Goal: Task Accomplishment & Management: Use online tool/utility

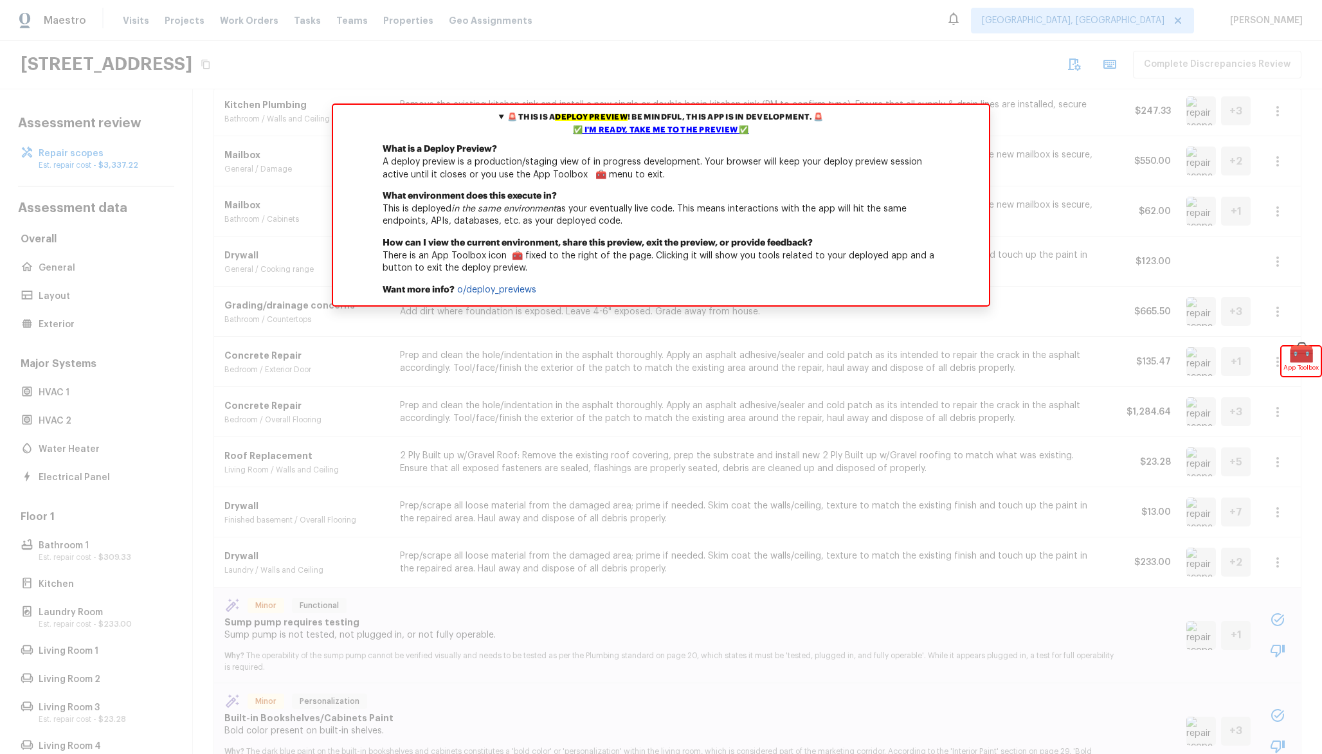
scroll to position [100, 0]
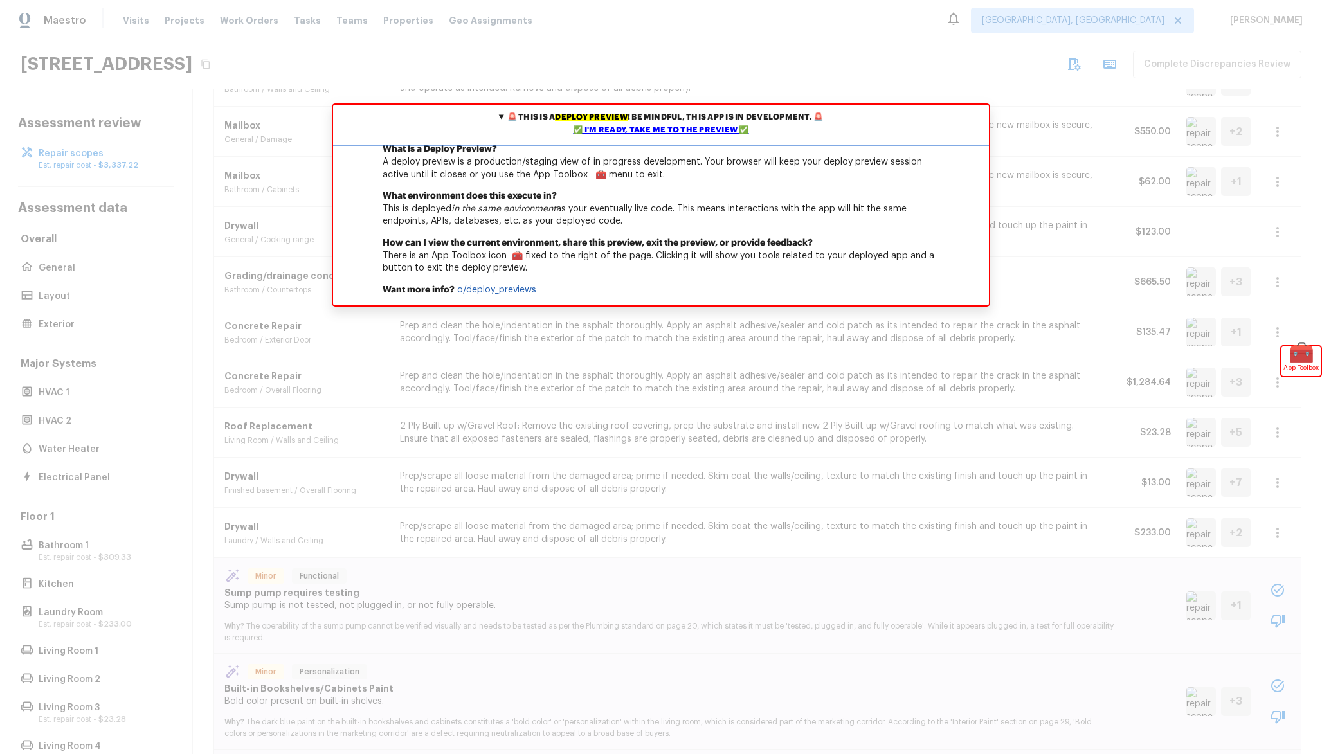
click at [706, 135] on div "✅ I'm ready, take me to the preview ✅" at bounding box center [661, 130] width 650 height 13
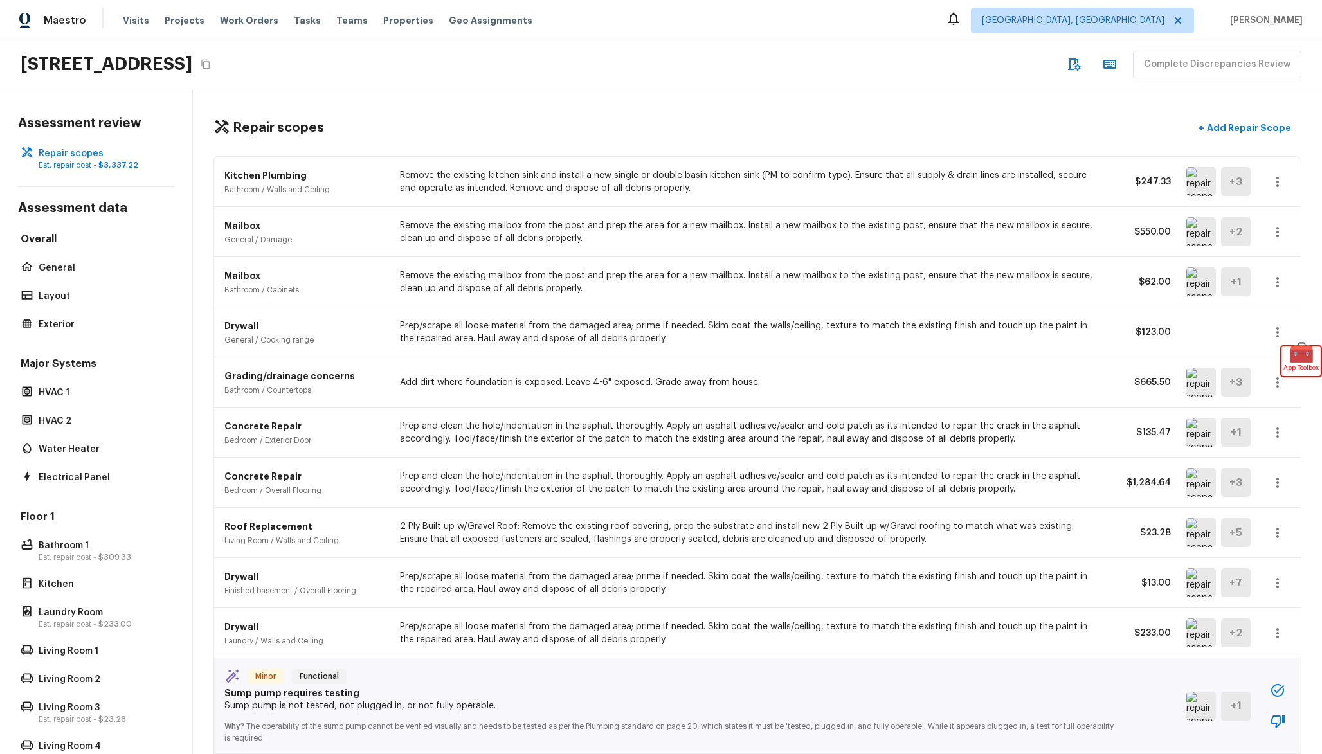
scroll to position [442, 0]
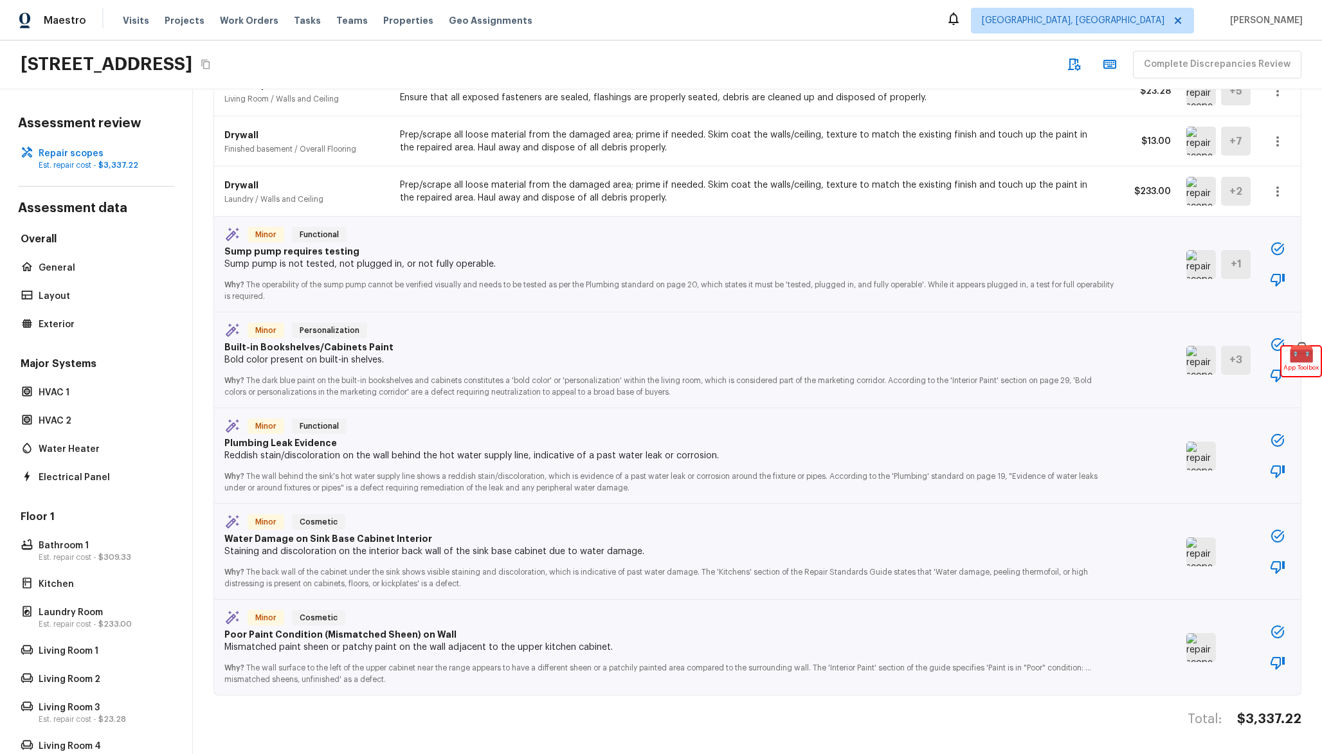
click at [1205, 550] on img at bounding box center [1201, 552] width 30 height 29
click at [1206, 550] on img at bounding box center [1201, 552] width 30 height 29
click at [1218, 454] on div at bounding box center [1217, 456] width 63 height 29
click at [1203, 455] on img at bounding box center [1201, 456] width 30 height 29
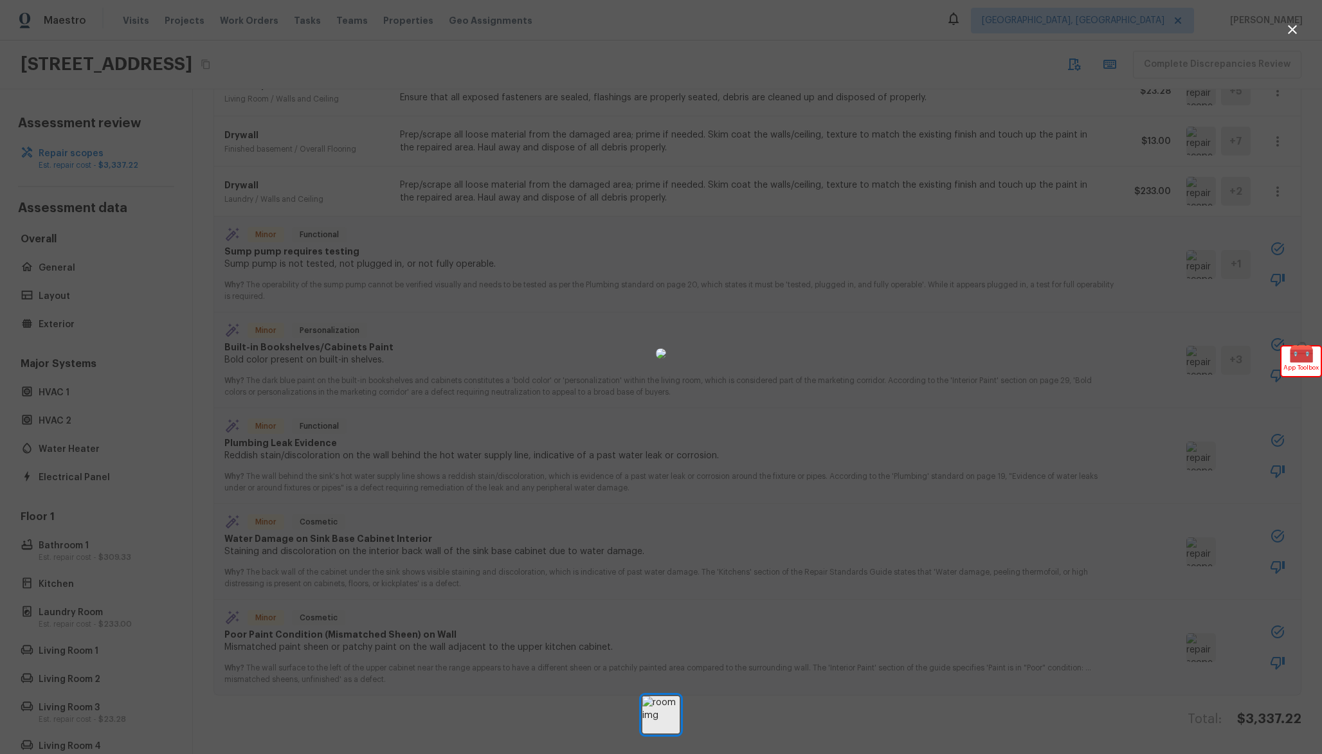
click at [666, 349] on img at bounding box center [661, 354] width 10 height 10
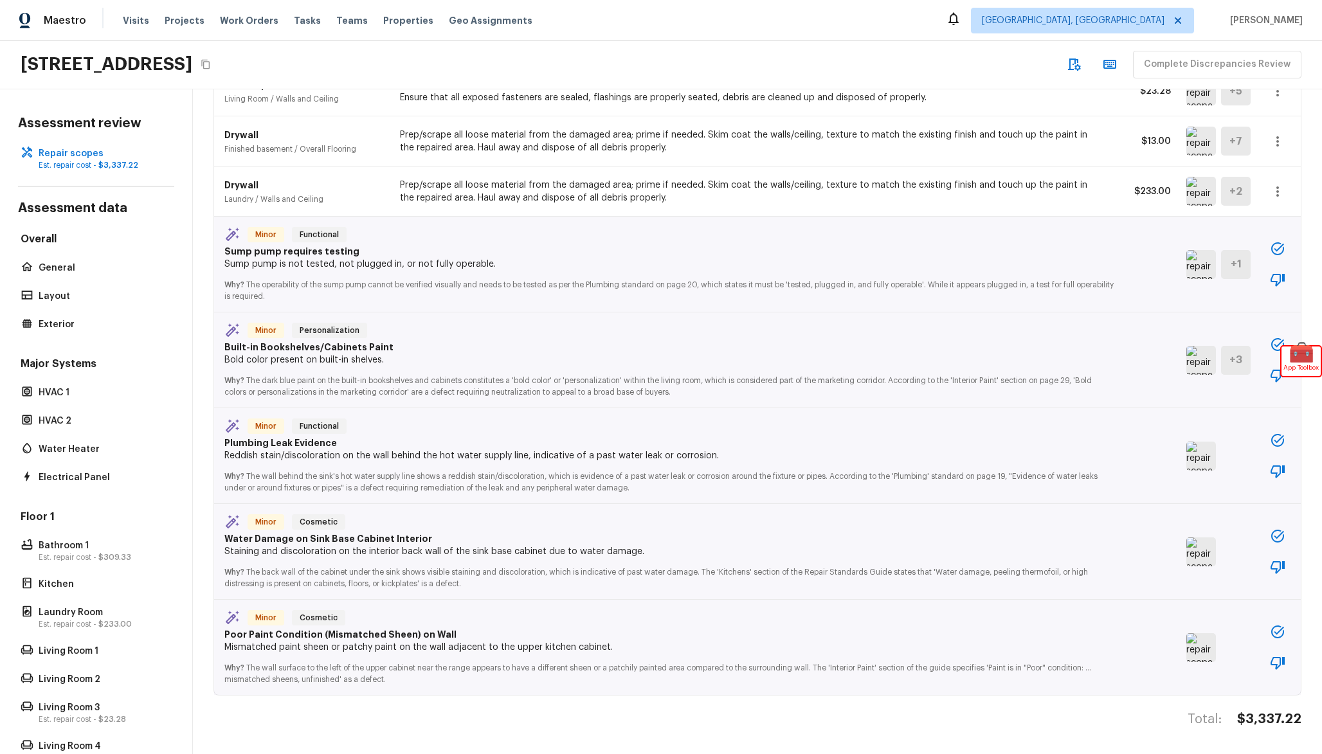
click at [1200, 356] on img at bounding box center [1201, 360] width 30 height 29
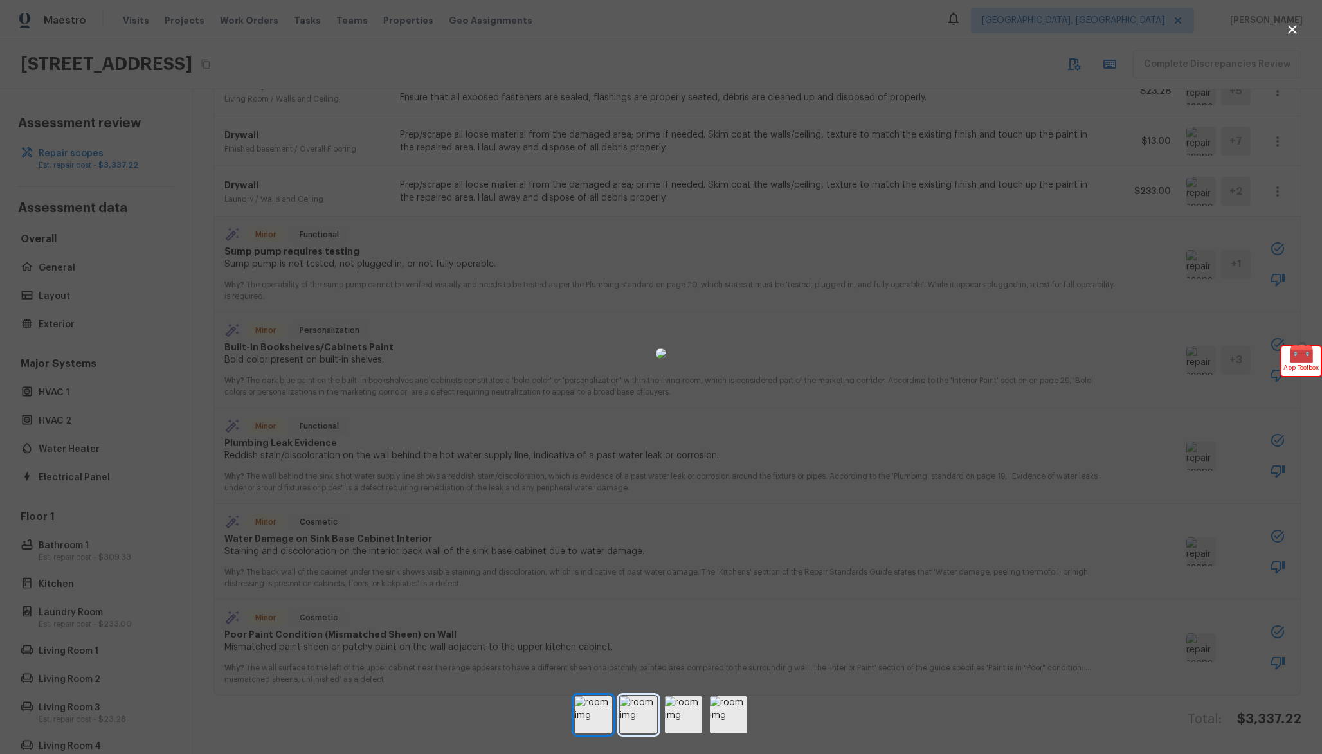
click at [645, 717] on img at bounding box center [638, 714] width 37 height 37
click at [677, 718] on img at bounding box center [683, 714] width 37 height 37
click at [724, 717] on img at bounding box center [728, 714] width 37 height 37
click at [643, 721] on img at bounding box center [638, 714] width 37 height 37
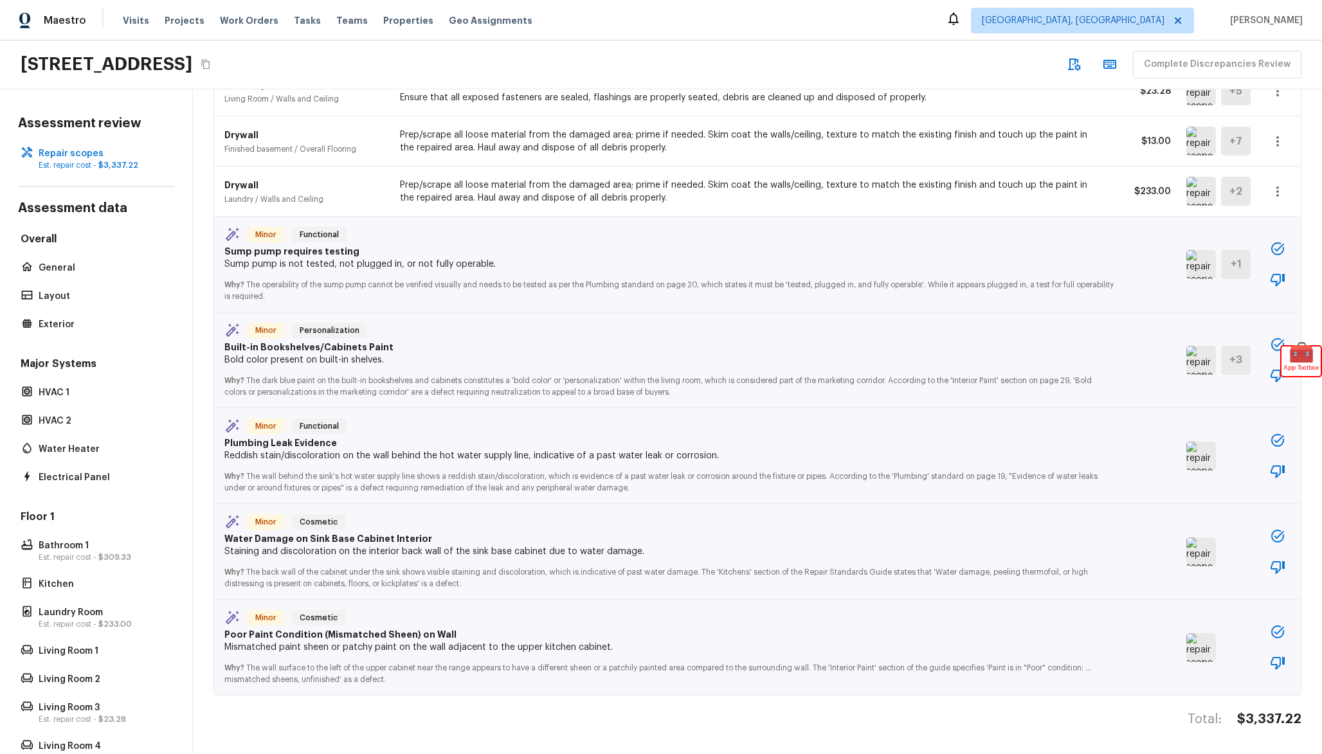
click at [1200, 357] on img at bounding box center [1201, 360] width 30 height 29
click at [1205, 267] on img at bounding box center [1201, 264] width 30 height 29
click at [1202, 268] on img at bounding box center [1201, 264] width 30 height 29
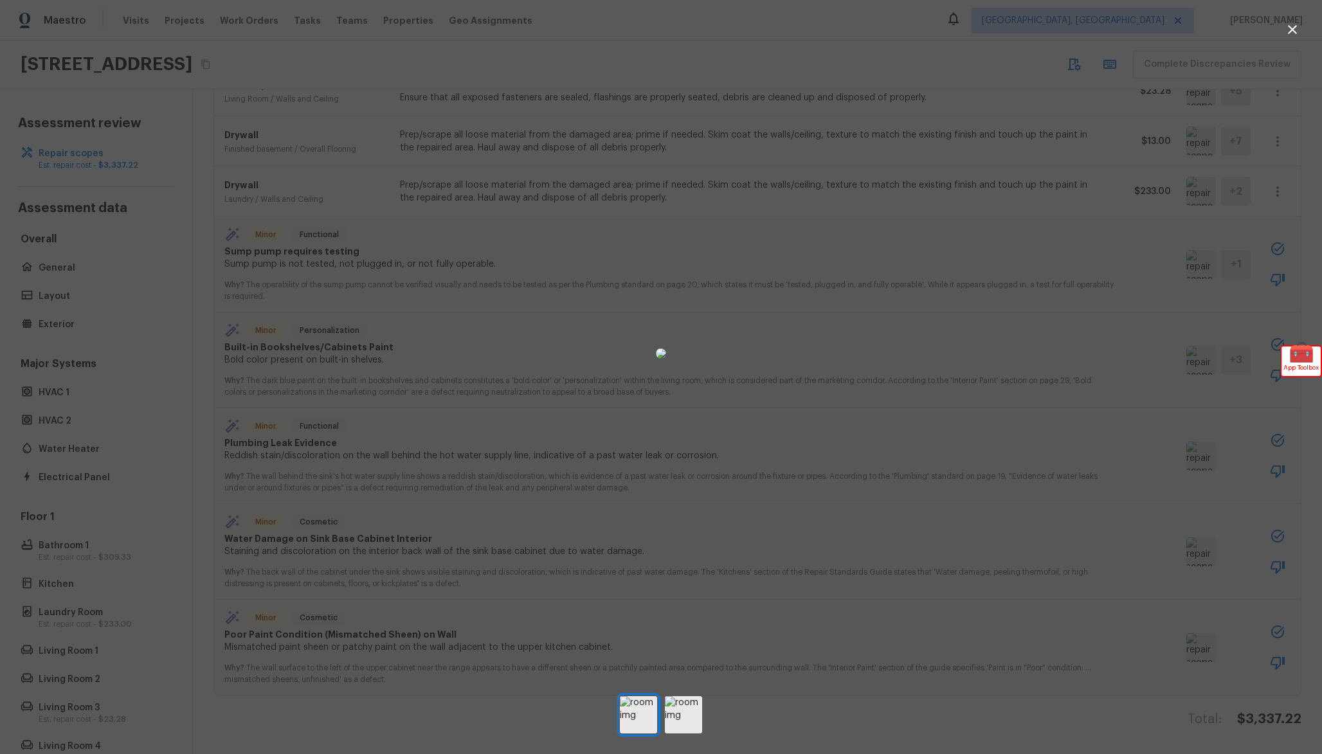
click at [1041, 220] on div at bounding box center [661, 354] width 1322 height 666
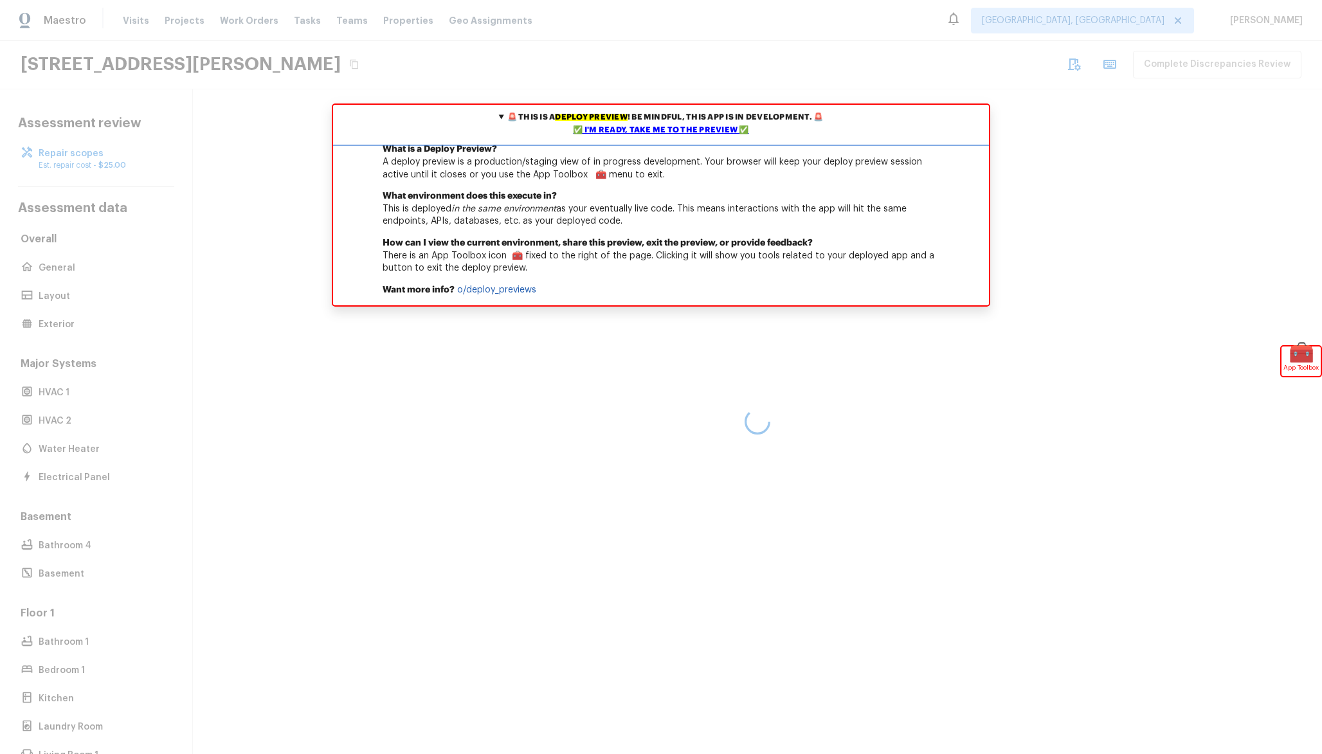
click at [730, 123] on summary "🚨 This is a deploy preview ! Be mindful, this app is in development. 🚨 ✅ I'm re…" at bounding box center [661, 124] width 656 height 39
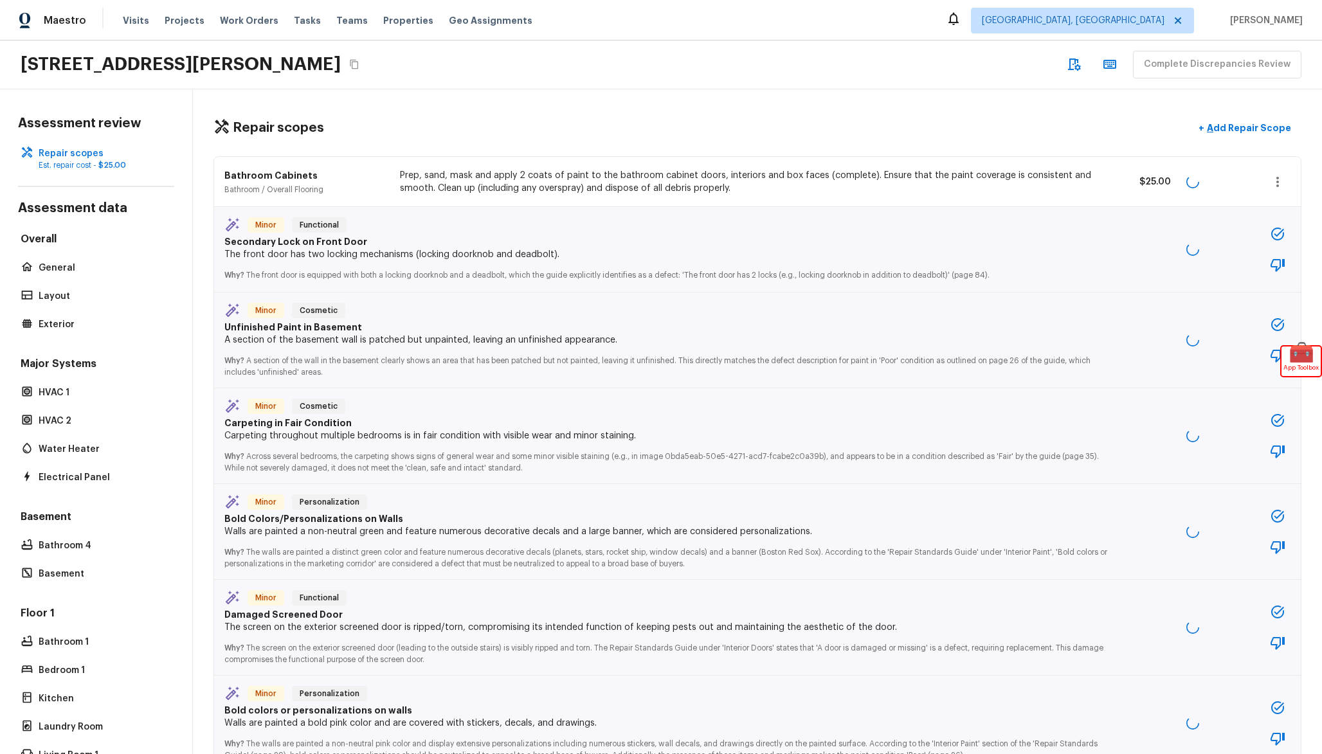
click at [726, 125] on div "Repair scopes + Add Repair Scope" at bounding box center [758, 128] width 1088 height 26
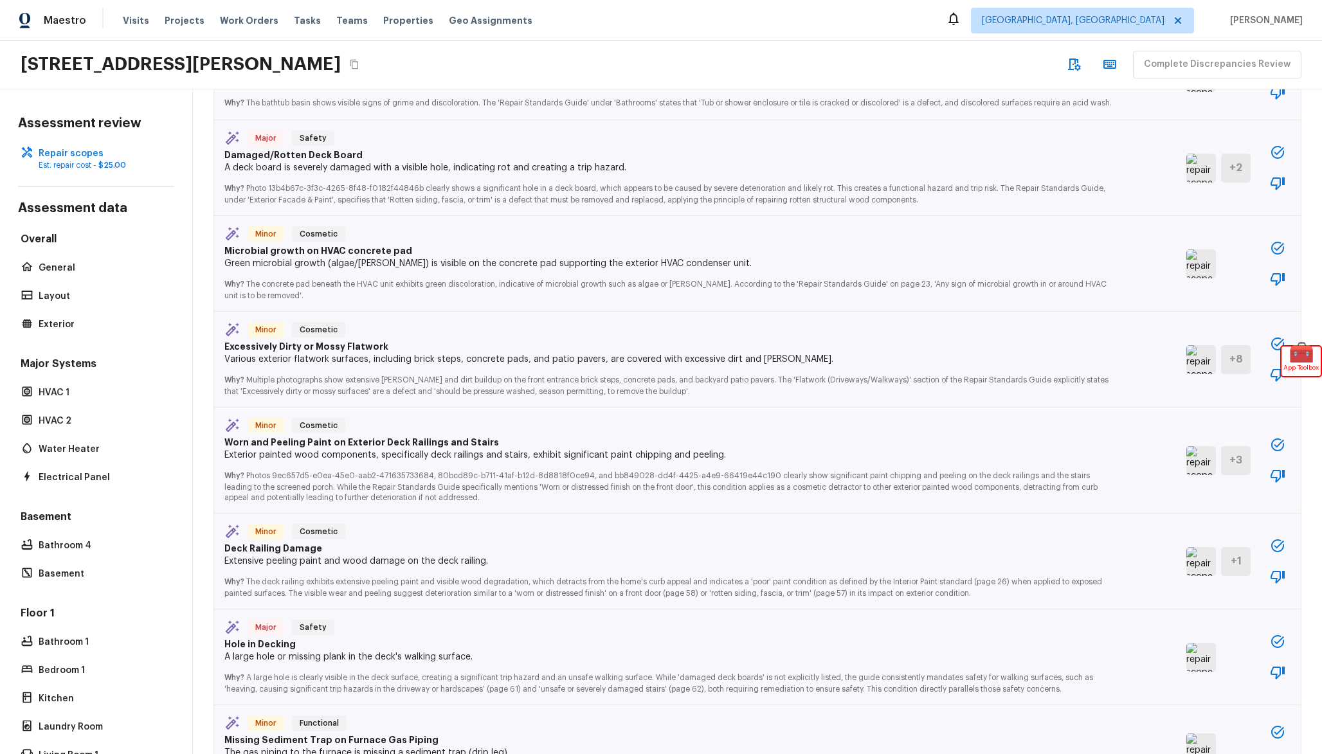
scroll to position [1205, 0]
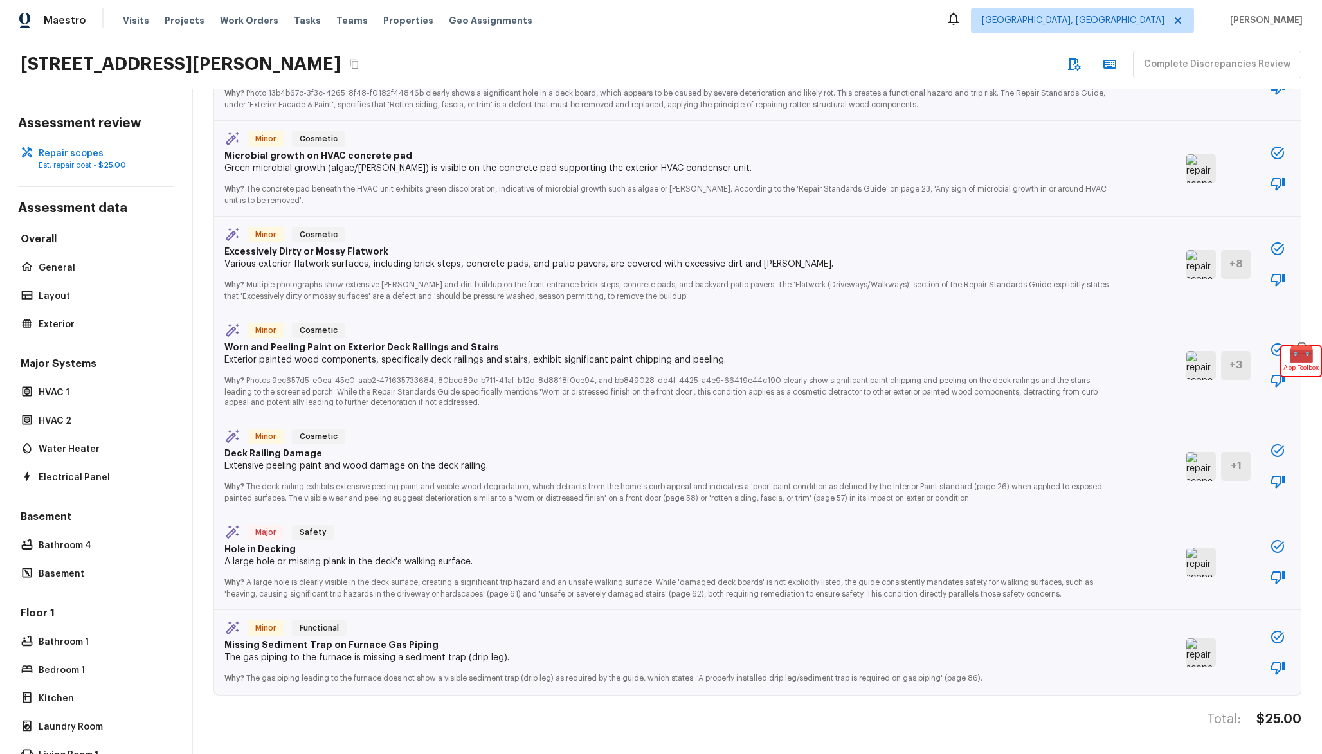
click at [1278, 547] on icon "button" at bounding box center [1277, 546] width 15 height 15
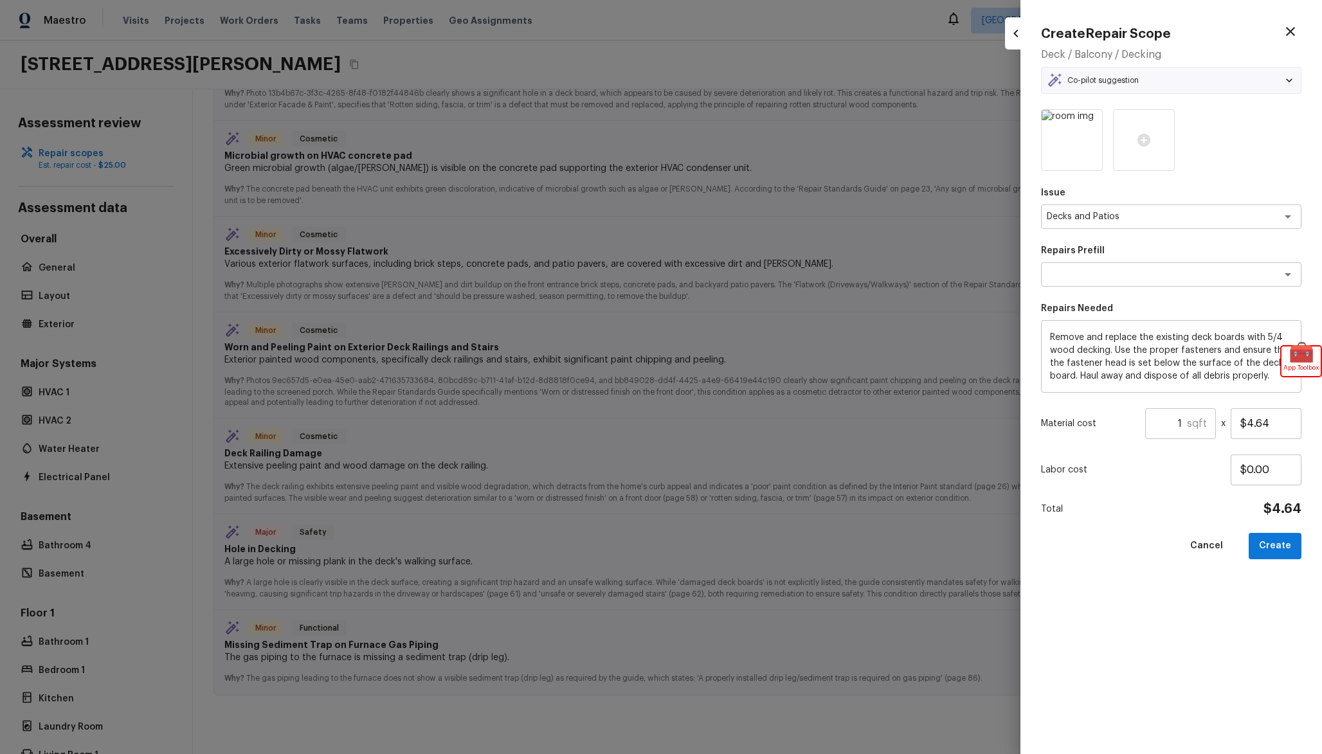
type textarea "Remove & Replace 5/4 Deck Board(s)"
click at [959, 286] on div at bounding box center [661, 377] width 1322 height 754
type input "$0.00"
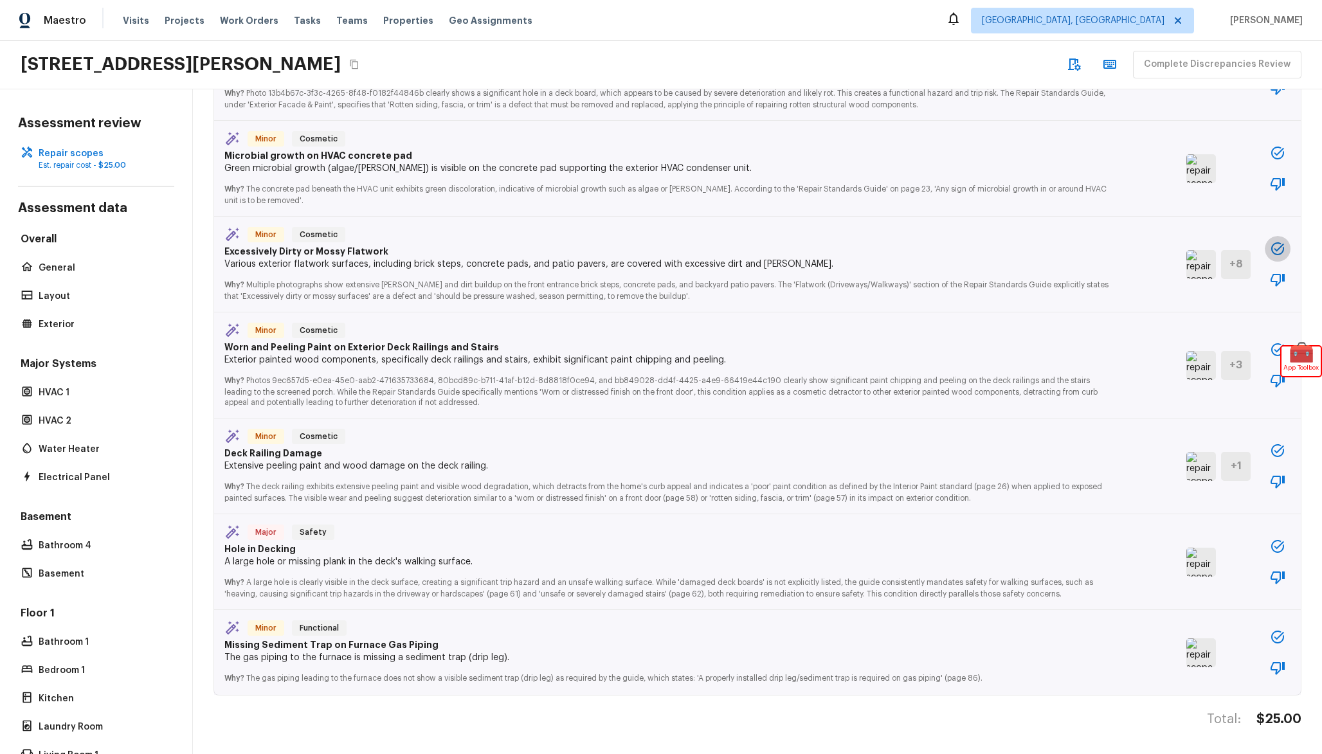
click at [1283, 251] on icon "button" at bounding box center [1277, 248] width 15 height 15
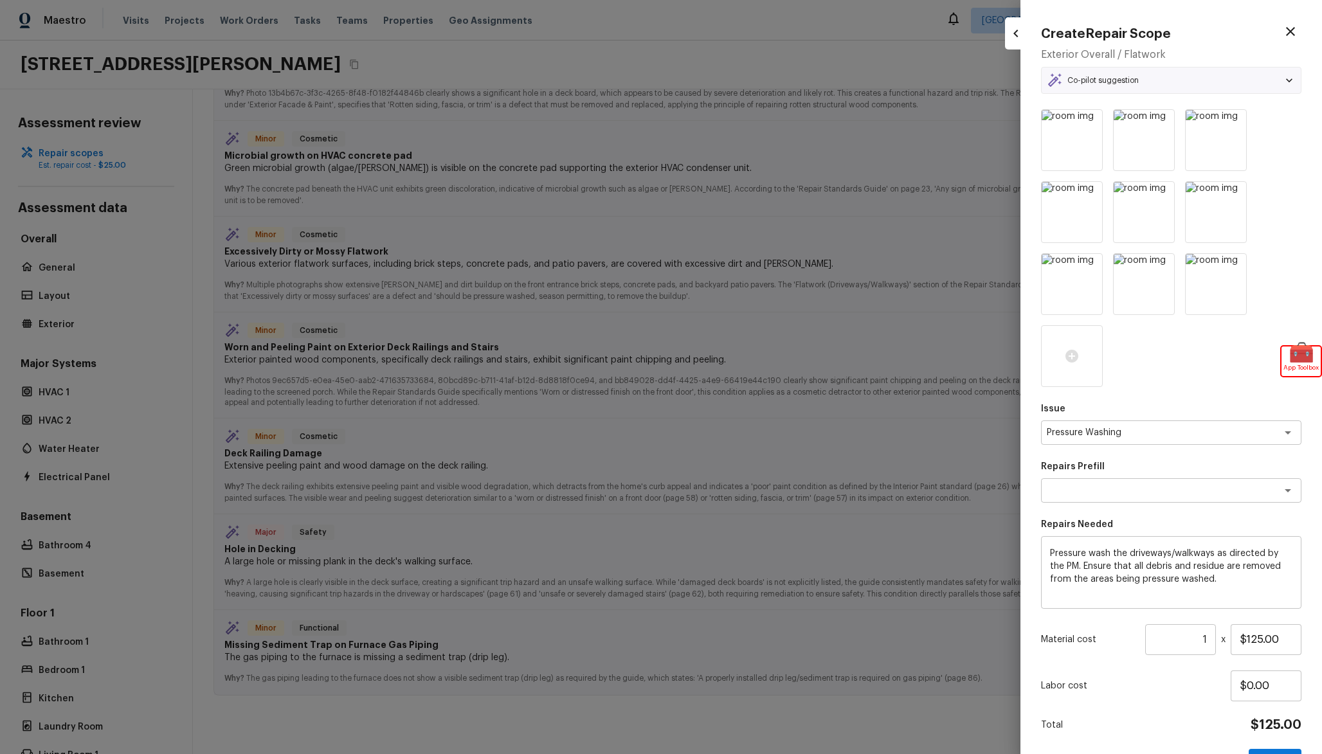
type textarea "Pressure Wash Drive/Walk Way"
click at [1141, 295] on img at bounding box center [1144, 284] width 60 height 60
type input "$0.00"
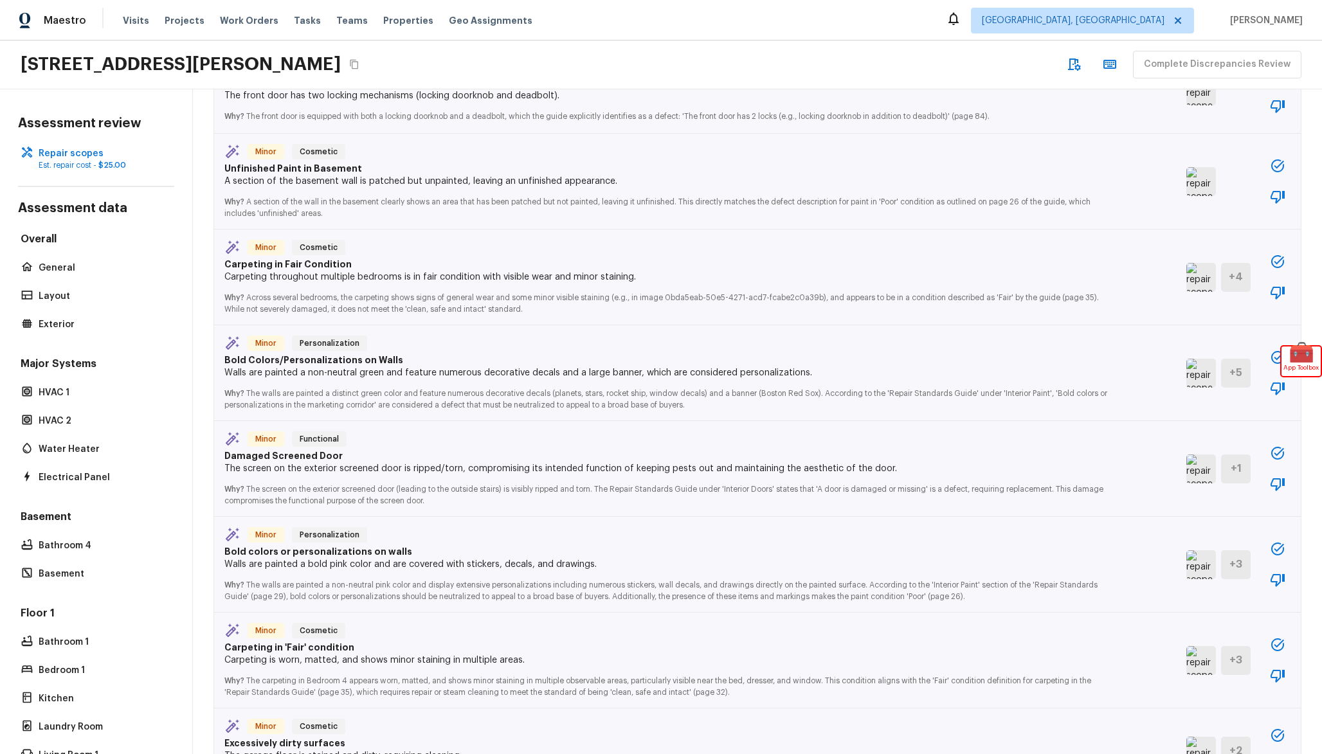
scroll to position [0, 0]
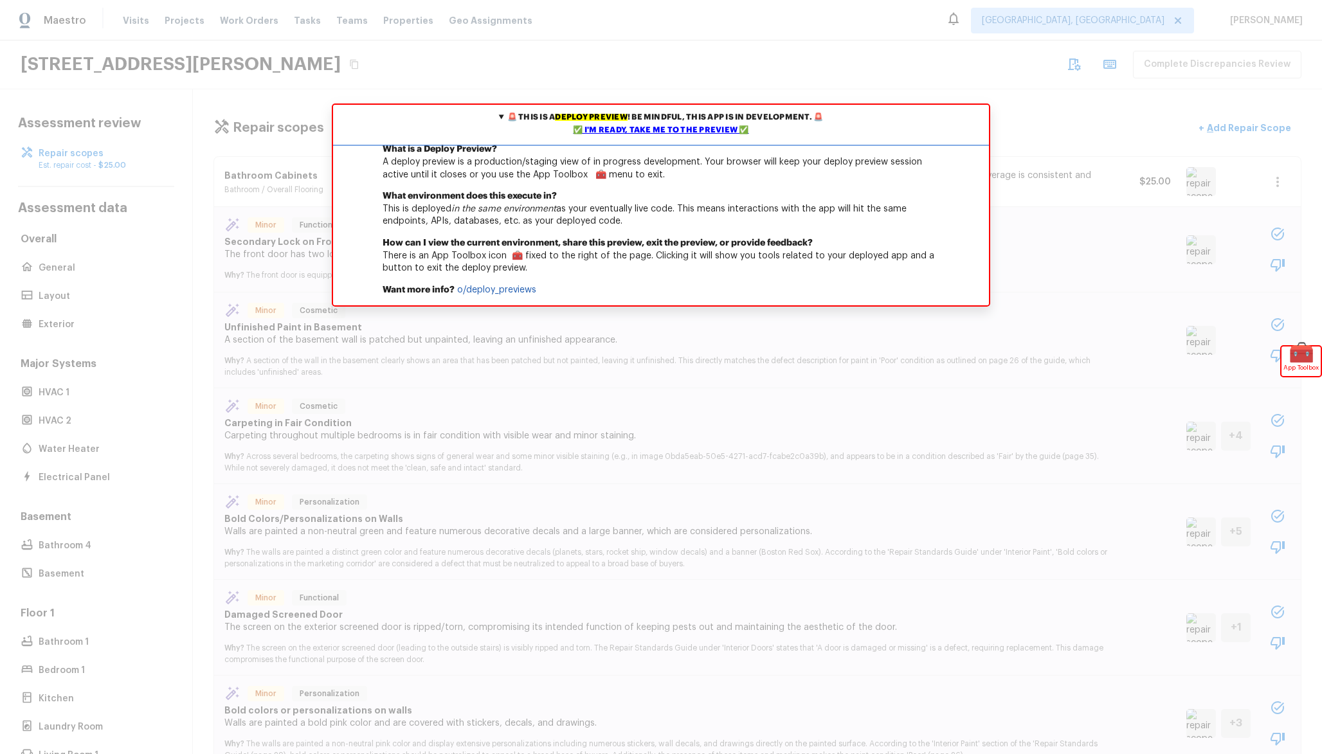
click at [681, 135] on div "✅ I'm ready, take me to the preview ✅" at bounding box center [661, 130] width 650 height 13
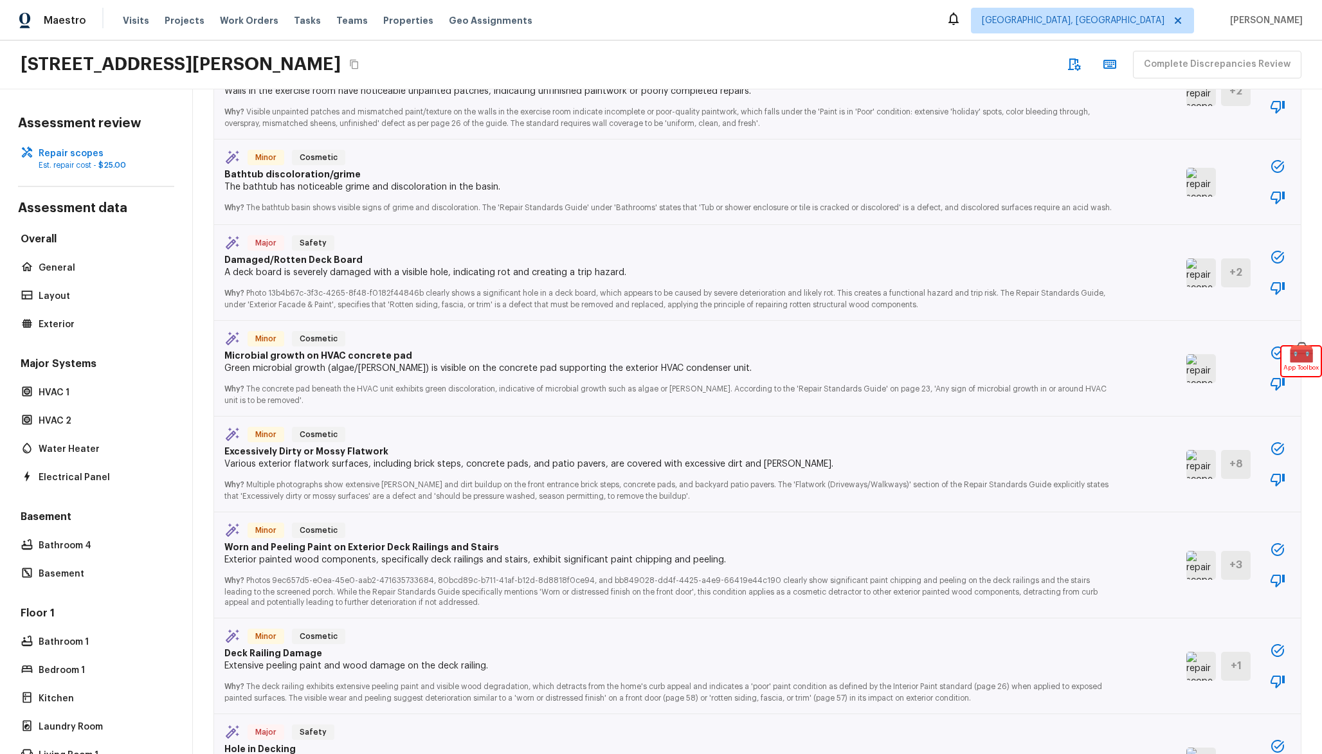
scroll to position [1205, 0]
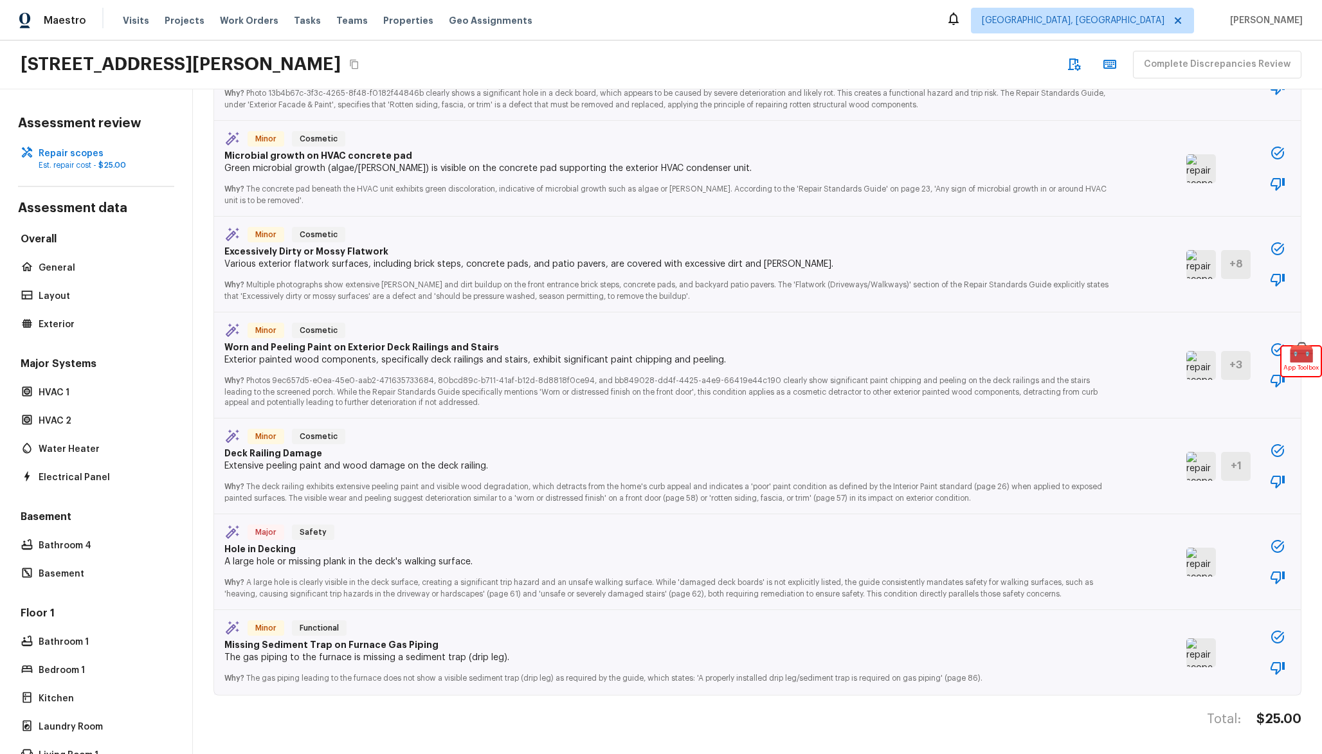
click at [1211, 572] on img at bounding box center [1201, 562] width 30 height 29
click at [1208, 558] on img at bounding box center [1201, 562] width 30 height 29
click at [1196, 455] on img at bounding box center [1201, 466] width 30 height 29
click at [1203, 371] on img at bounding box center [1201, 365] width 30 height 29
click at [1207, 261] on img at bounding box center [1201, 264] width 30 height 29
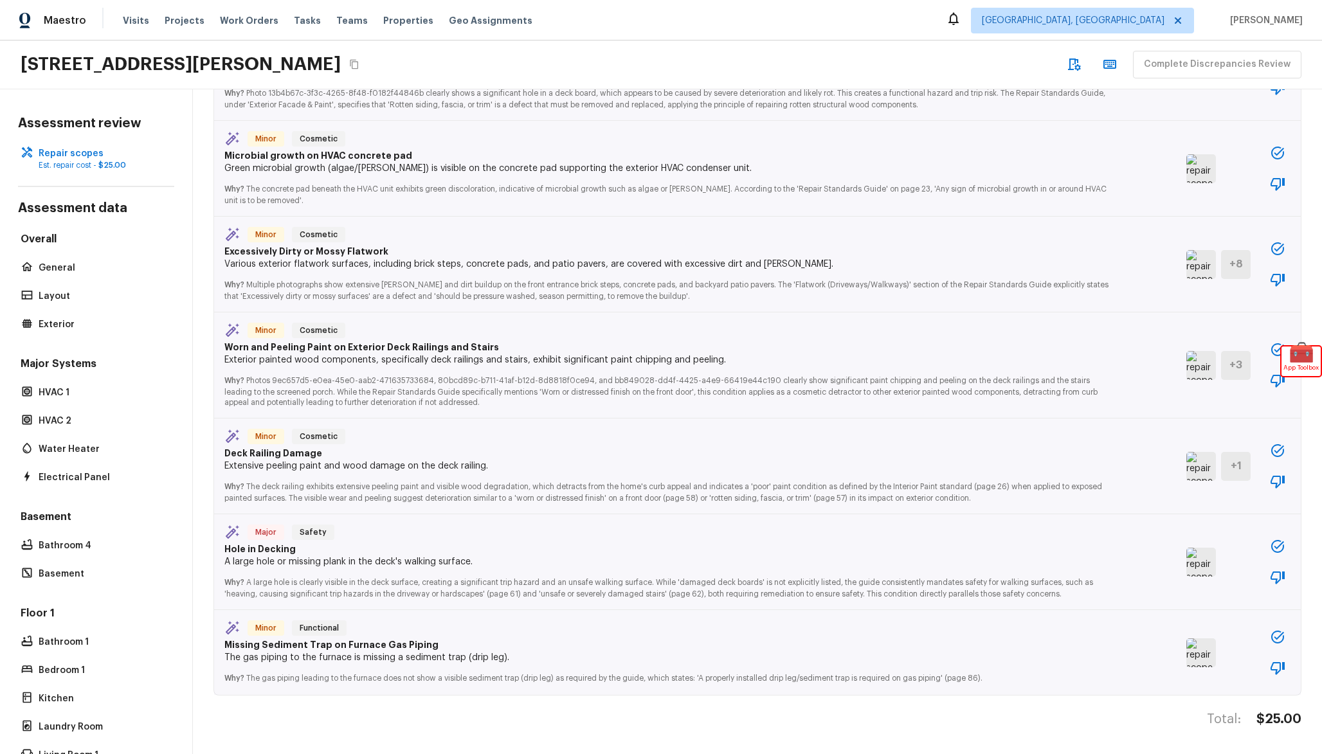
click at [1201, 171] on img at bounding box center [1201, 168] width 30 height 29
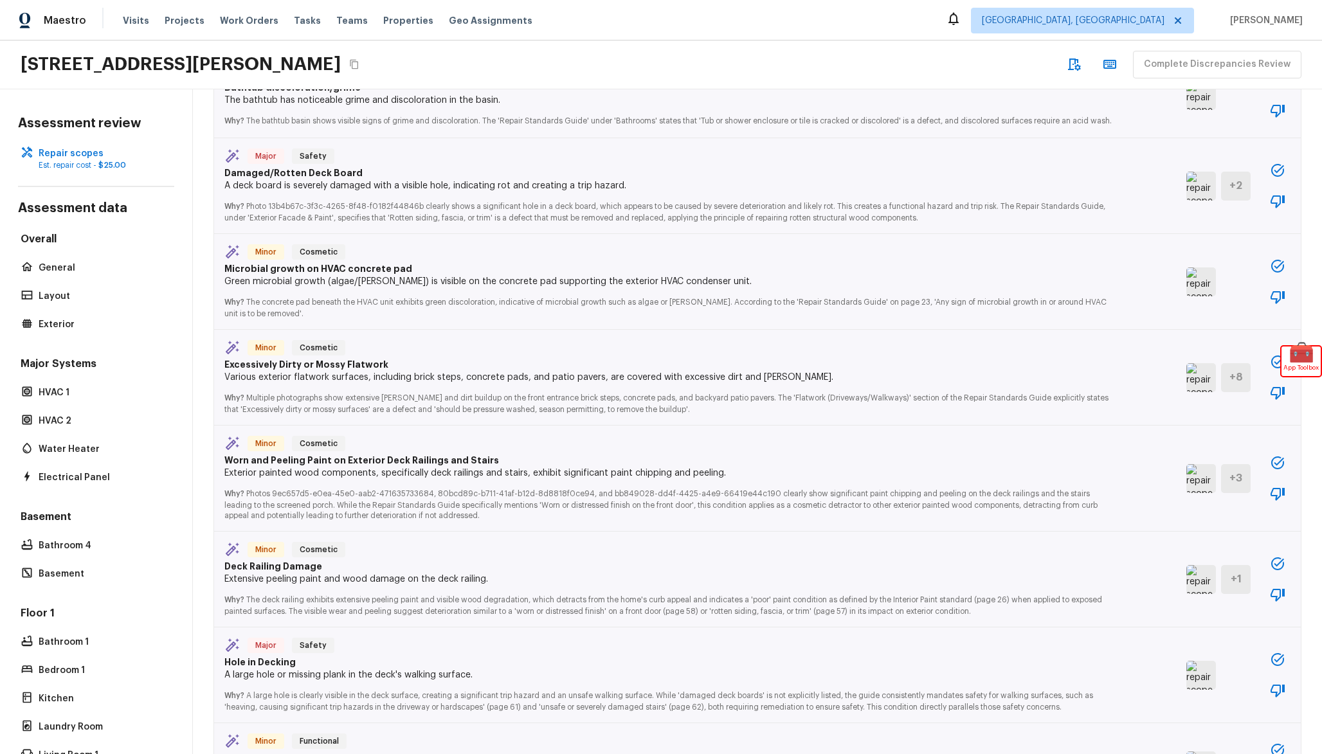
scroll to position [1008, 0]
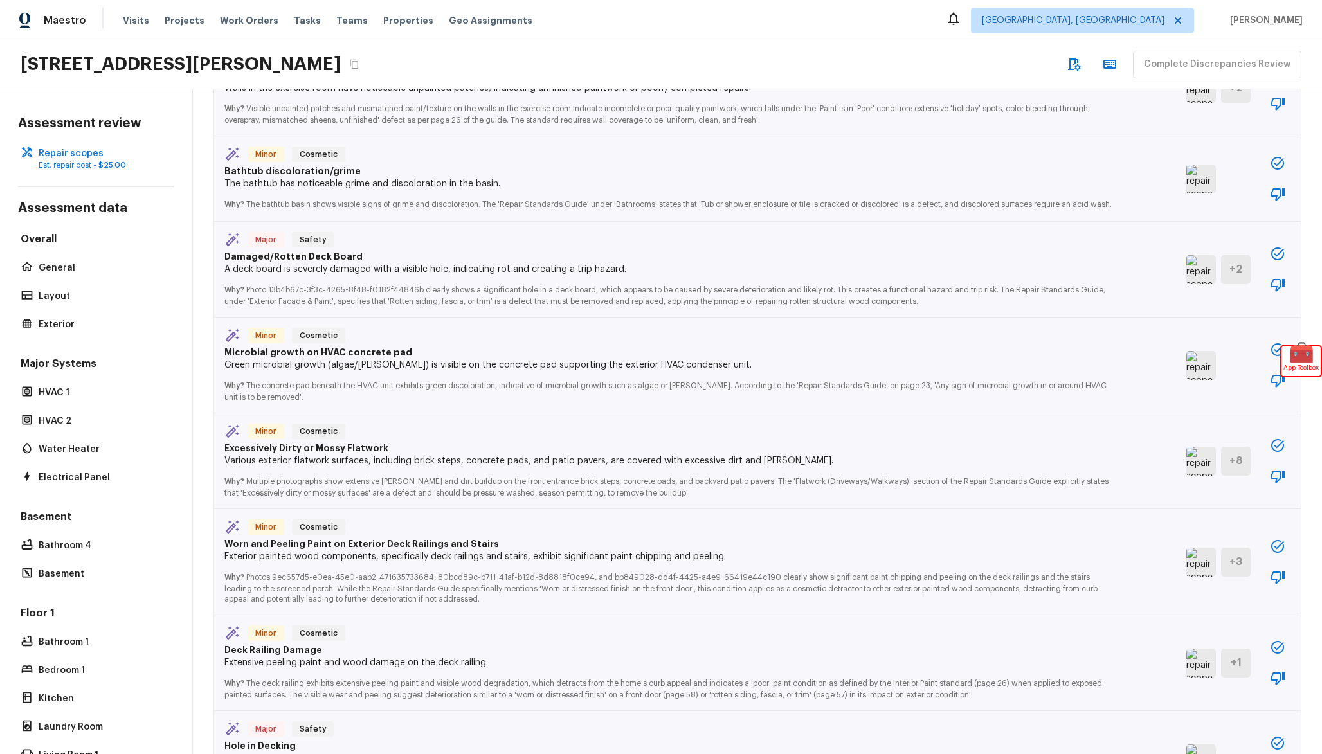
click at [1206, 269] on img at bounding box center [1201, 269] width 30 height 29
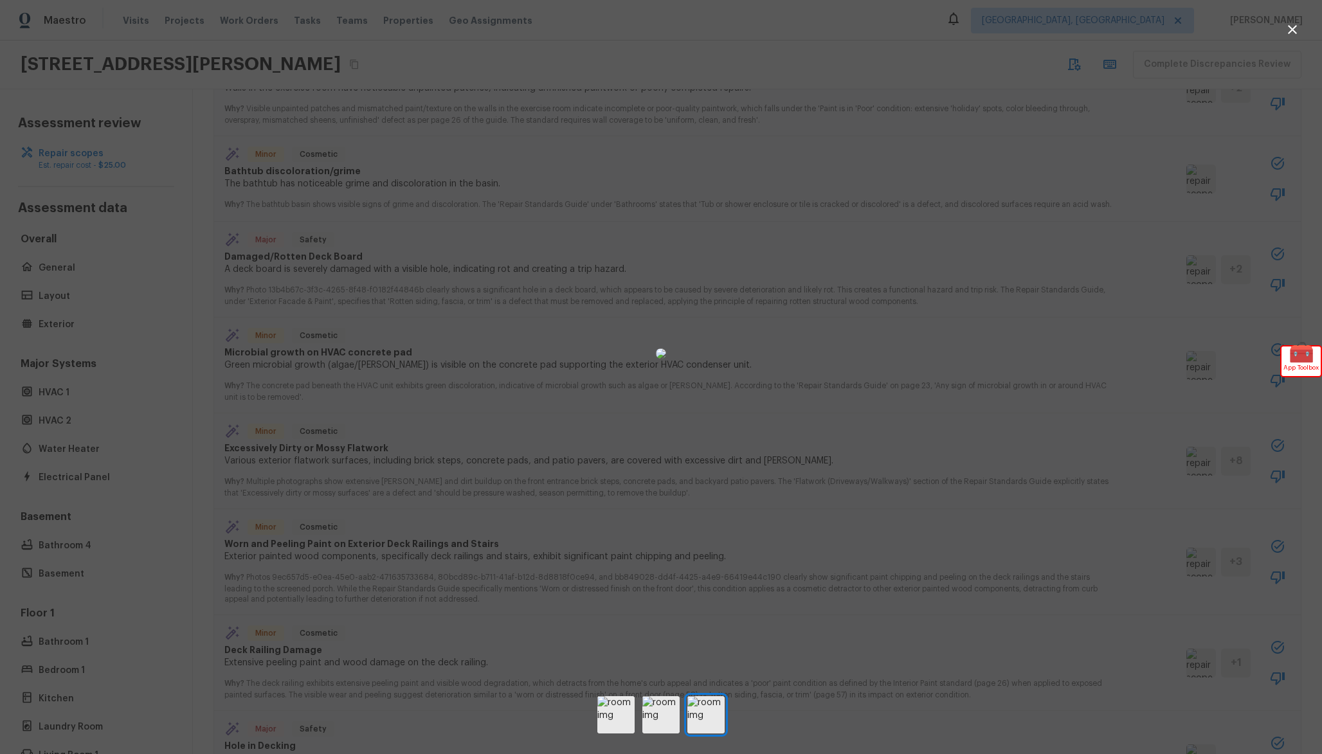
click at [826, 59] on div at bounding box center [661, 354] width 1322 height 666
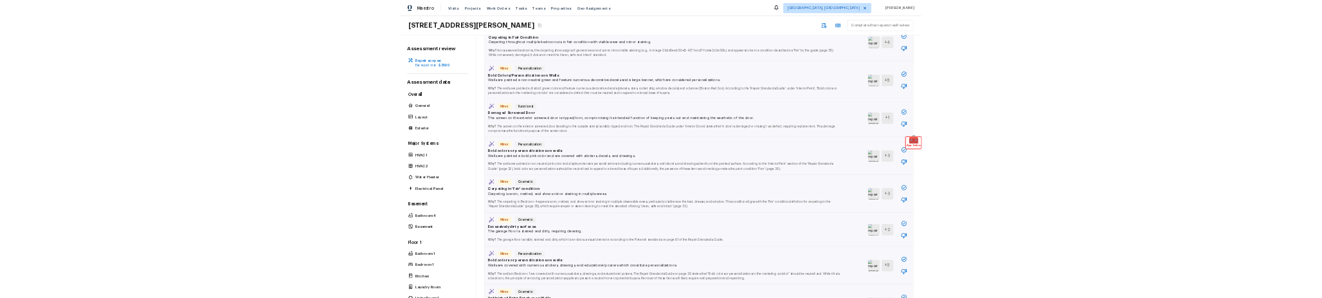
scroll to position [0, 0]
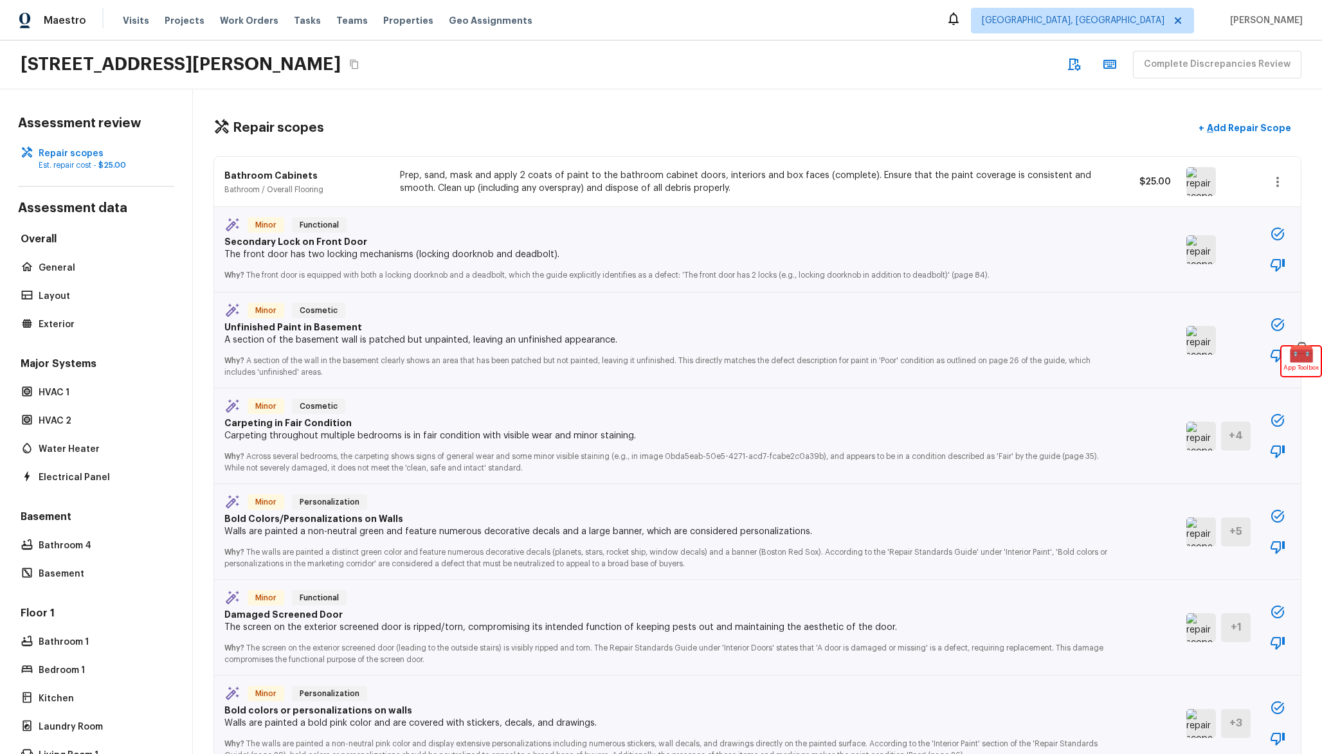
click at [1287, 237] on button "button" at bounding box center [1278, 234] width 26 height 26
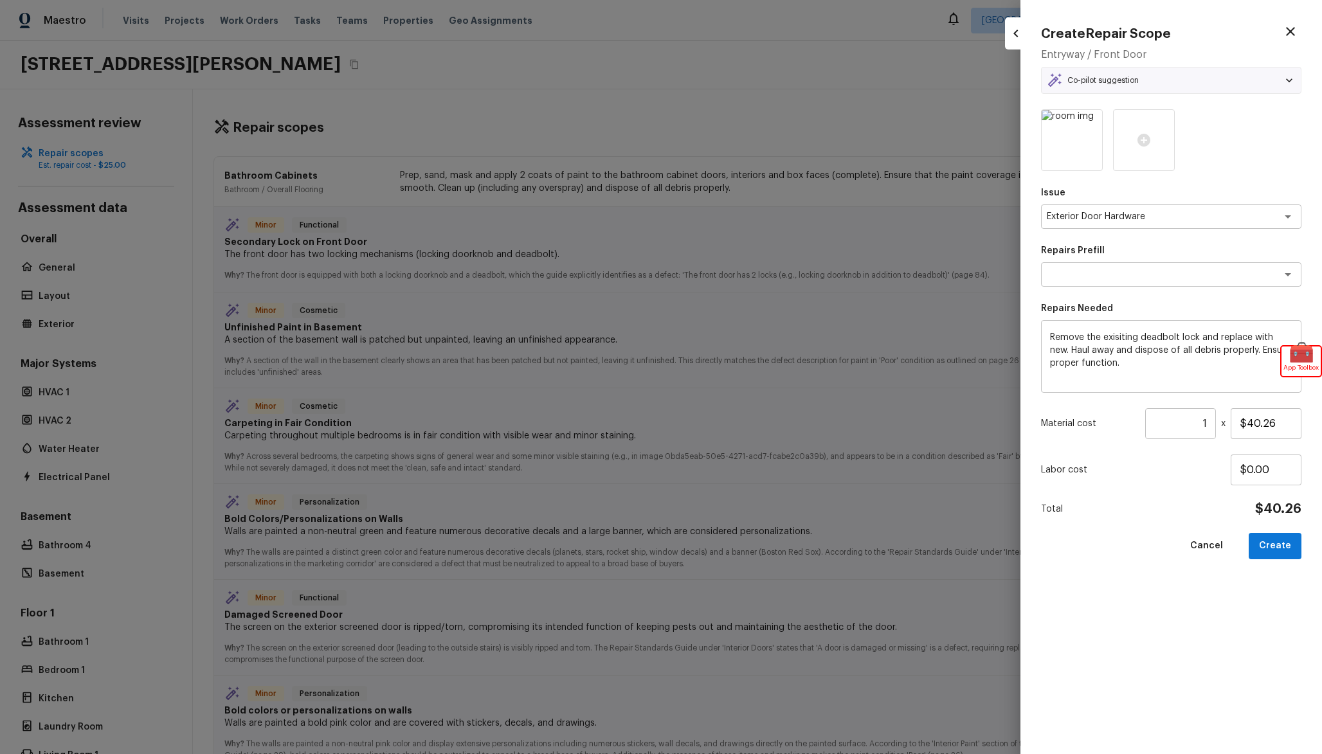
type textarea "Remove & Replace Deadbolt Lock (Economy)"
click at [1284, 540] on button "Create" at bounding box center [1275, 546] width 53 height 26
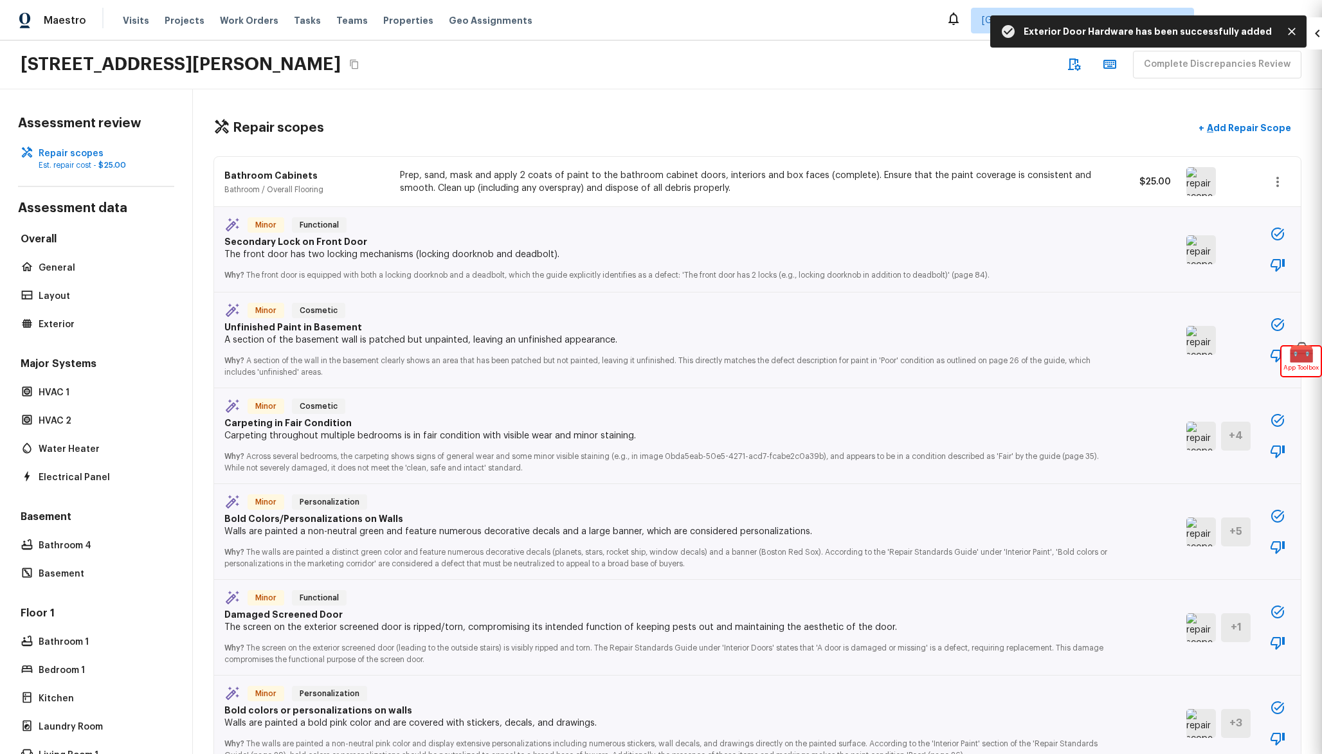
type input "$0.00"
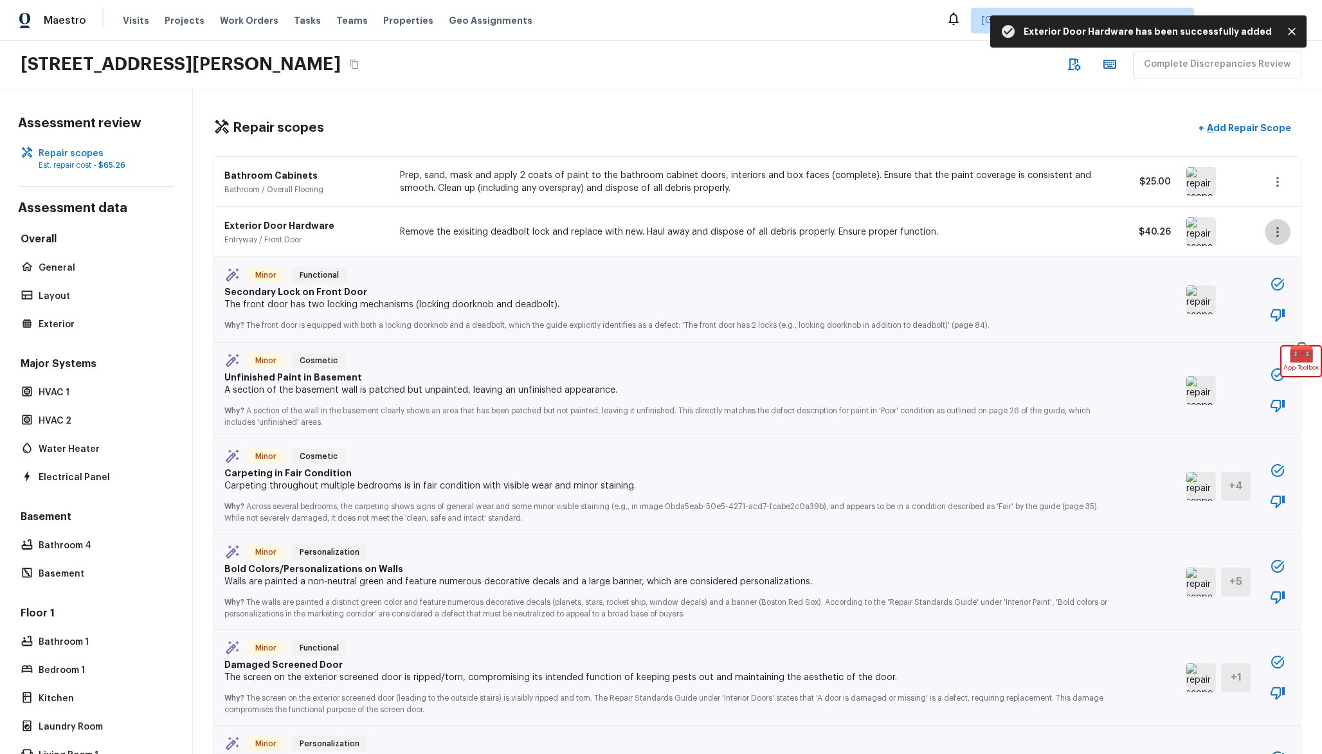
click at [1278, 233] on icon "button" at bounding box center [1278, 232] width 3 height 10
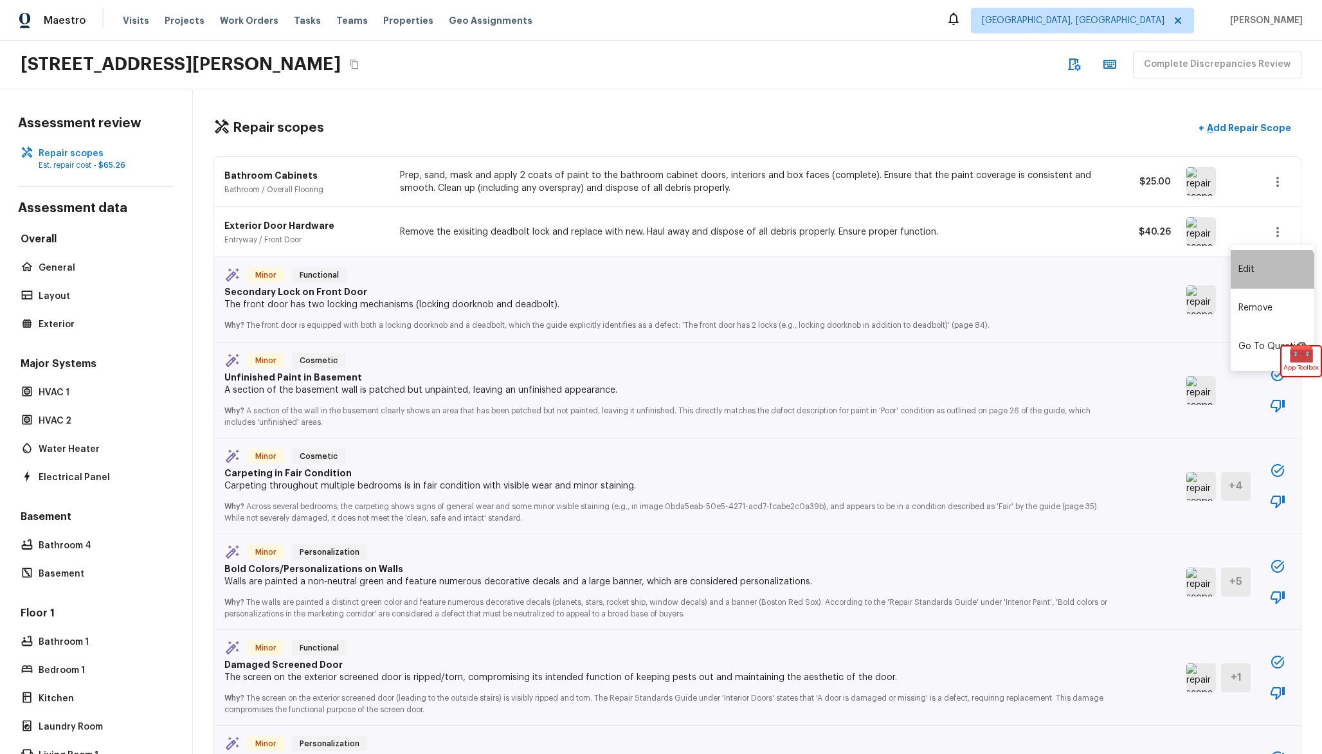
click at [1271, 273] on li "Edit" at bounding box center [1273, 269] width 84 height 39
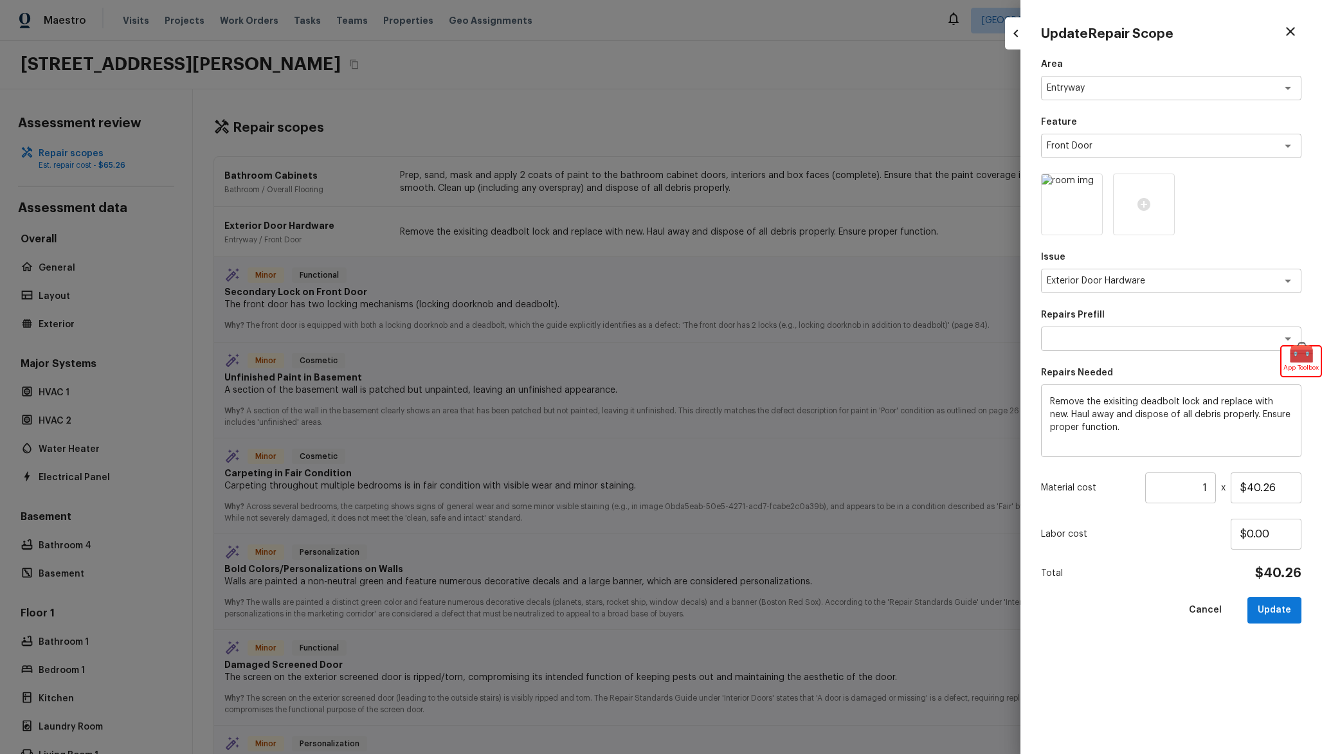
type input "$0.00"
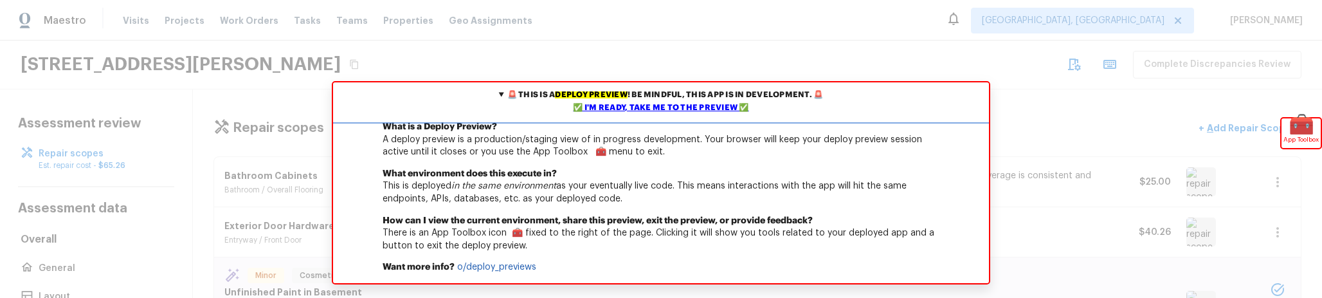
click at [656, 104] on div "✅ I'm ready, take me to the preview ✅" at bounding box center [661, 108] width 650 height 13
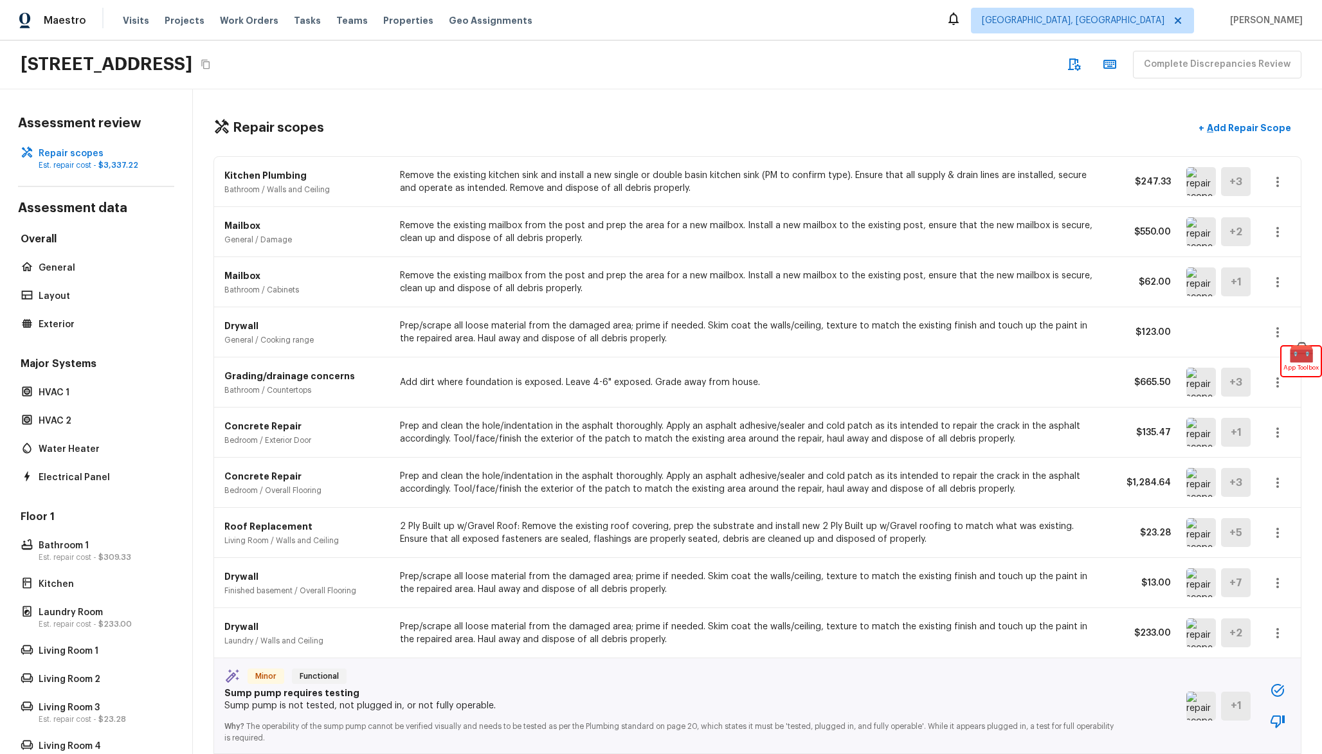
scroll to position [442, 0]
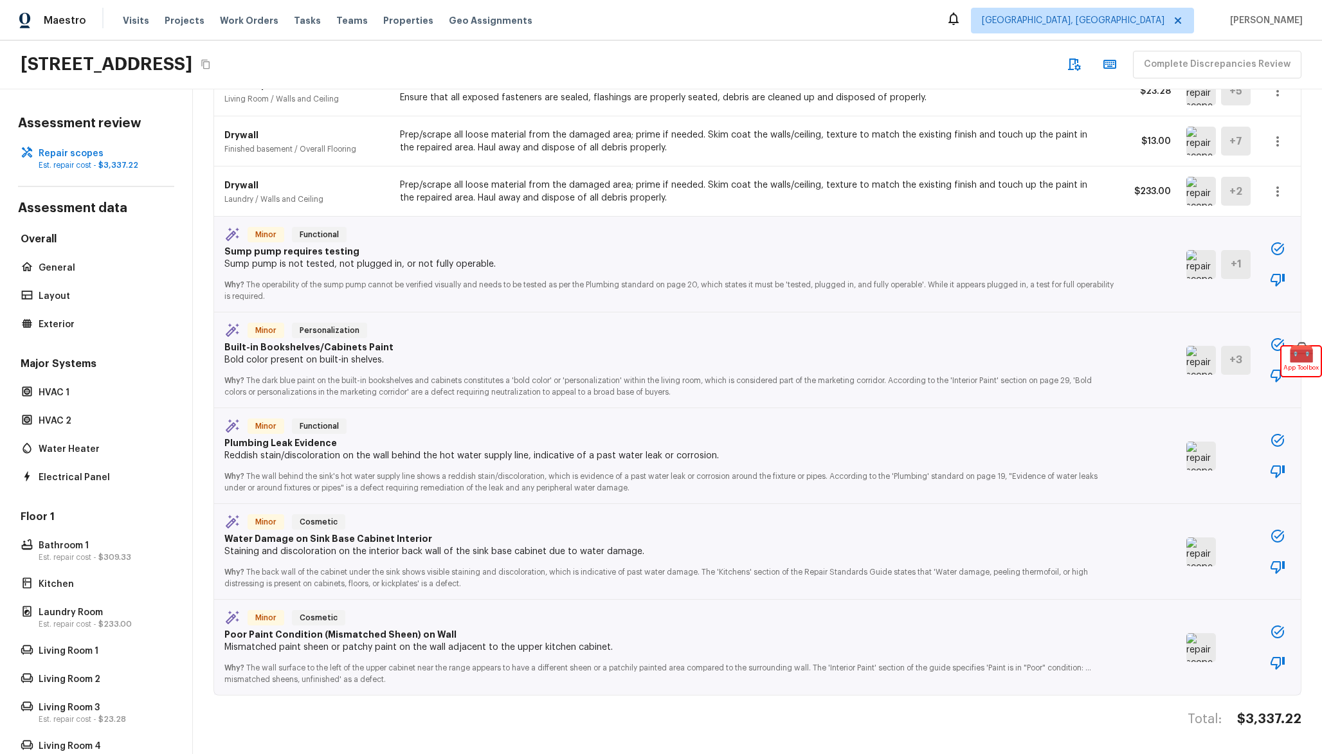
click at [1199, 272] on img at bounding box center [1201, 264] width 30 height 29
click at [1206, 368] on img at bounding box center [1201, 360] width 30 height 29
click at [1196, 464] on img at bounding box center [1201, 456] width 30 height 29
click at [1199, 458] on img at bounding box center [1201, 456] width 30 height 29
click at [1192, 550] on img at bounding box center [1201, 552] width 30 height 29
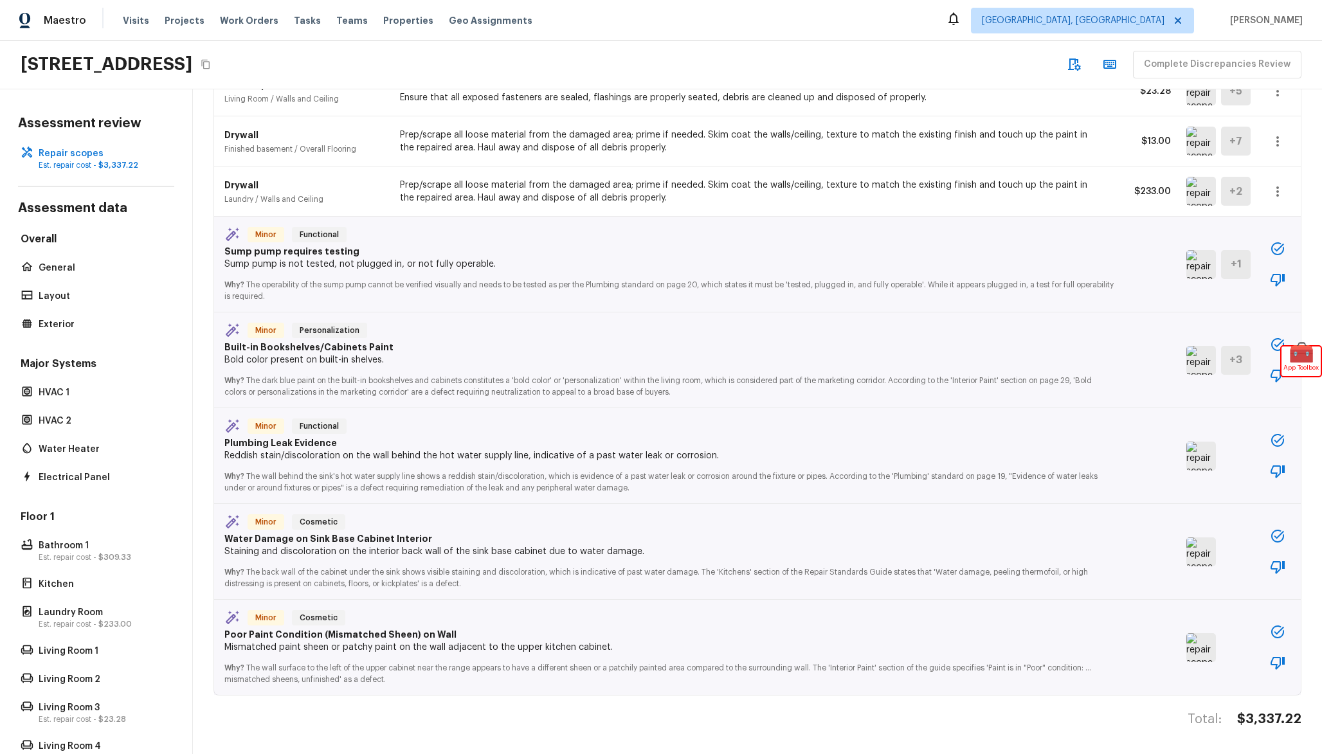
click at [1181, 552] on div "Minor Cosmetic Water Damage on Sink Base Cabinet Interior Staining and discolor…" at bounding box center [757, 552] width 1087 height 96
click at [1185, 641] on div "Minor Cosmetic Poor Paint Condition (Mismatched Sheen) on Wall Mismatched paint…" at bounding box center [757, 647] width 1087 height 95
click at [1197, 643] on img at bounding box center [1201, 647] width 30 height 29
click at [1277, 638] on icon "button" at bounding box center [1277, 632] width 13 height 13
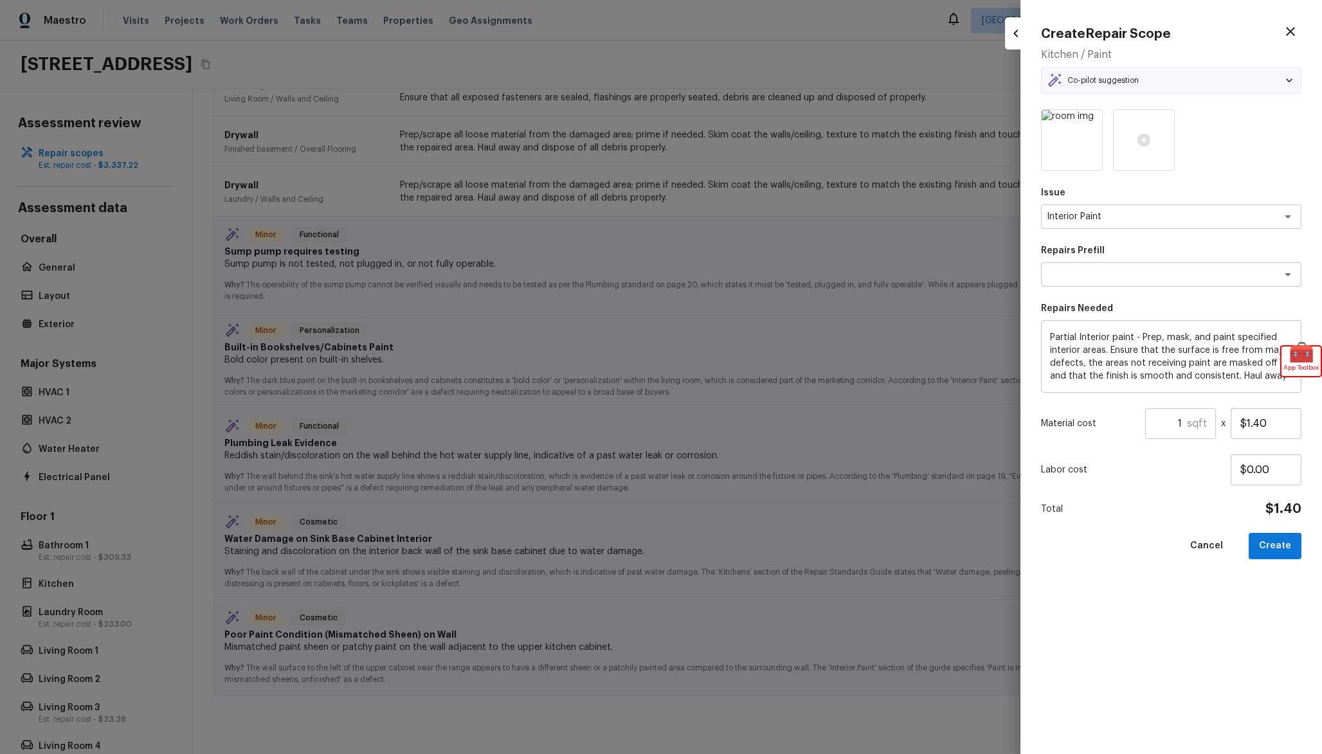
type textarea "Partial Interior Paint LABOR ONLY"
click at [1289, 547] on button "Create" at bounding box center [1275, 546] width 53 height 26
type input "$0.00"
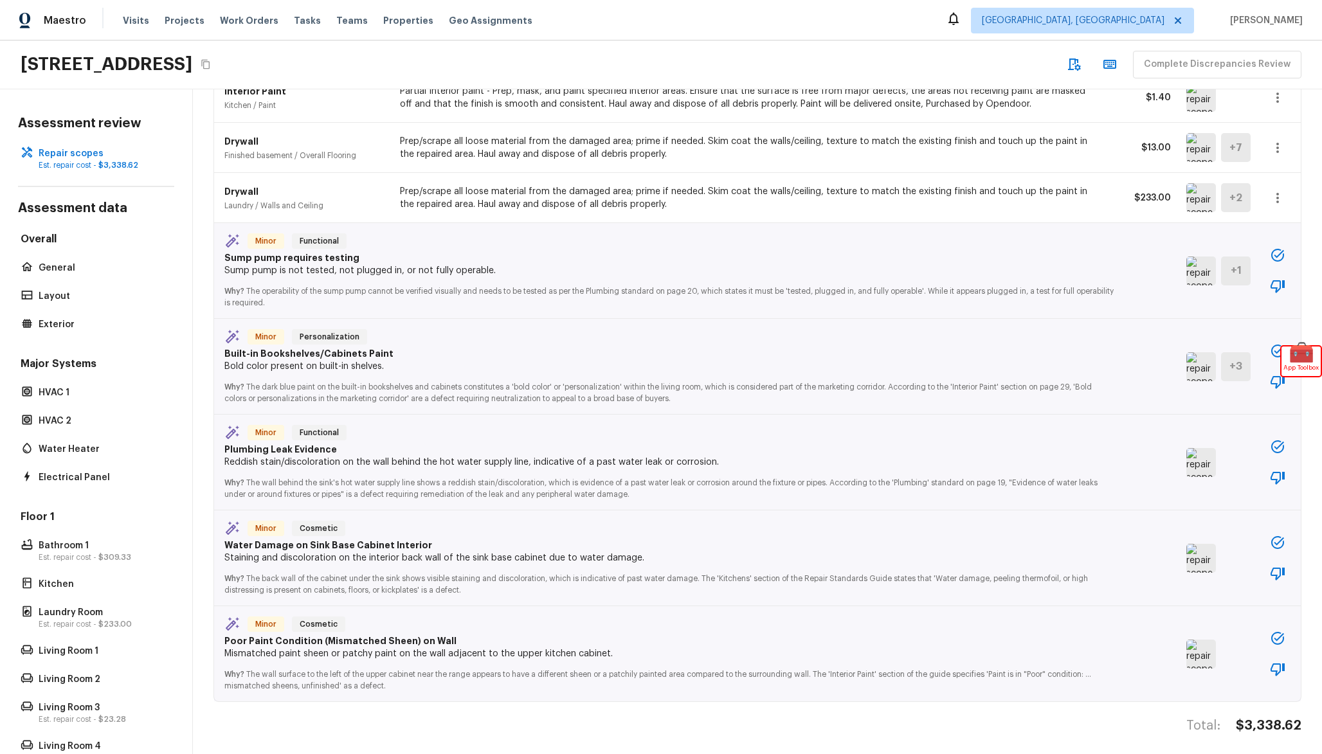
scroll to position [492, 0]
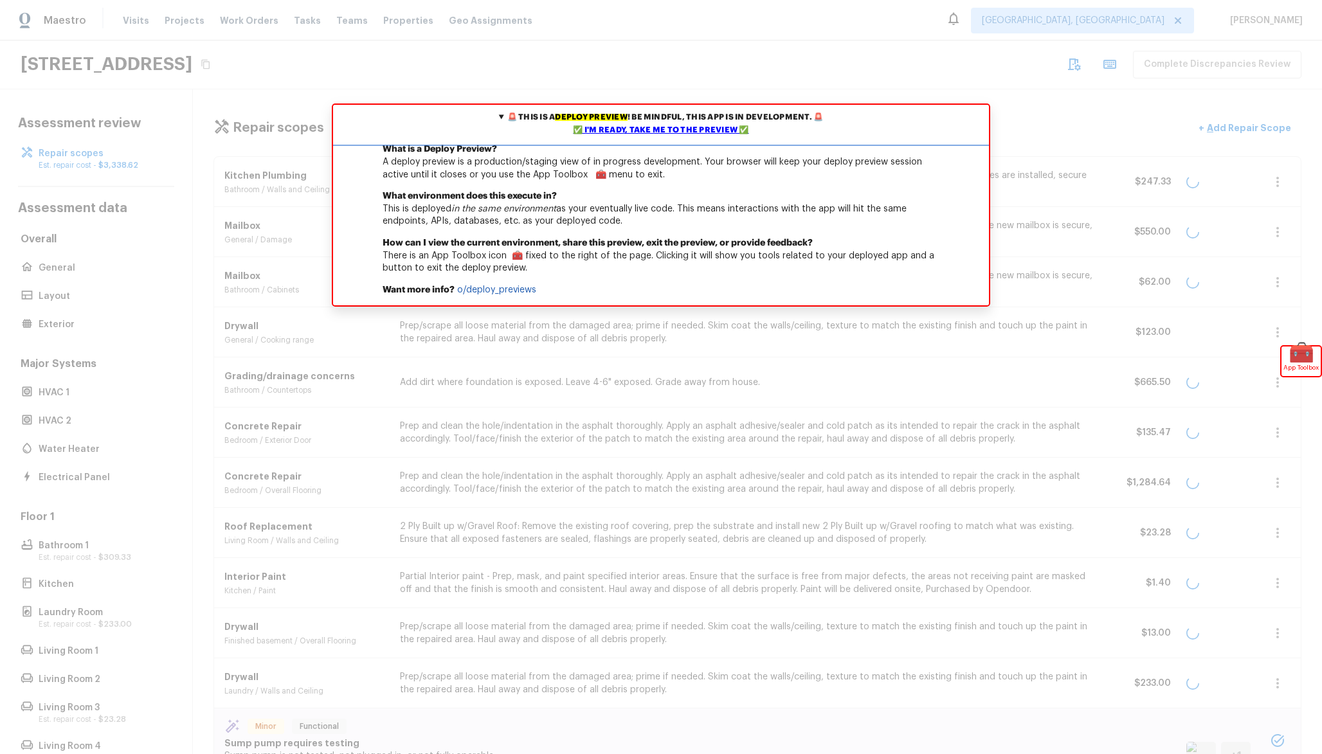
click at [726, 134] on div "✅ I'm ready, take me to the preview ✅" at bounding box center [661, 130] width 650 height 13
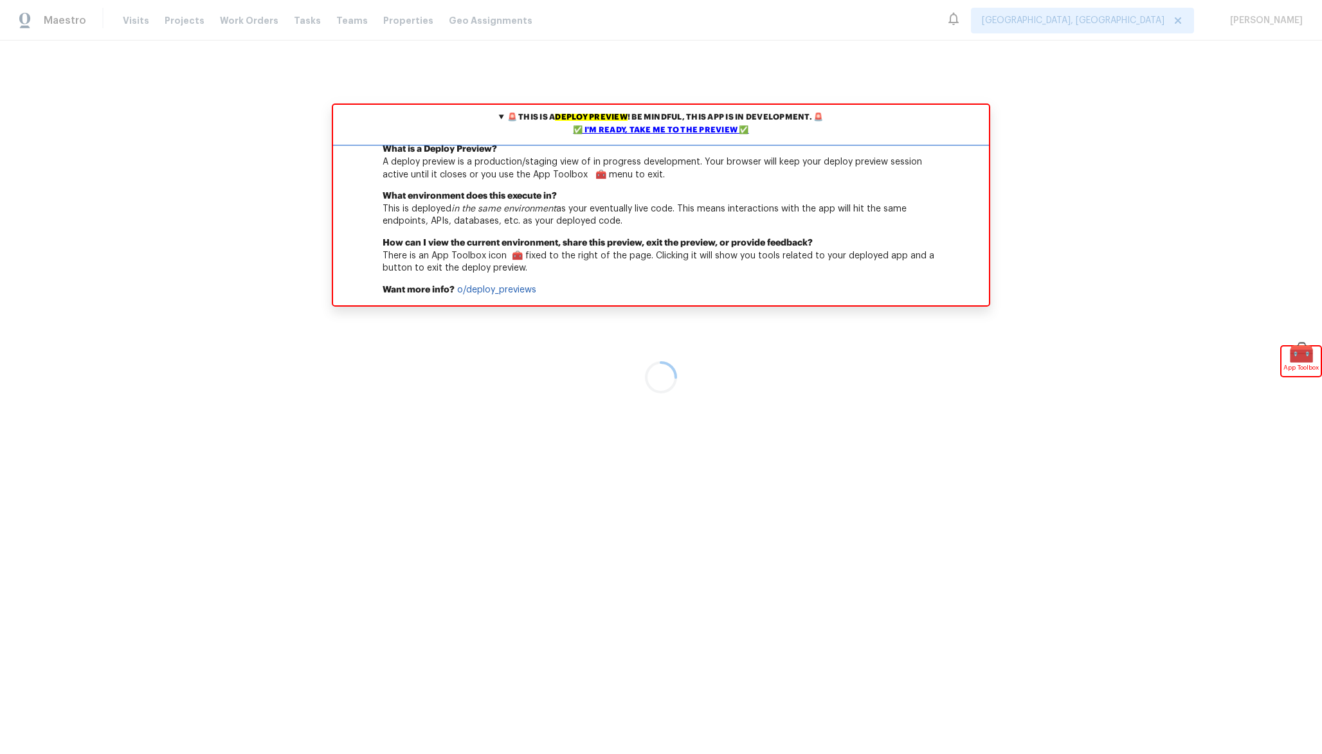
click at [634, 132] on div "✅ I'm ready, take me to the preview ✅" at bounding box center [661, 130] width 650 height 13
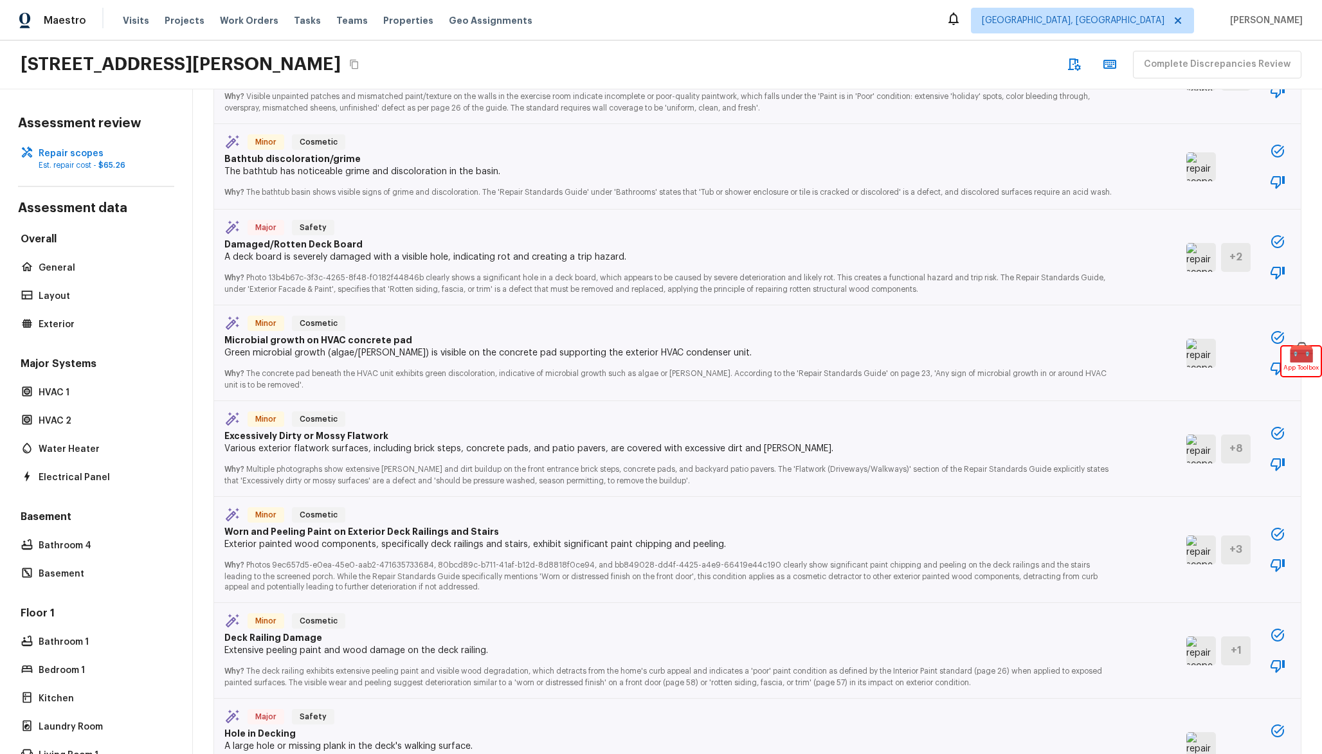
scroll to position [1123, 0]
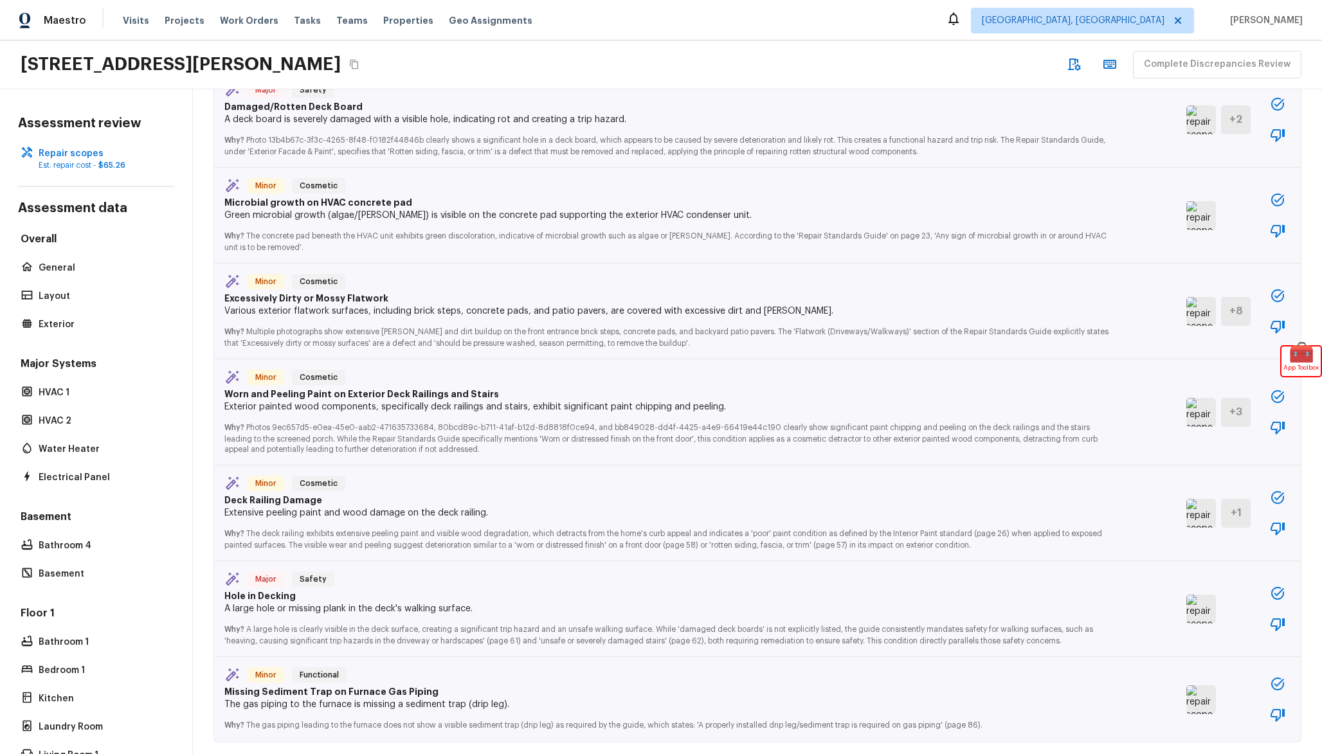
click at [1284, 428] on icon "button" at bounding box center [1278, 428] width 14 height 13
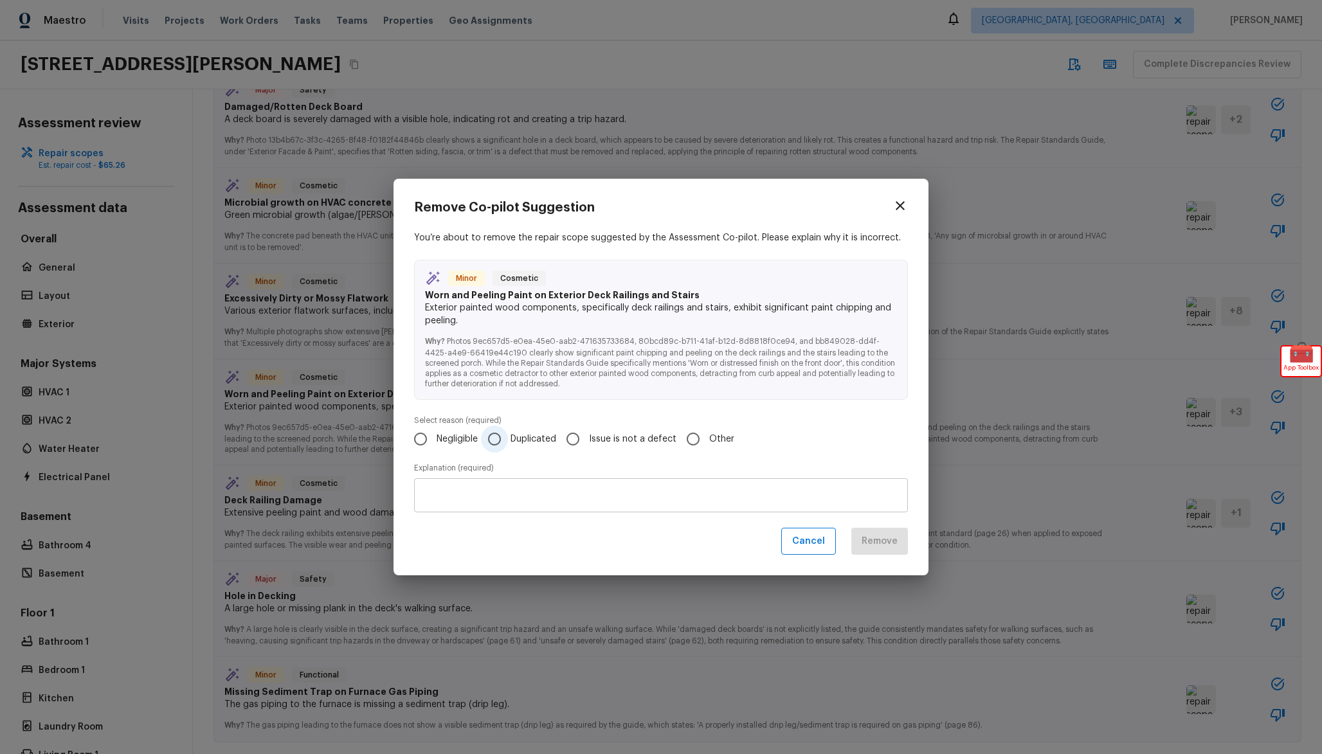
click at [520, 434] on span "Duplicated" at bounding box center [534, 439] width 46 height 13
click at [508, 434] on input "Duplicated" at bounding box center [494, 439] width 27 height 27
radio input "true"
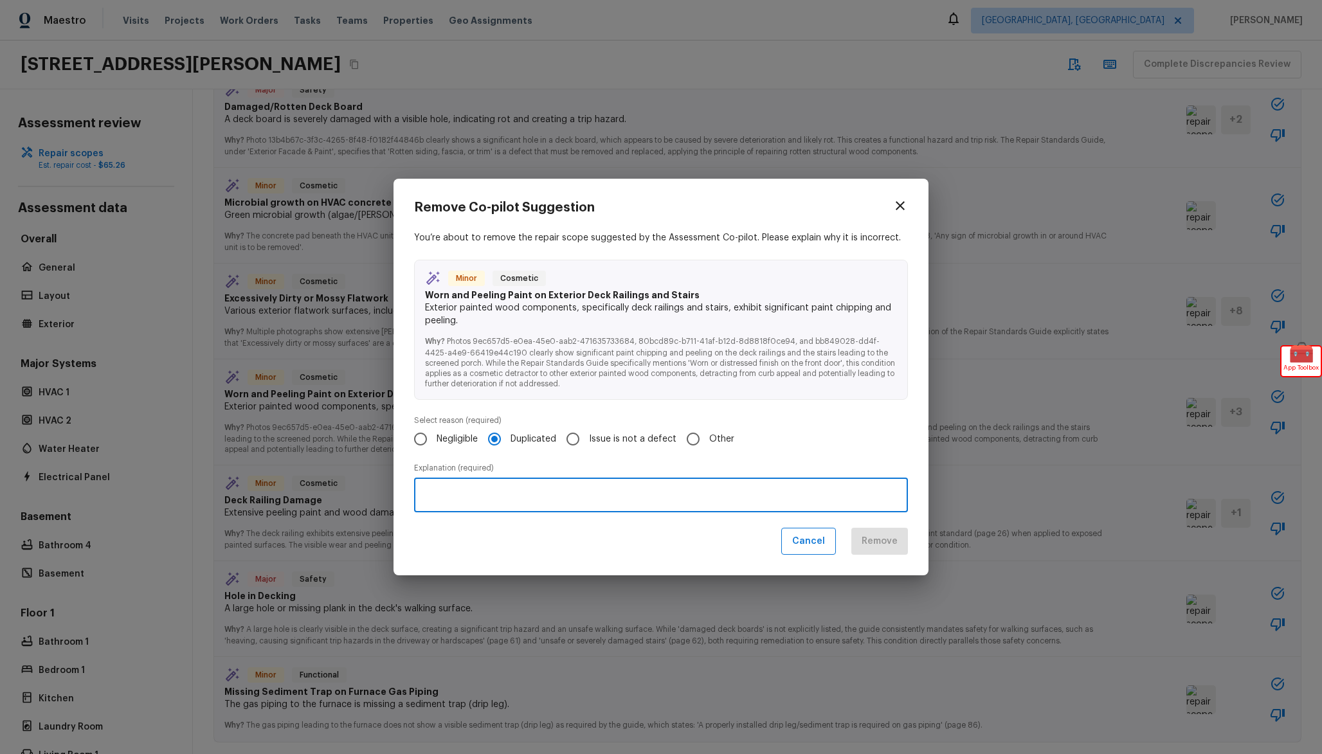
click at [832, 498] on textarea at bounding box center [661, 495] width 476 height 13
type textarea "test"
click at [892, 548] on button "Remove" at bounding box center [879, 542] width 57 height 28
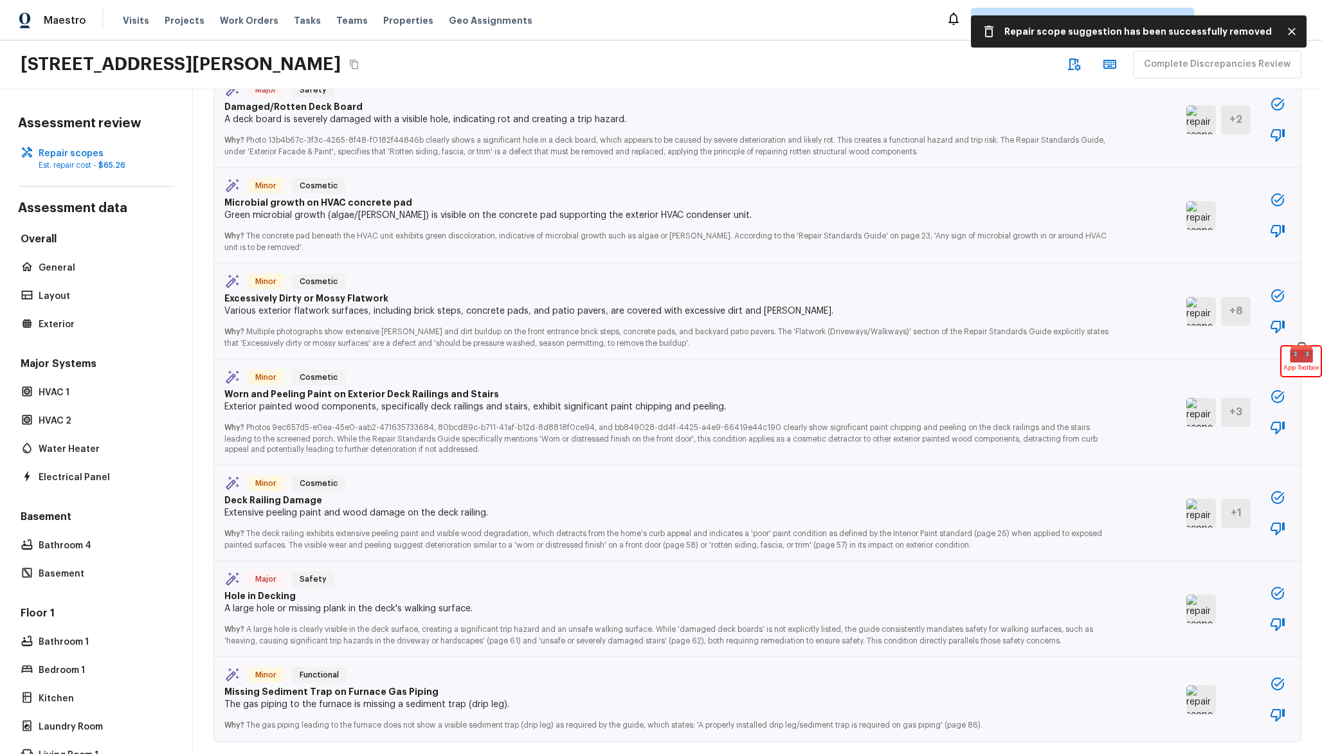
scroll to position [1064, 0]
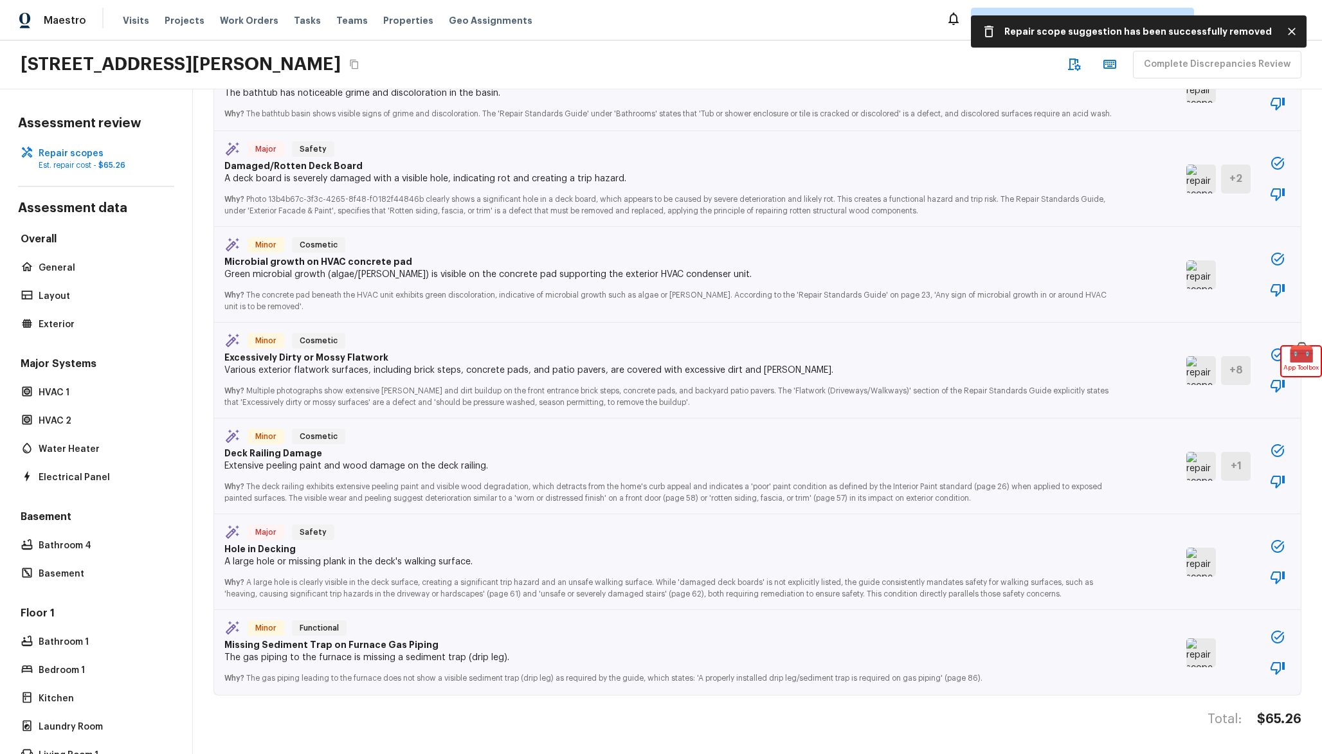
click at [1274, 388] on icon "button" at bounding box center [1278, 386] width 14 height 13
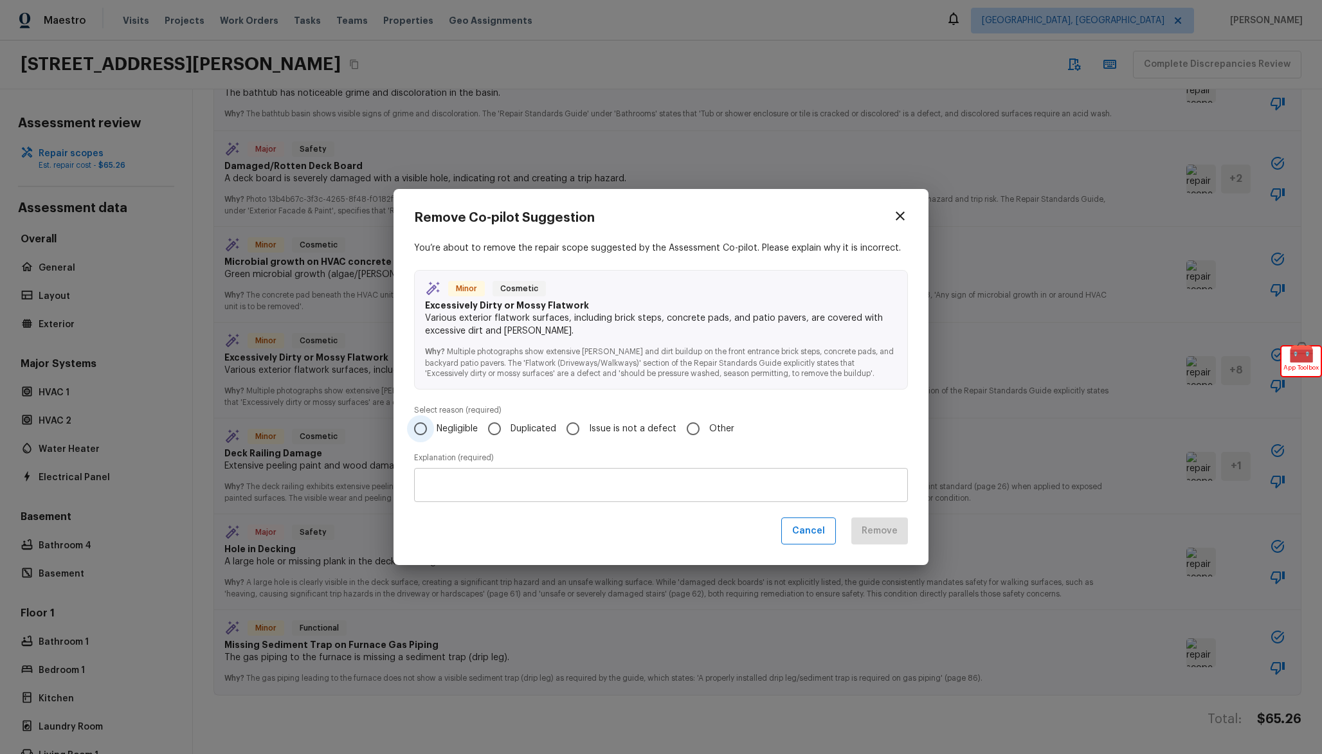
click at [457, 428] on span "Negligible" at bounding box center [457, 429] width 41 height 13
click at [434, 428] on input "Negligible" at bounding box center [420, 428] width 27 height 27
radio input "true"
click at [529, 478] on div "x ​" at bounding box center [661, 485] width 494 height 34
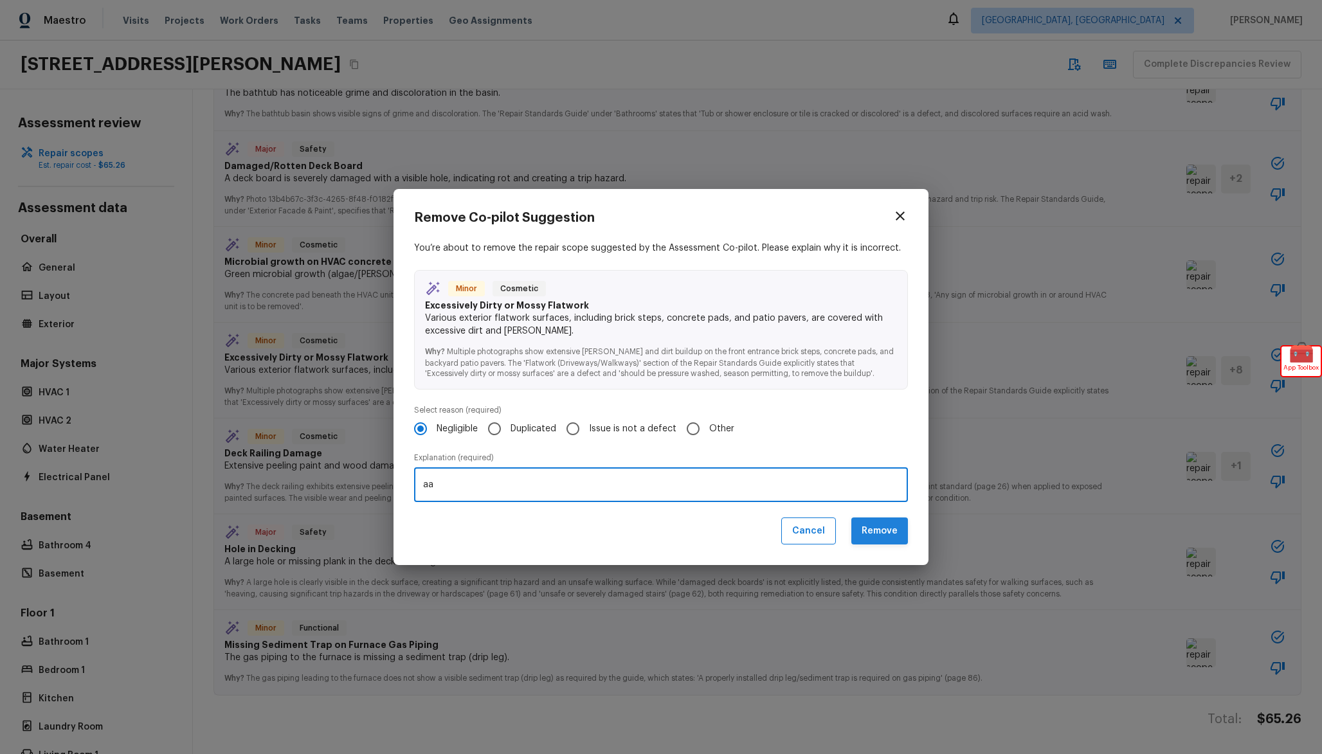
type textarea "aa"
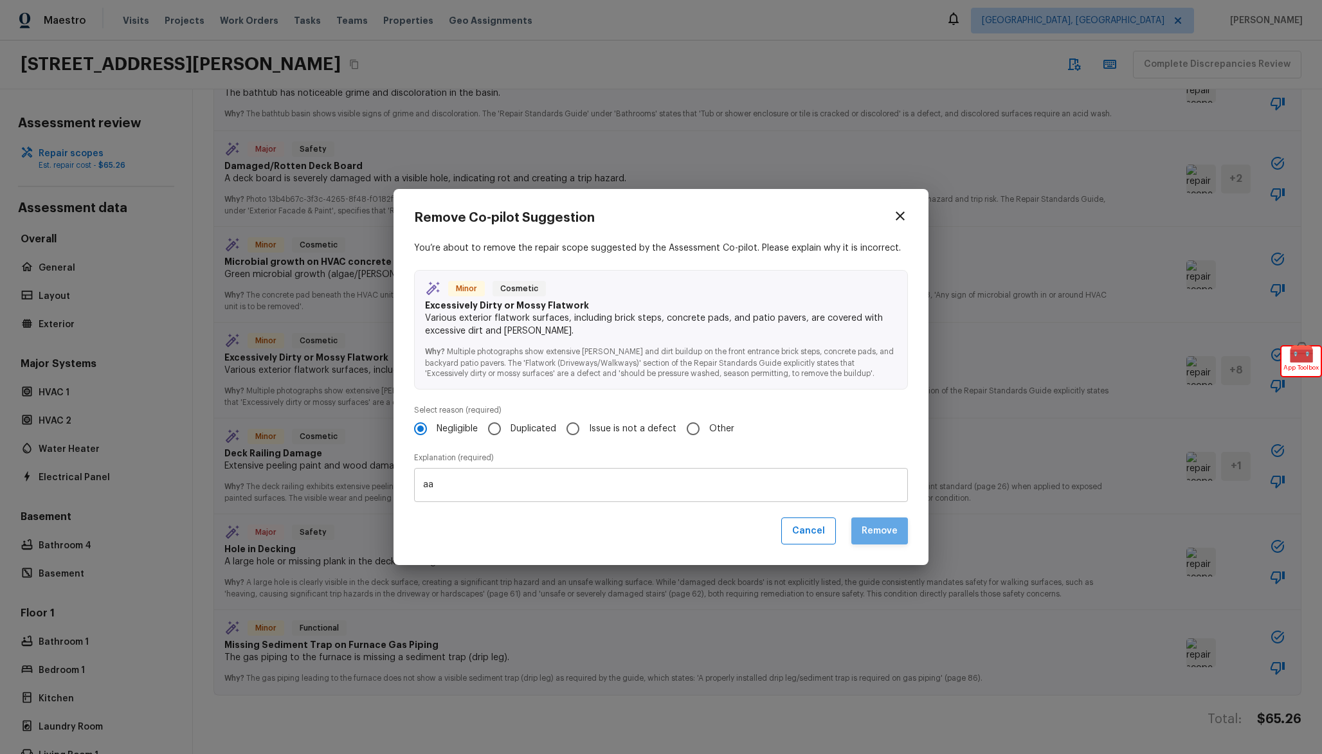
click at [891, 534] on button "Remove" at bounding box center [879, 532] width 57 height 28
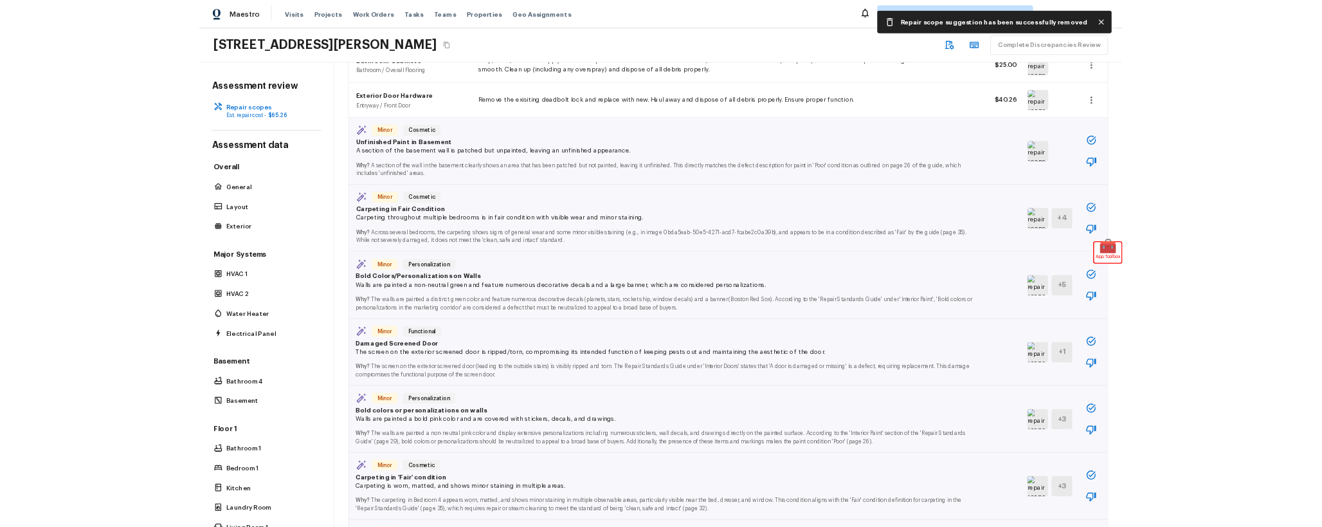
scroll to position [0, 0]
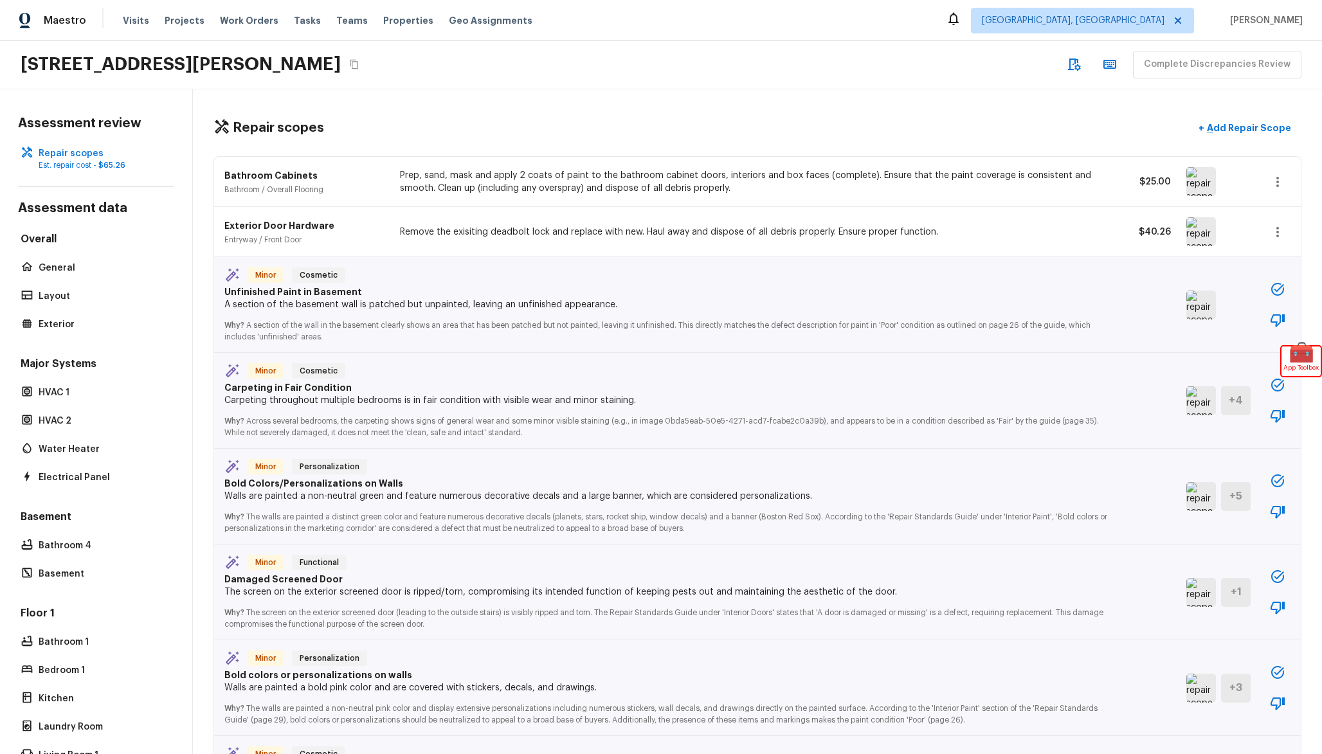
click at [1278, 293] on icon "button" at bounding box center [1277, 289] width 15 height 15
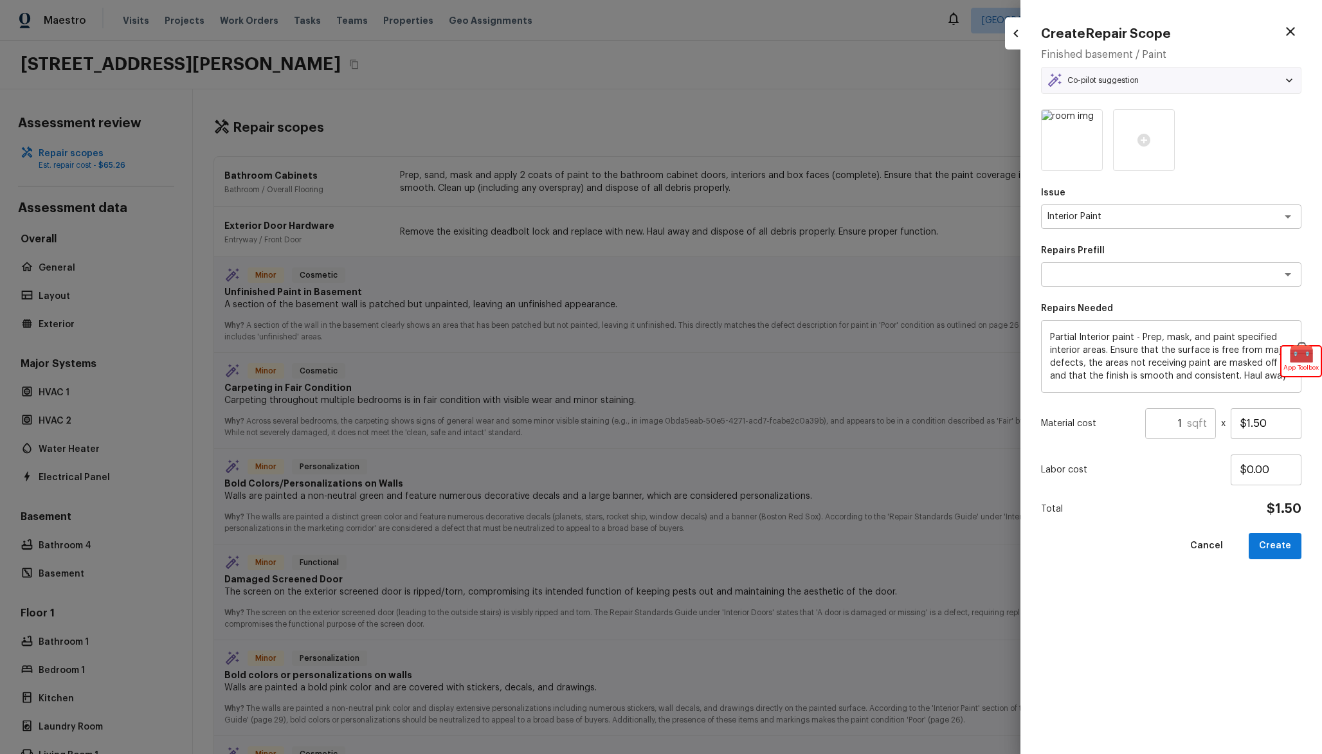
type textarea "Partial Interior Paint LABOR ONLY"
click at [1280, 538] on button "Create" at bounding box center [1275, 546] width 53 height 26
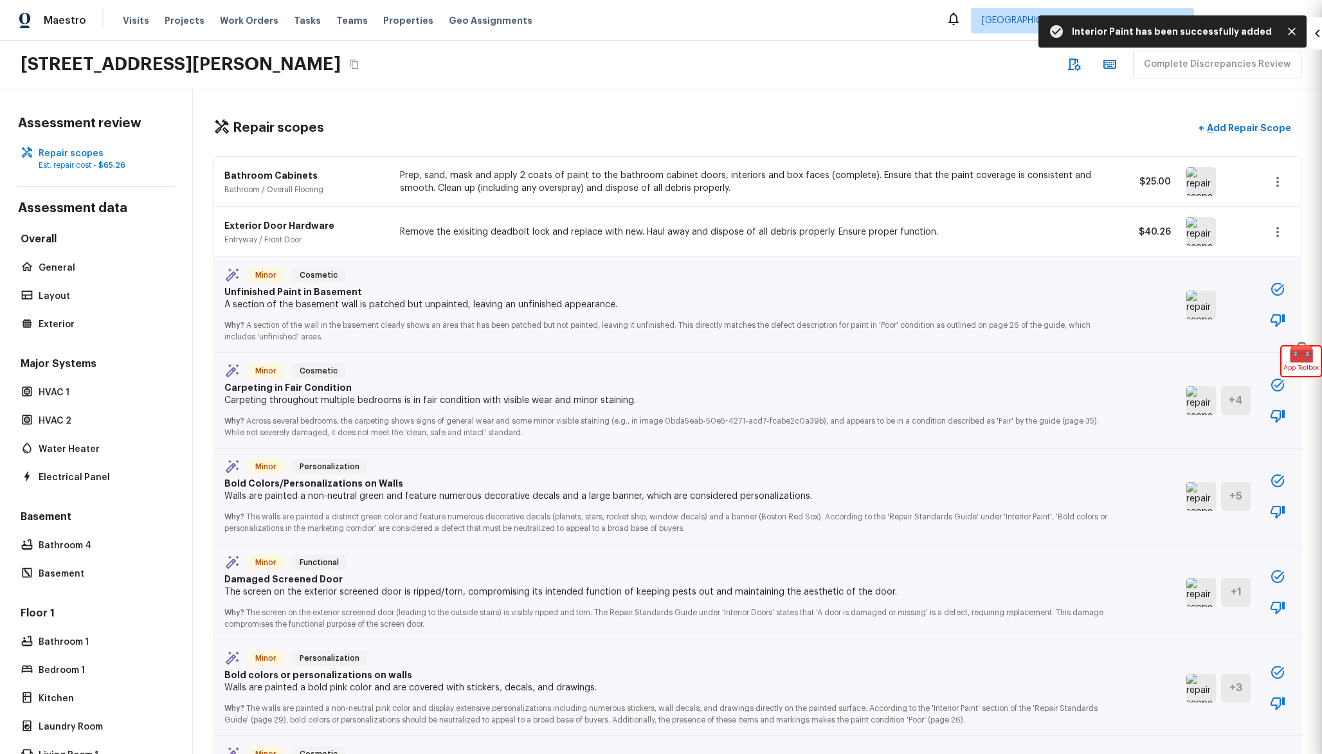
type input "$0.00"
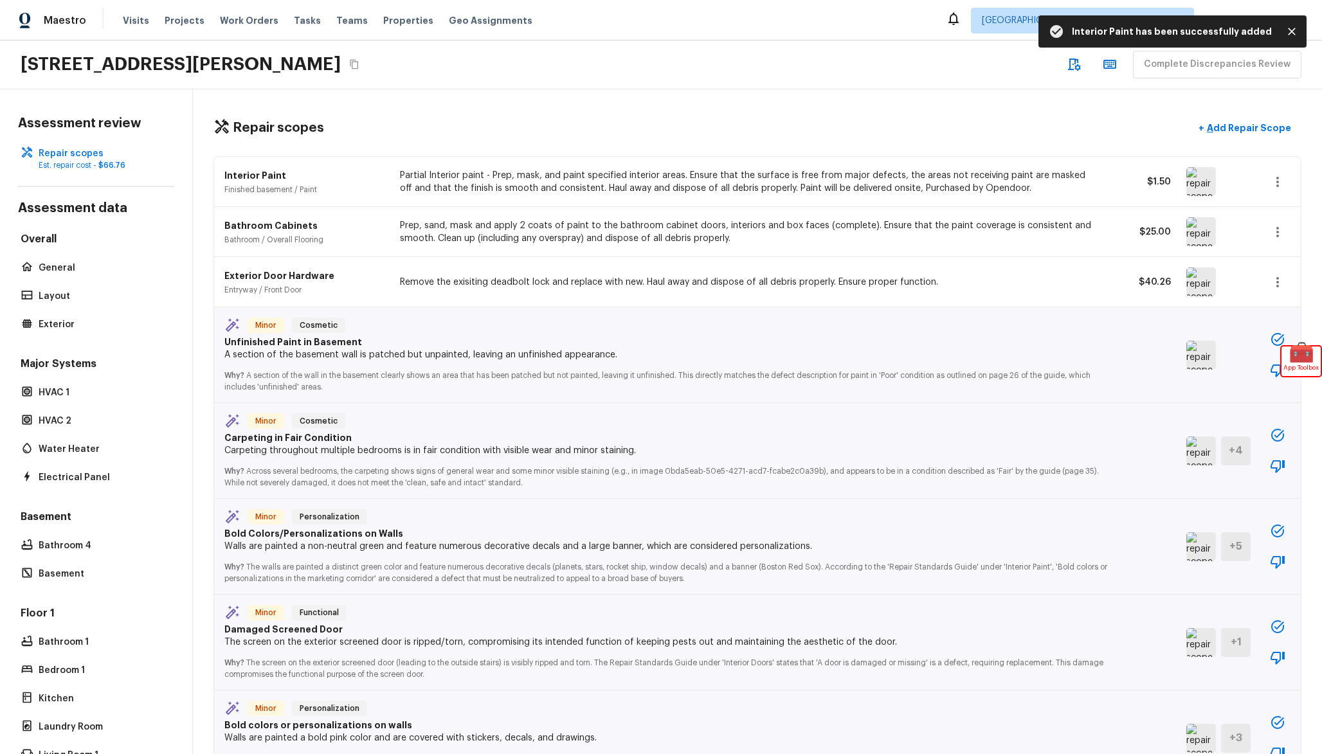
click at [1282, 470] on icon "button" at bounding box center [1277, 466] width 15 height 15
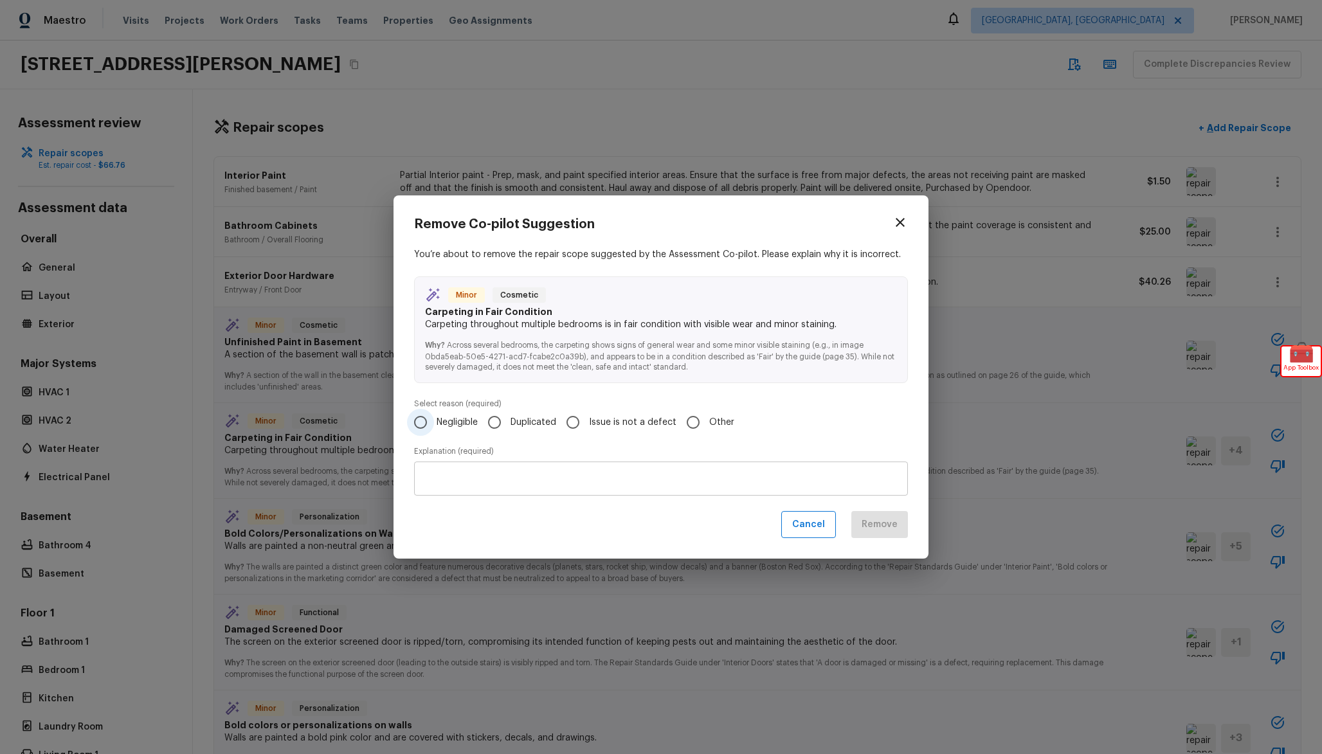
click at [445, 421] on span "Negligible" at bounding box center [457, 422] width 41 height 13
click at [434, 421] on input "Negligible" at bounding box center [420, 422] width 27 height 27
radio input "true"
click at [512, 470] on div "x ​" at bounding box center [661, 479] width 494 height 34
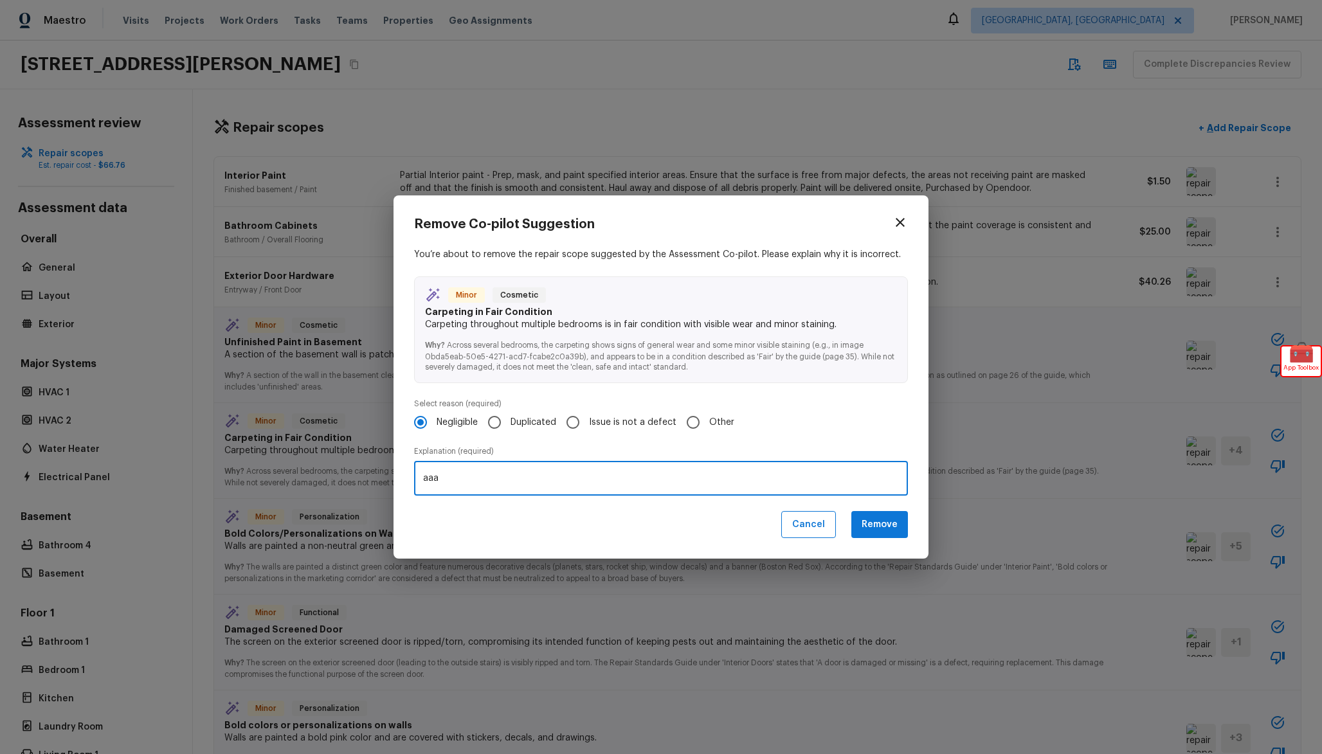
type textarea "aaa"
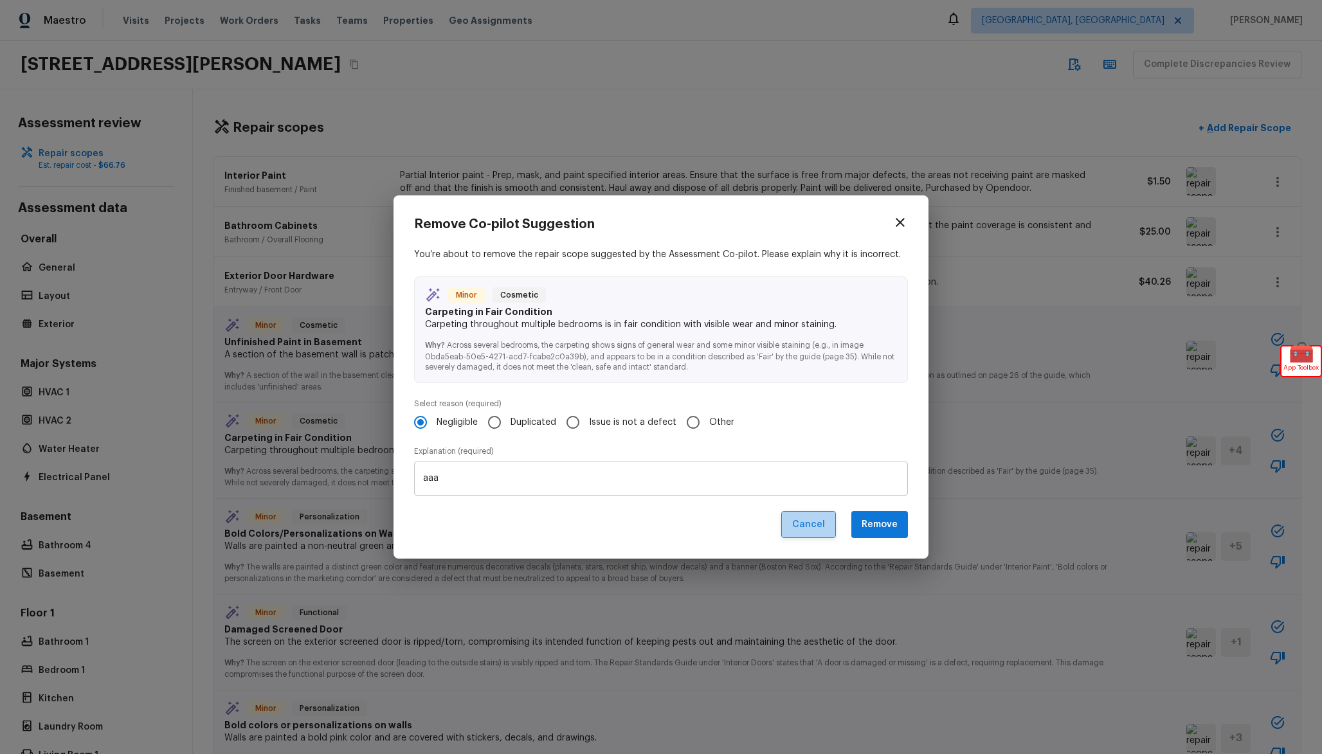
click at [829, 523] on button "Cancel" at bounding box center [808, 525] width 55 height 28
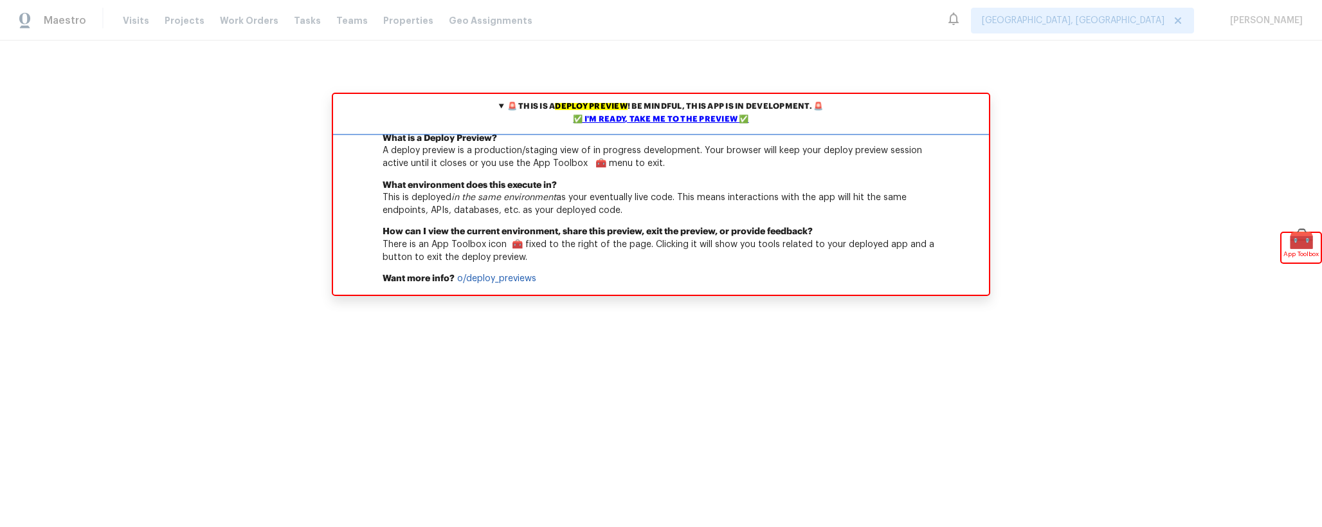
click at [720, 118] on div "✅ I'm ready, take me to the preview ✅" at bounding box center [661, 119] width 650 height 13
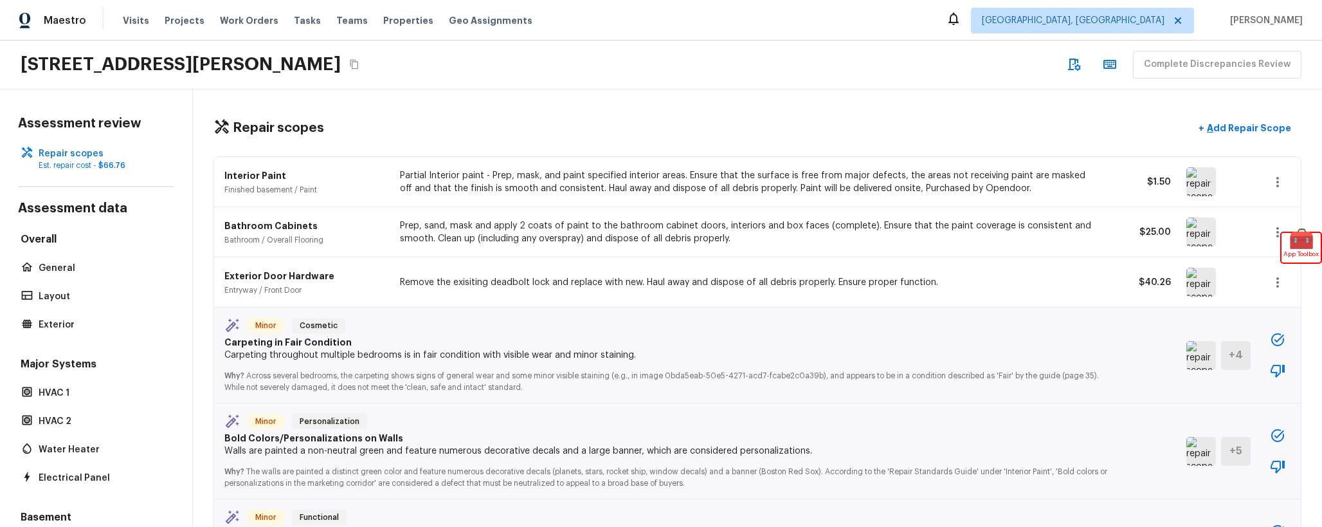
click at [1283, 341] on icon "button" at bounding box center [1277, 339] width 13 height 13
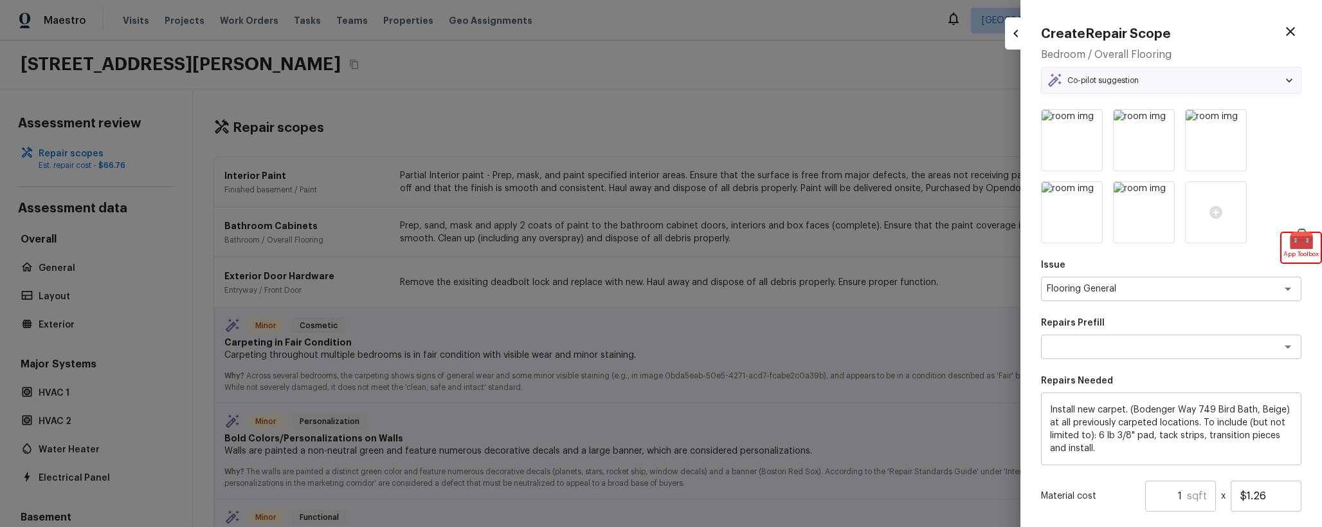
type textarea "Carpet LVL 1 - Bodenger Way (Beige)"
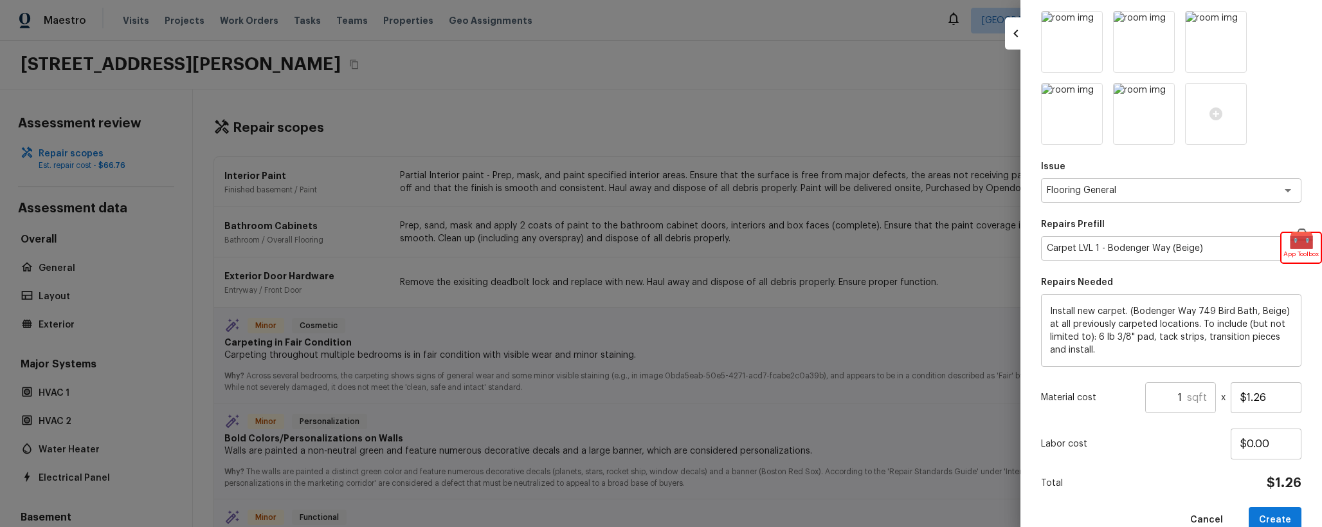
scroll to position [125, 0]
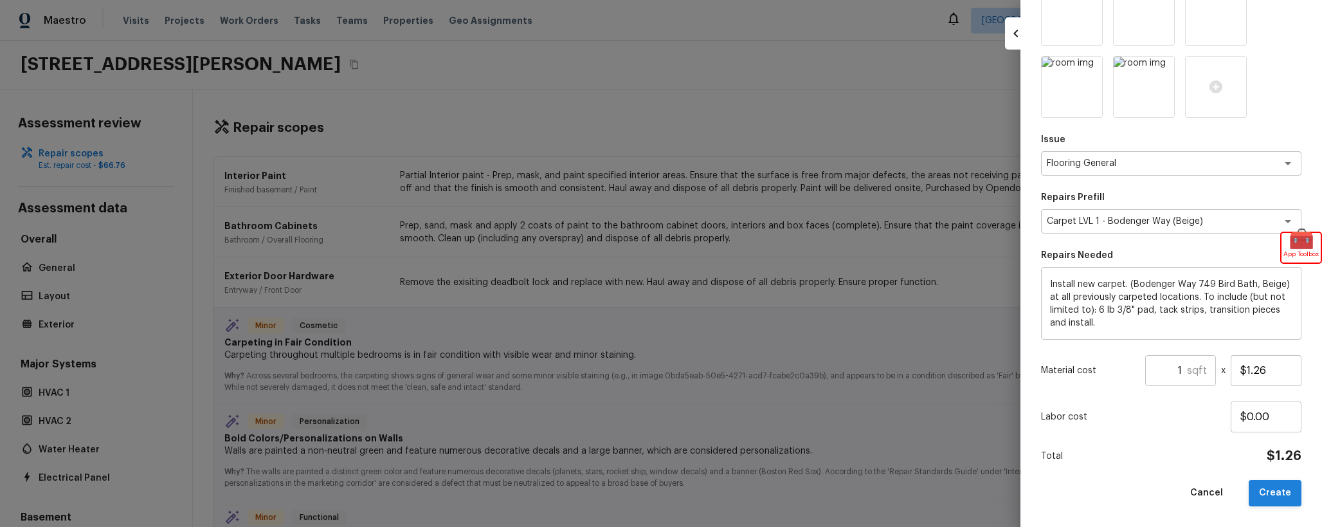
click at [1281, 491] on button "Create" at bounding box center [1275, 493] width 53 height 26
type input "$0.00"
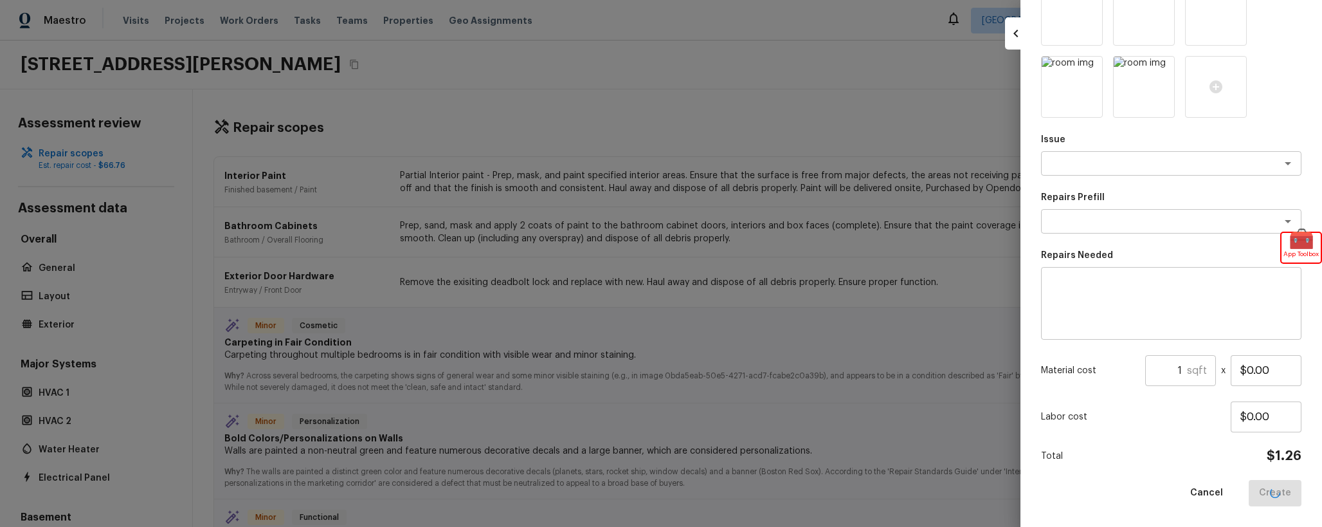
scroll to position [118, 0]
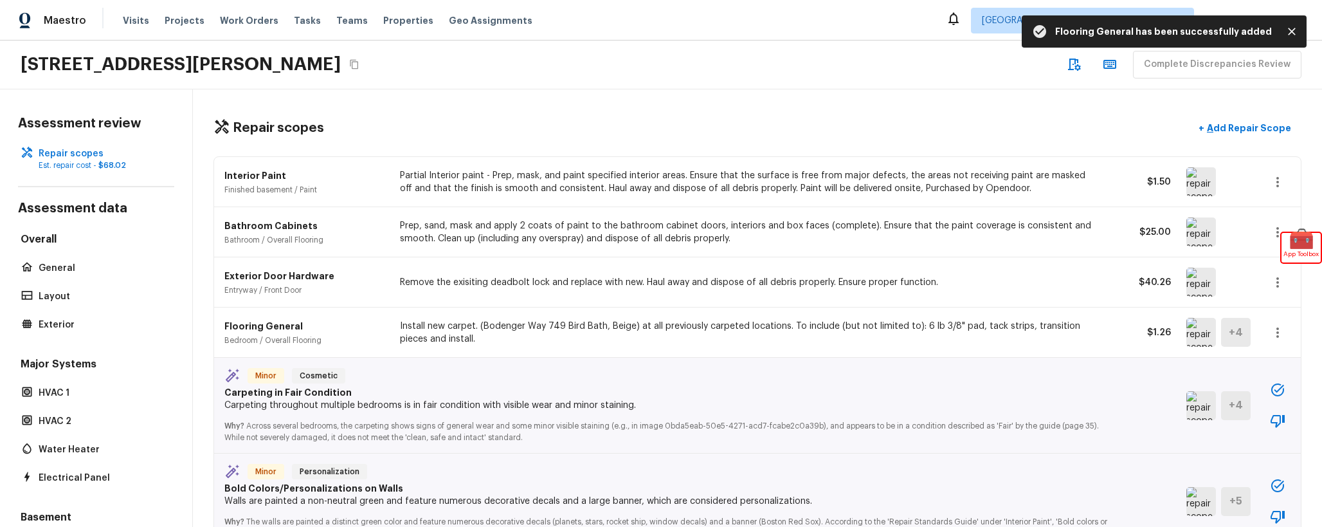
click at [1281, 423] on icon "button" at bounding box center [1278, 421] width 14 height 13
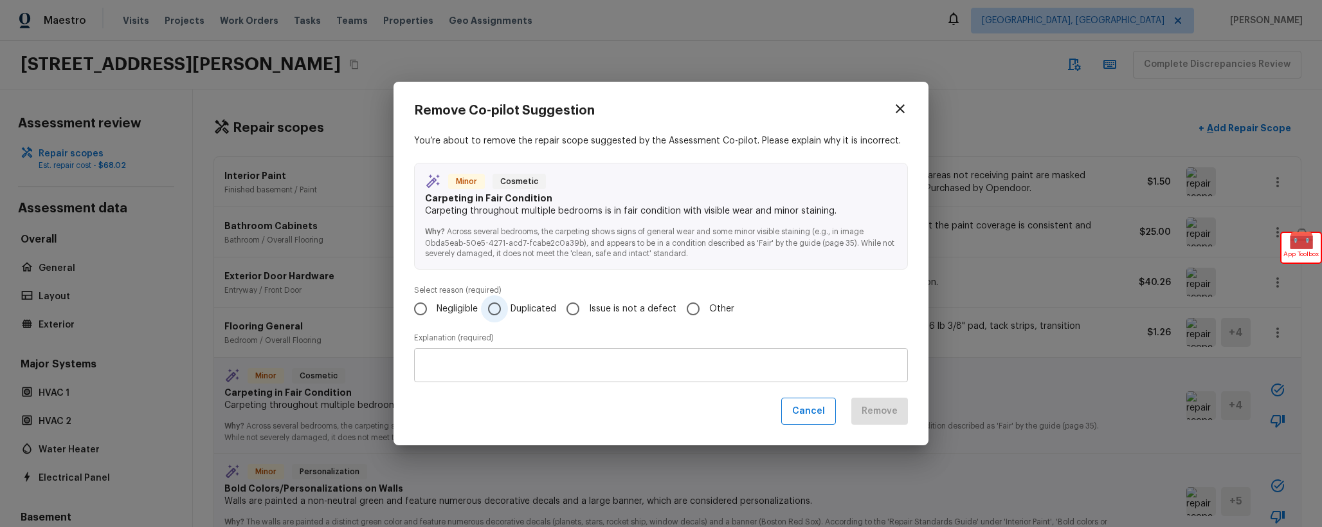
click at [529, 312] on span "Duplicated" at bounding box center [534, 308] width 46 height 13
click at [508, 312] on input "Duplicated" at bounding box center [494, 308] width 27 height 27
radio input "true"
click at [552, 364] on textarea at bounding box center [661, 364] width 476 height 13
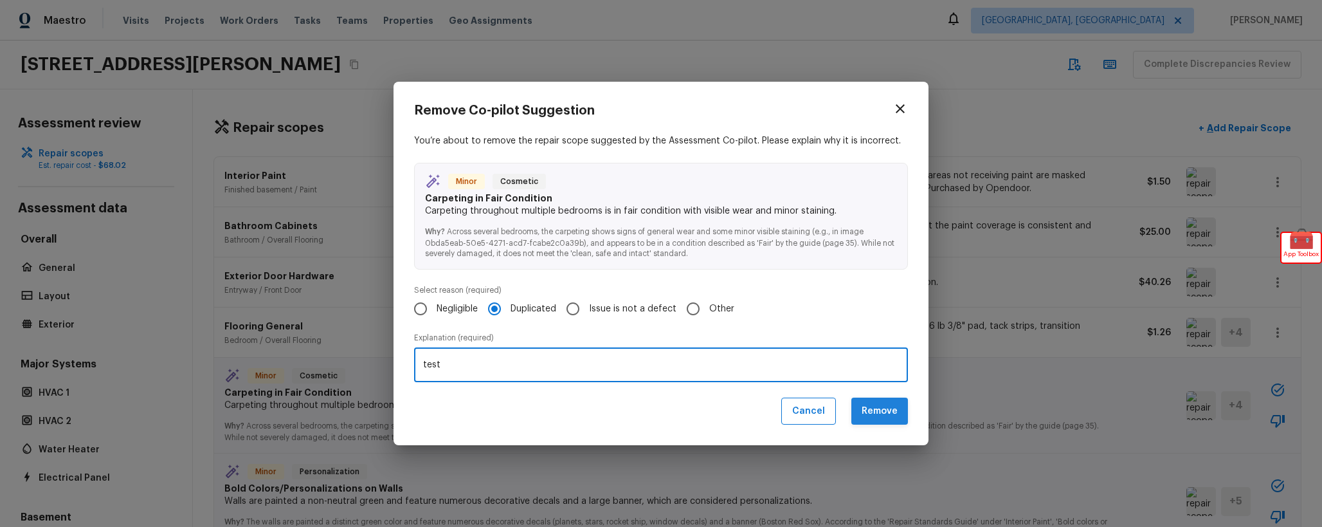
type textarea "test"
click at [892, 412] on button "Remove" at bounding box center [879, 411] width 57 height 28
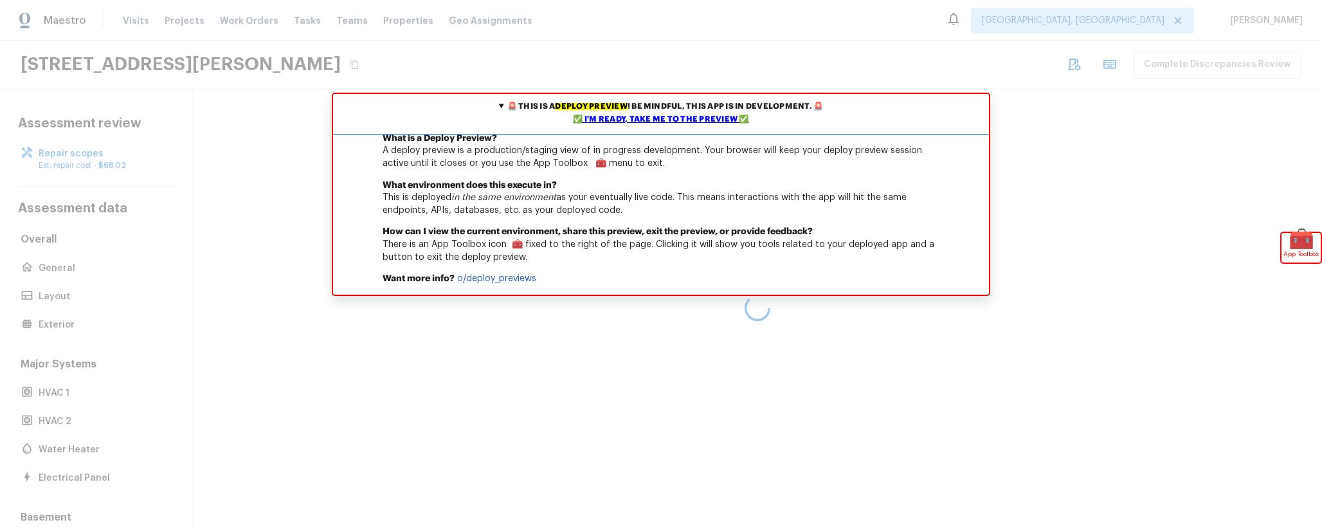
click at [734, 118] on div "✅ I'm ready, take me to the preview ✅" at bounding box center [661, 119] width 650 height 13
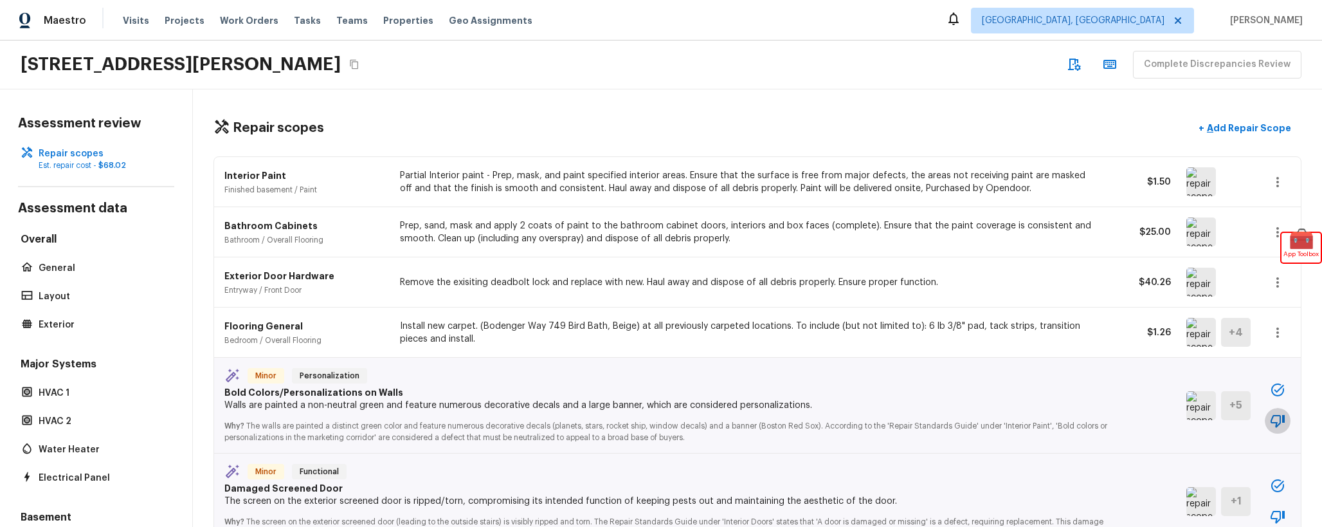
click at [1282, 427] on icon "button" at bounding box center [1277, 420] width 15 height 15
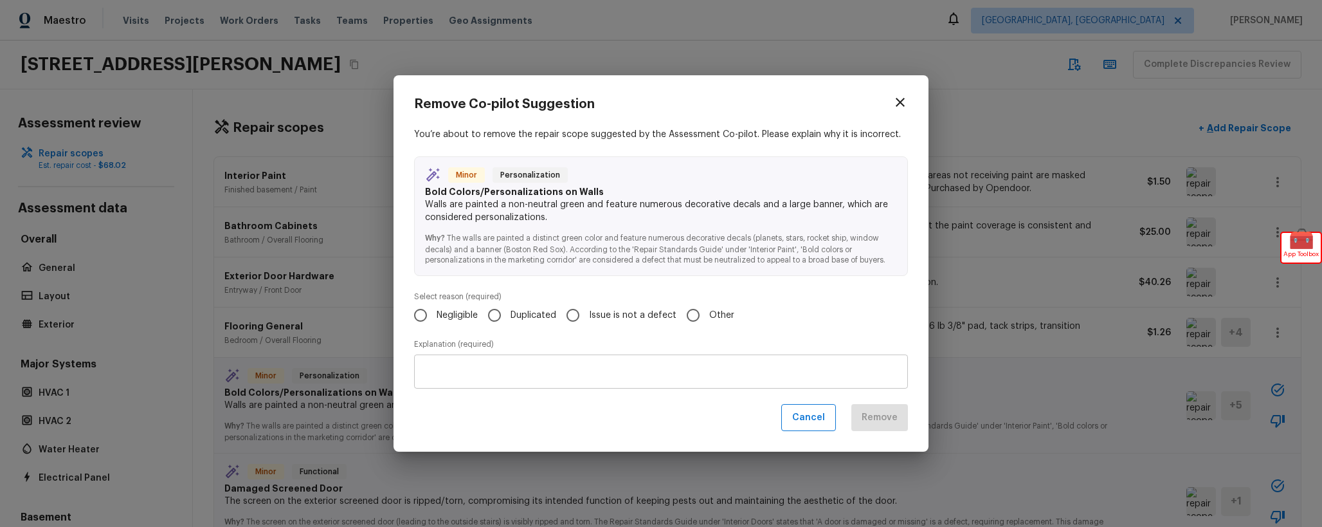
click at [785, 373] on textarea at bounding box center [661, 371] width 476 height 13
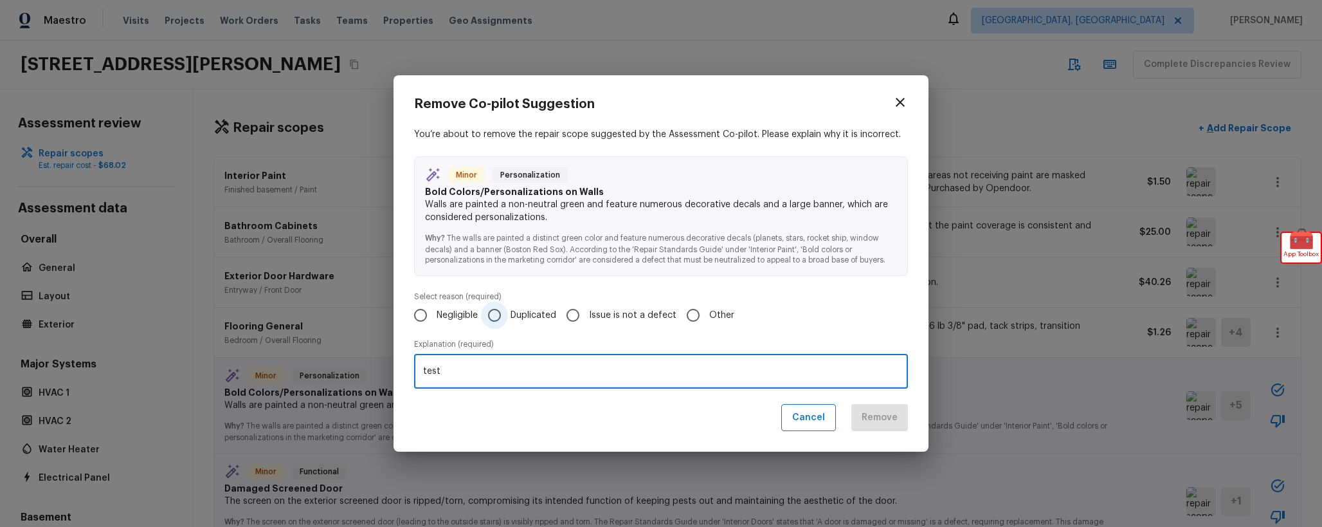
type textarea "test"
click at [551, 321] on span "Duplicated" at bounding box center [534, 315] width 46 height 13
click at [508, 321] on input "Duplicated" at bounding box center [494, 315] width 27 height 27
radio input "true"
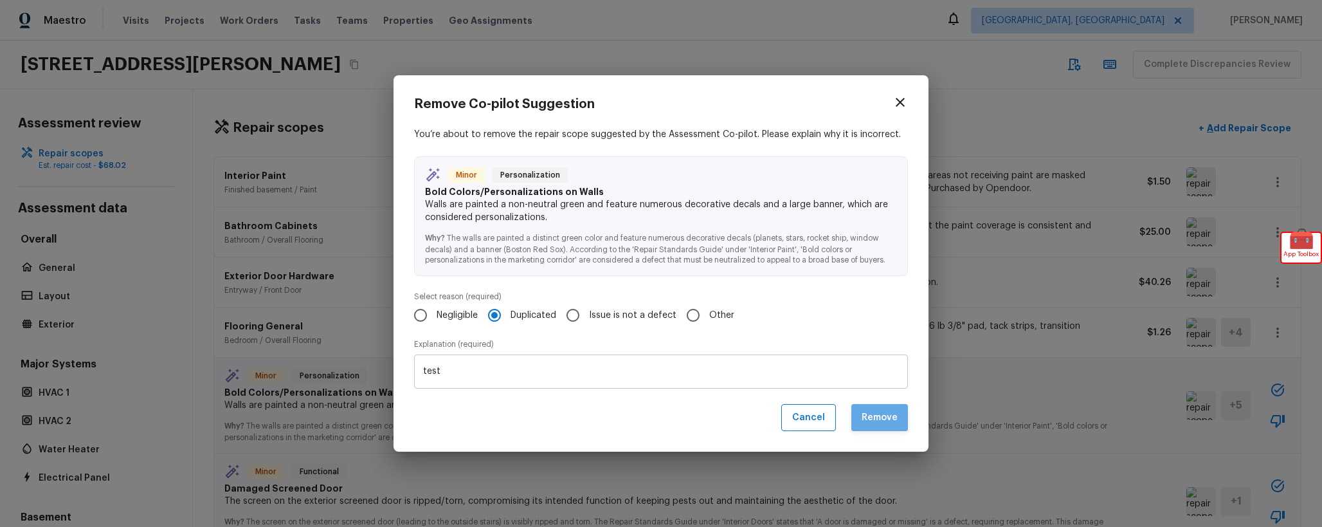
click at [869, 417] on button "Remove" at bounding box center [879, 418] width 57 height 28
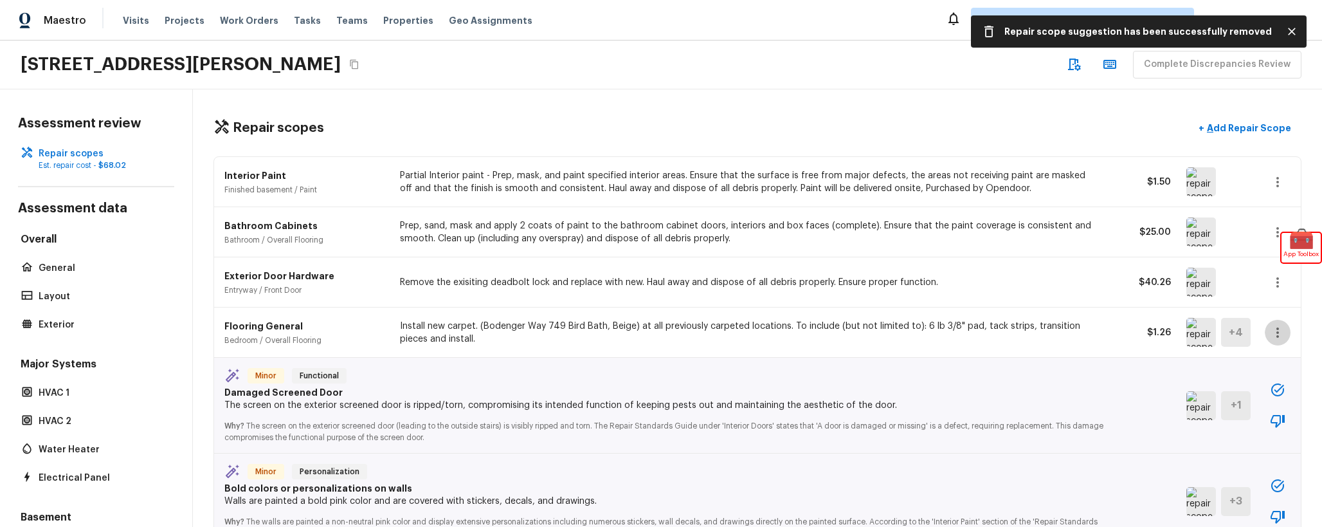
click at [1278, 334] on icon "button" at bounding box center [1277, 332] width 15 height 15
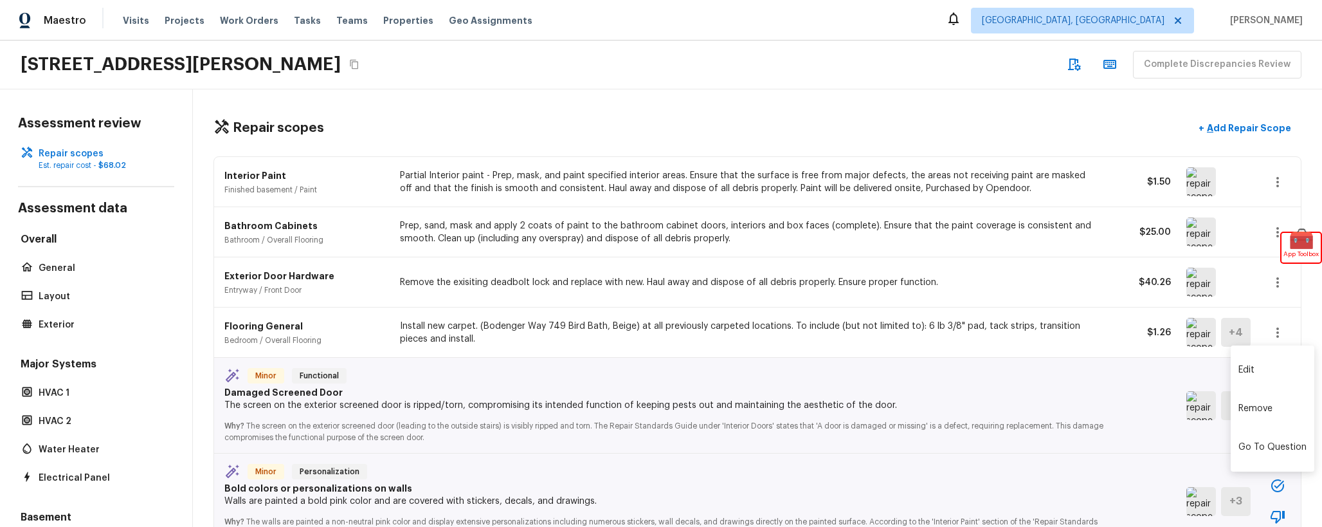
click at [1262, 415] on li "Remove" at bounding box center [1273, 408] width 84 height 39
click at [1270, 424] on icon "button" at bounding box center [1277, 420] width 15 height 15
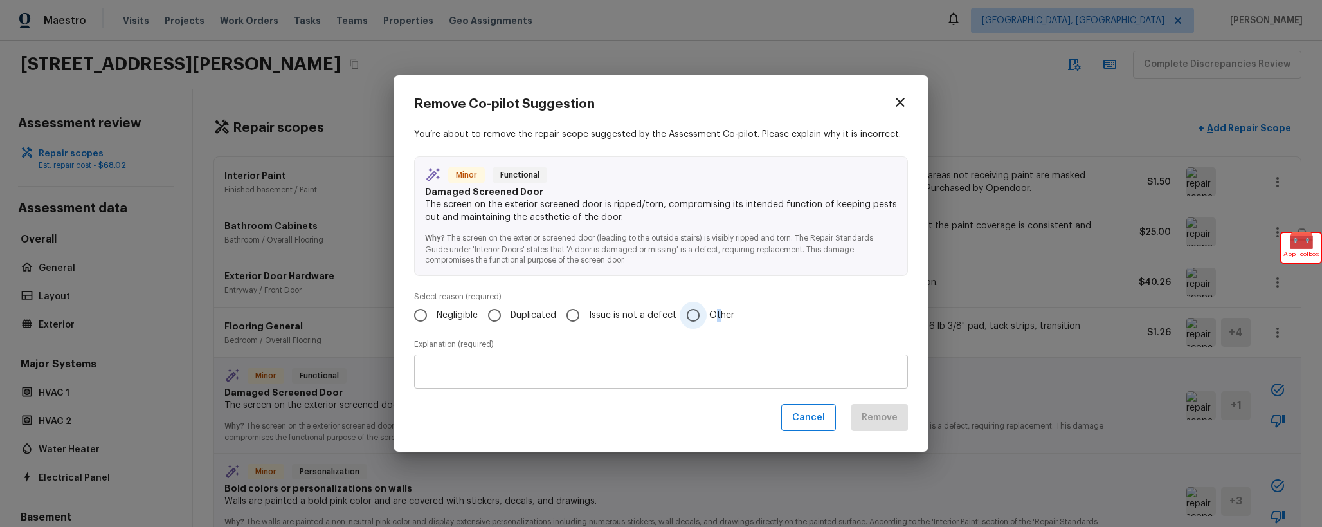
click at [716, 315] on span "Other" at bounding box center [721, 315] width 25 height 13
click at [707, 315] on input "Other" at bounding box center [693, 315] width 27 height 27
radio input "true"
click at [720, 374] on textarea at bounding box center [661, 371] width 476 height 13
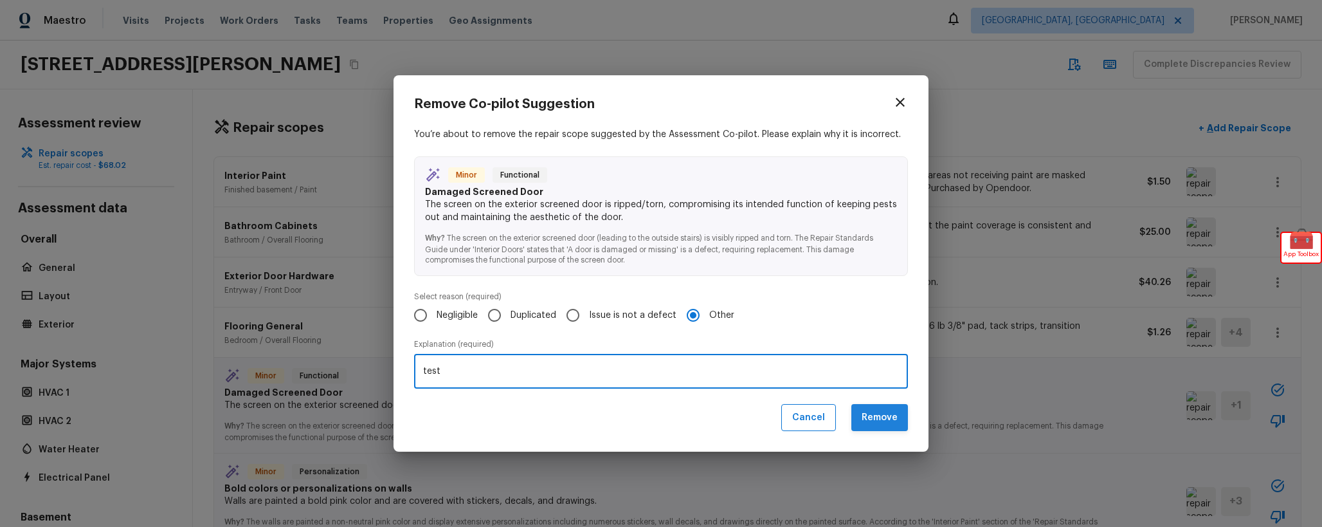
type textarea "test"
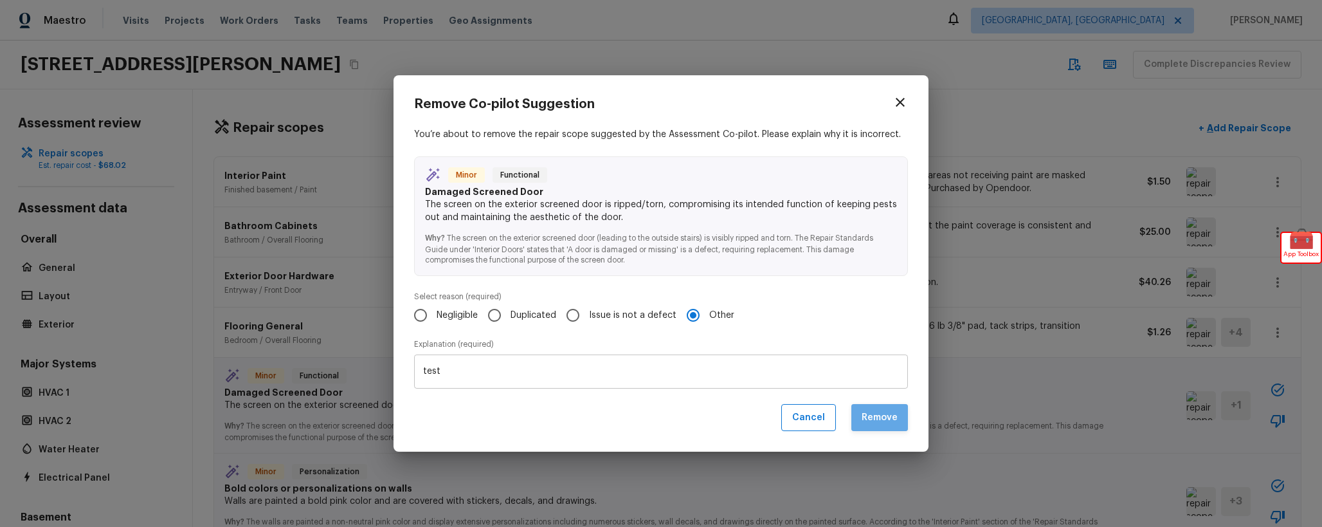
click at [878, 427] on button "Remove" at bounding box center [879, 418] width 57 height 28
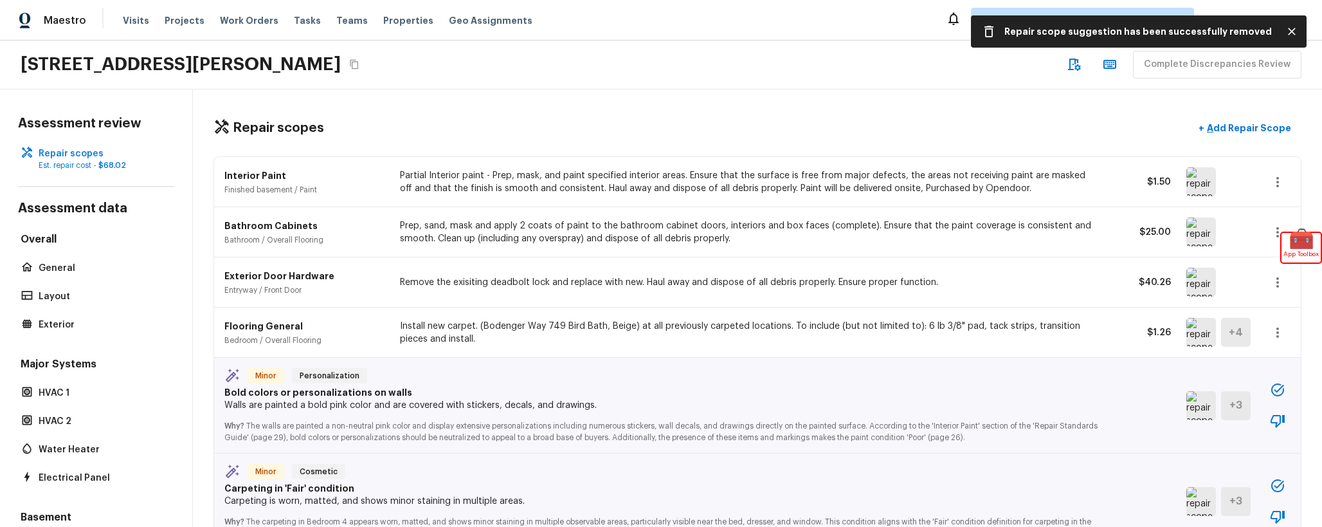
click at [1287, 422] on button "button" at bounding box center [1278, 421] width 26 height 26
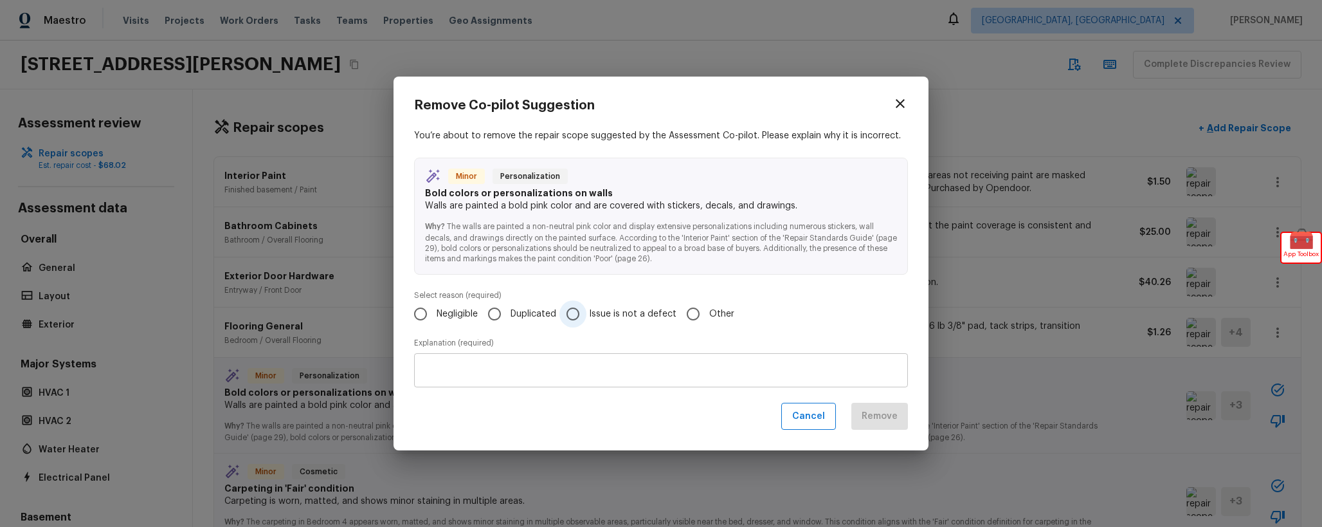
click at [626, 304] on label "Issue is not a defect" at bounding box center [617, 313] width 117 height 27
click at [586, 304] on input "Issue is not a defect" at bounding box center [572, 313] width 27 height 27
radio input "true"
click at [862, 377] on div "x ​" at bounding box center [661, 370] width 494 height 34
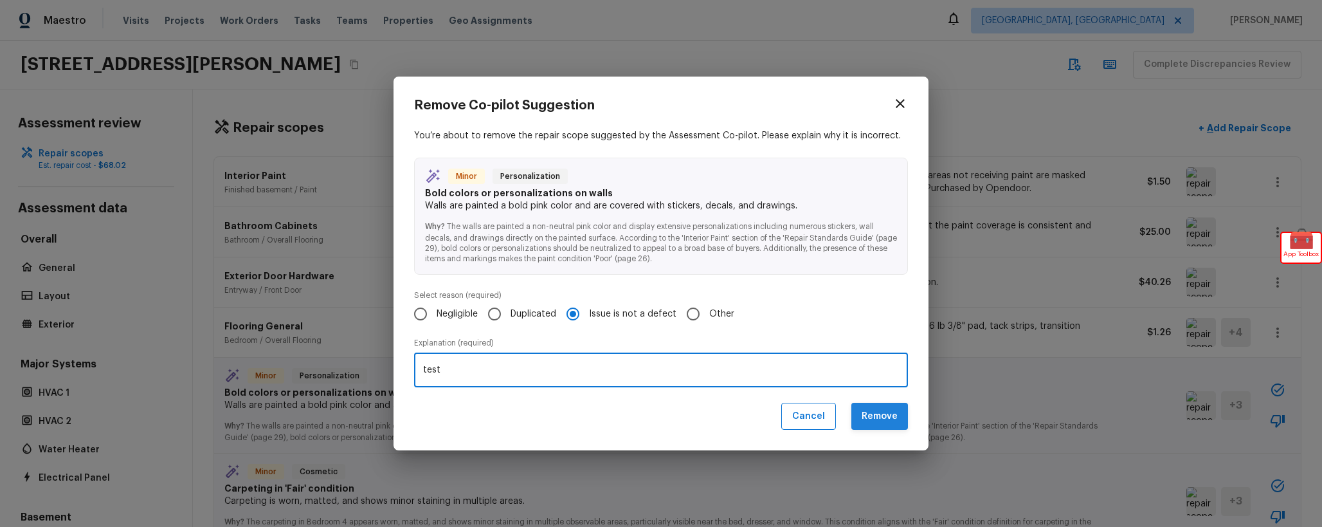
type textarea "test"
click at [875, 425] on button "Remove" at bounding box center [879, 417] width 57 height 28
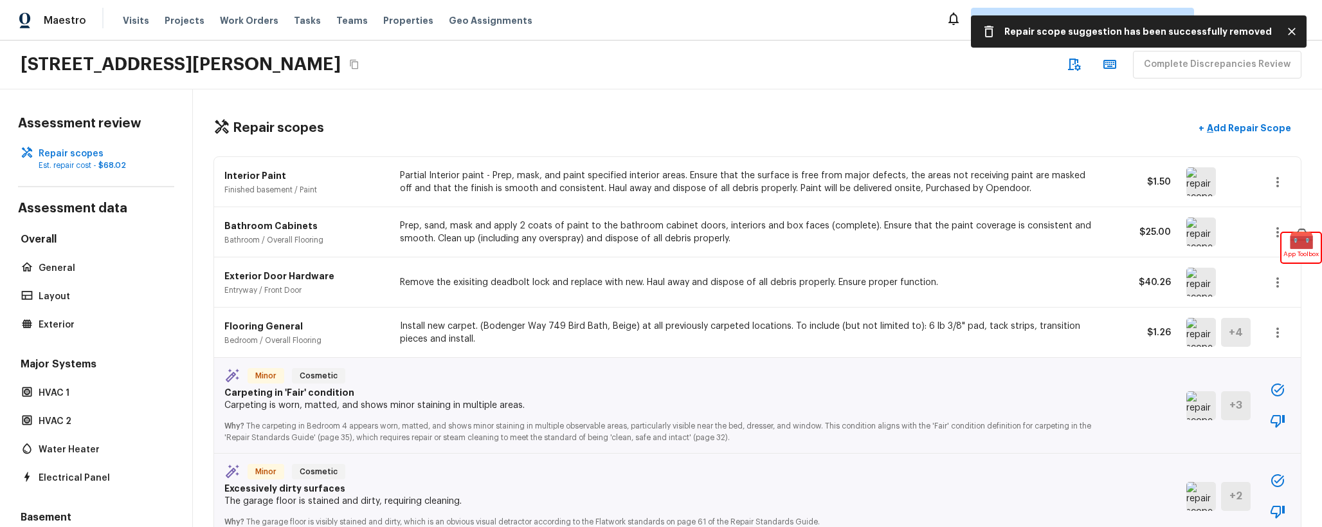
click at [1277, 424] on icon "button" at bounding box center [1278, 421] width 14 height 13
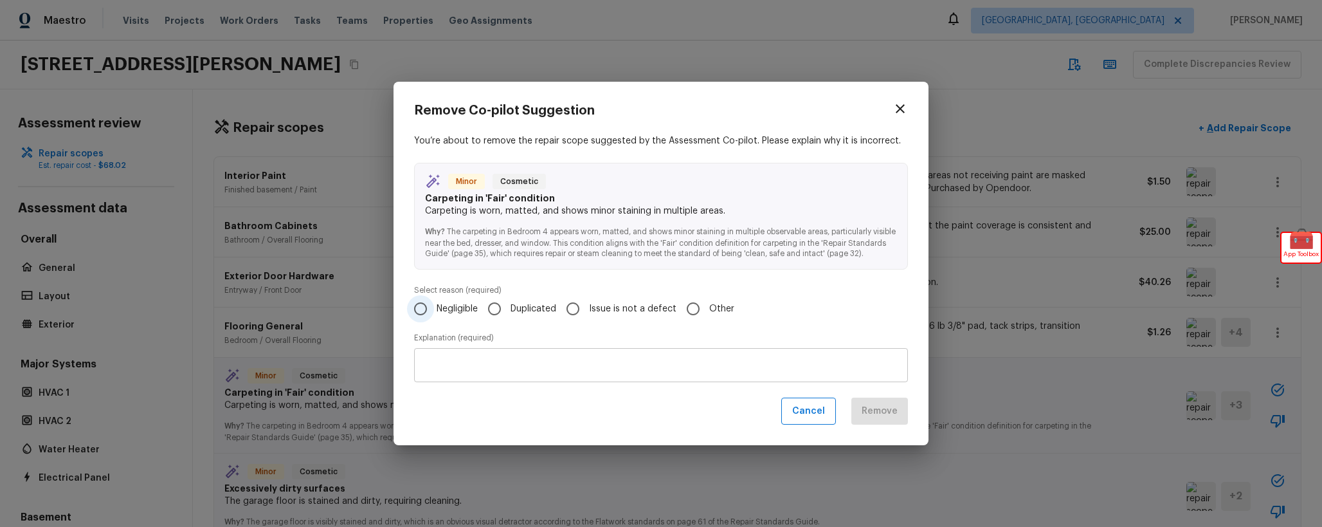
click at [446, 308] on span "Negligible" at bounding box center [457, 308] width 41 height 13
click at [434, 308] on input "Negligible" at bounding box center [420, 308] width 27 height 27
radio input "true"
click at [546, 366] on textarea at bounding box center [661, 364] width 476 height 13
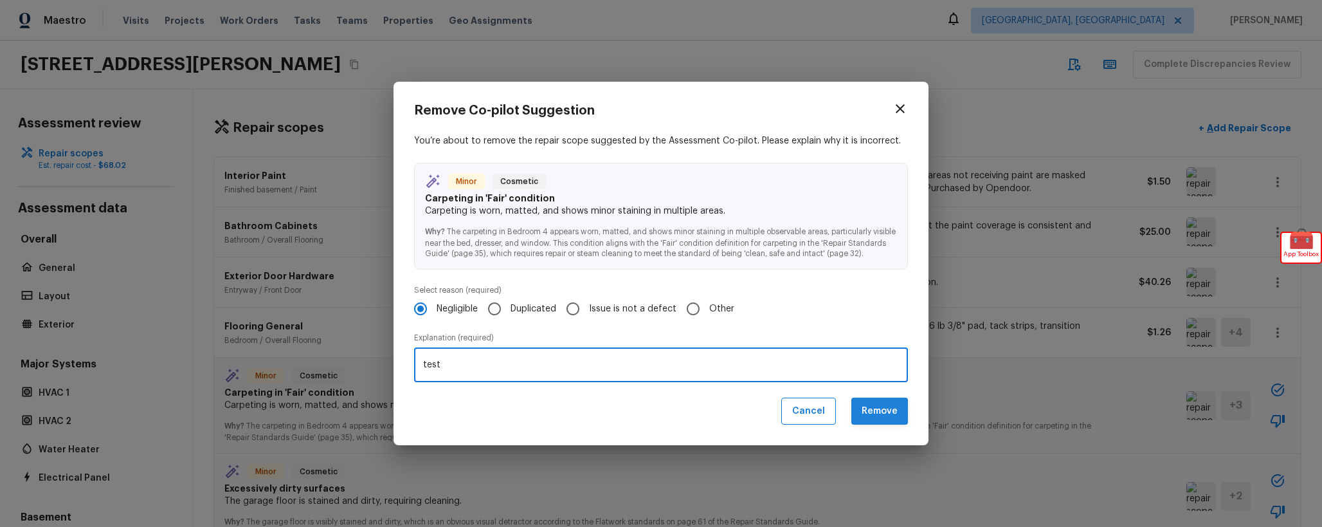
type textarea "test"
click at [870, 406] on button "Remove" at bounding box center [879, 411] width 57 height 28
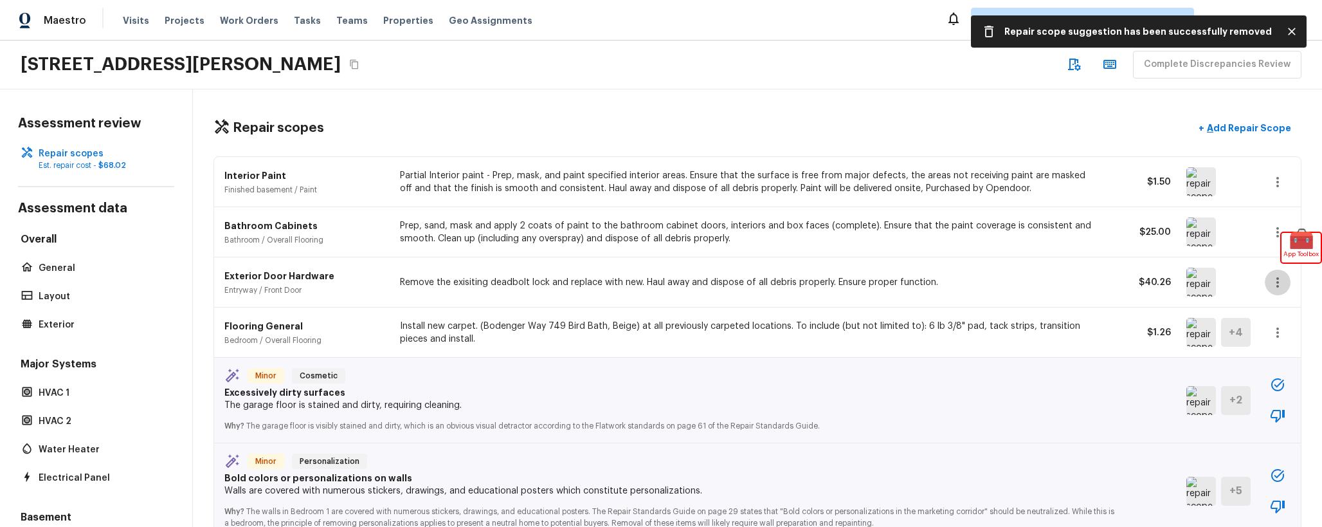
click at [1278, 293] on button "button" at bounding box center [1278, 282] width 26 height 26
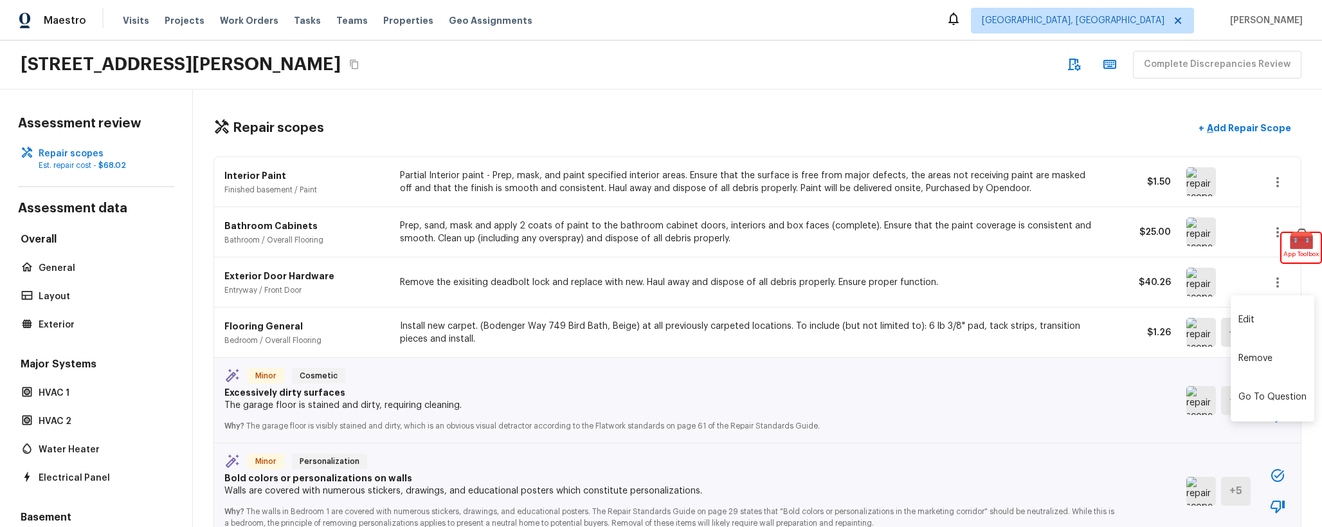
click at [1277, 323] on li "Edit" at bounding box center [1273, 319] width 84 height 39
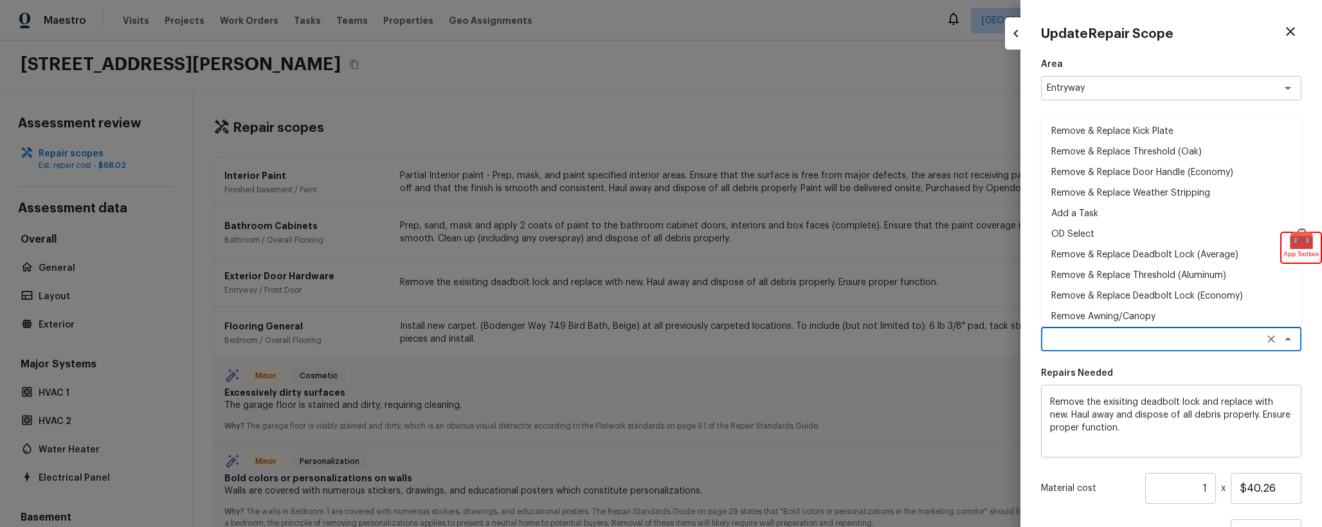
click at [1200, 341] on textarea at bounding box center [1153, 338] width 213 height 13
click at [1202, 304] on li "Remove & Replace Deadbolt Lock (Economy)" at bounding box center [1171, 296] width 260 height 21
type textarea "Remove & Replace Deadbolt Lock (Economy)"
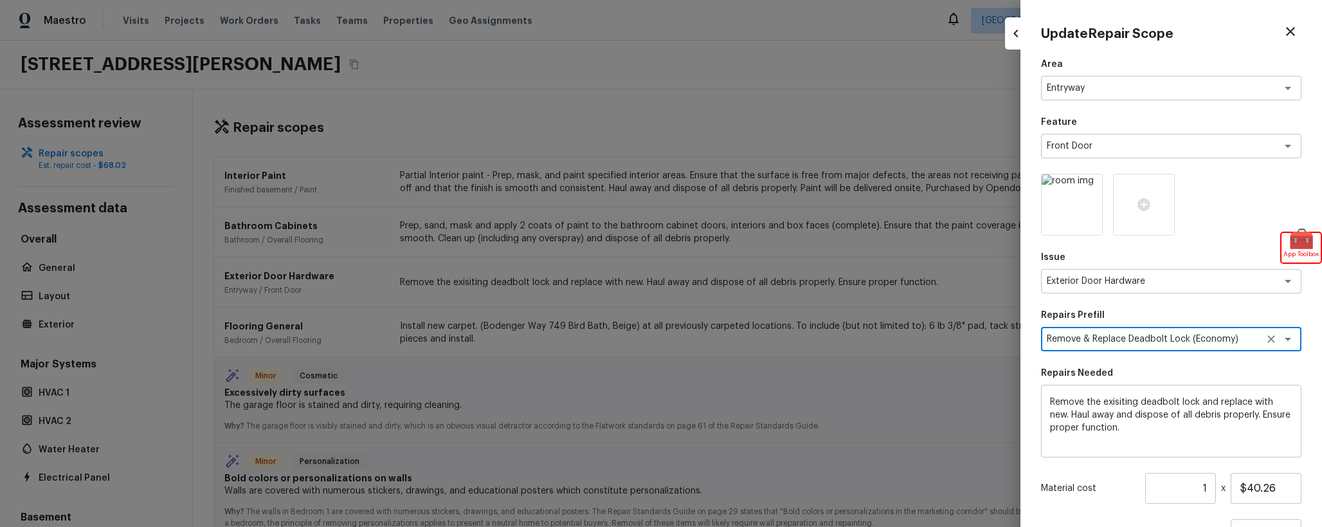
scroll to position [118, 0]
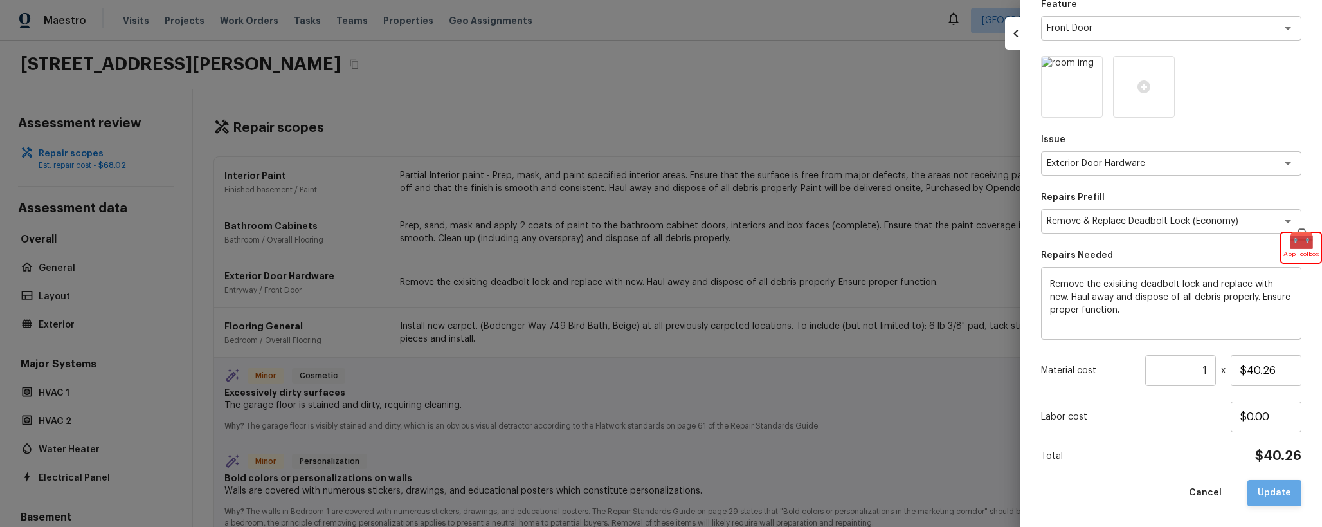
click at [1272, 493] on button "Update" at bounding box center [1275, 493] width 54 height 26
type input "$0.00"
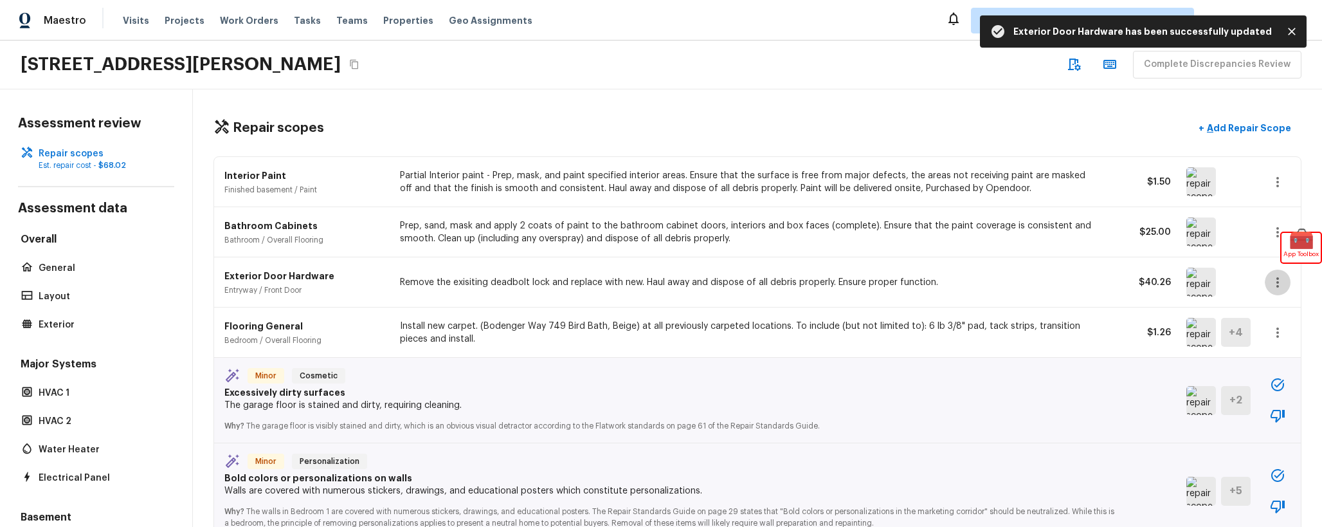
click at [1283, 287] on icon "button" at bounding box center [1277, 282] width 15 height 15
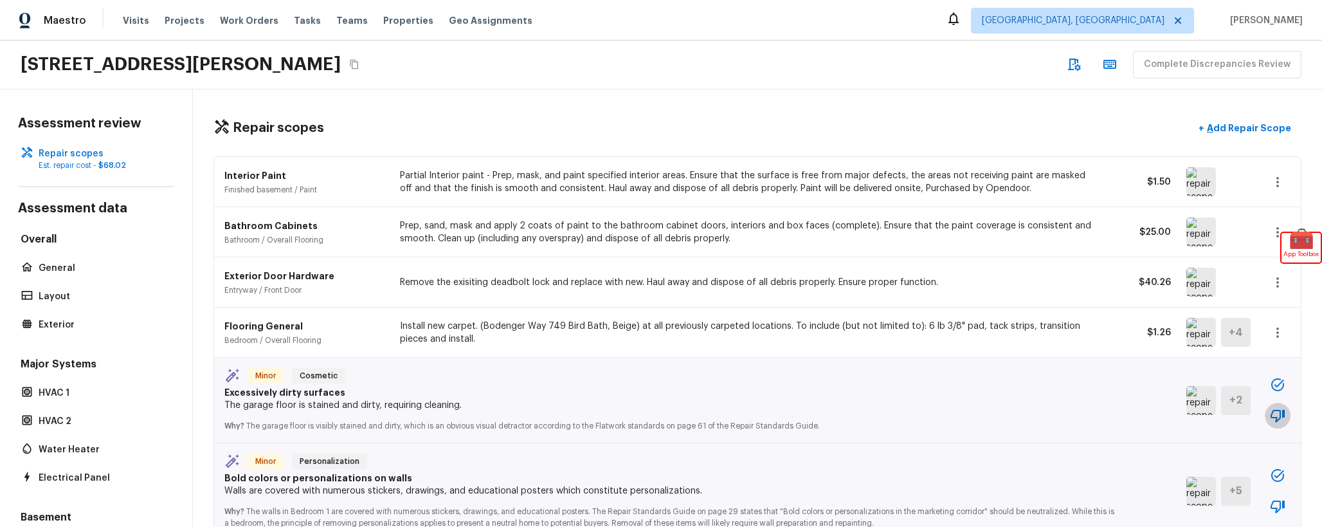
click at [1281, 419] on icon "button" at bounding box center [1277, 415] width 15 height 15
click at [1281, 388] on icon "button" at bounding box center [1277, 384] width 15 height 15
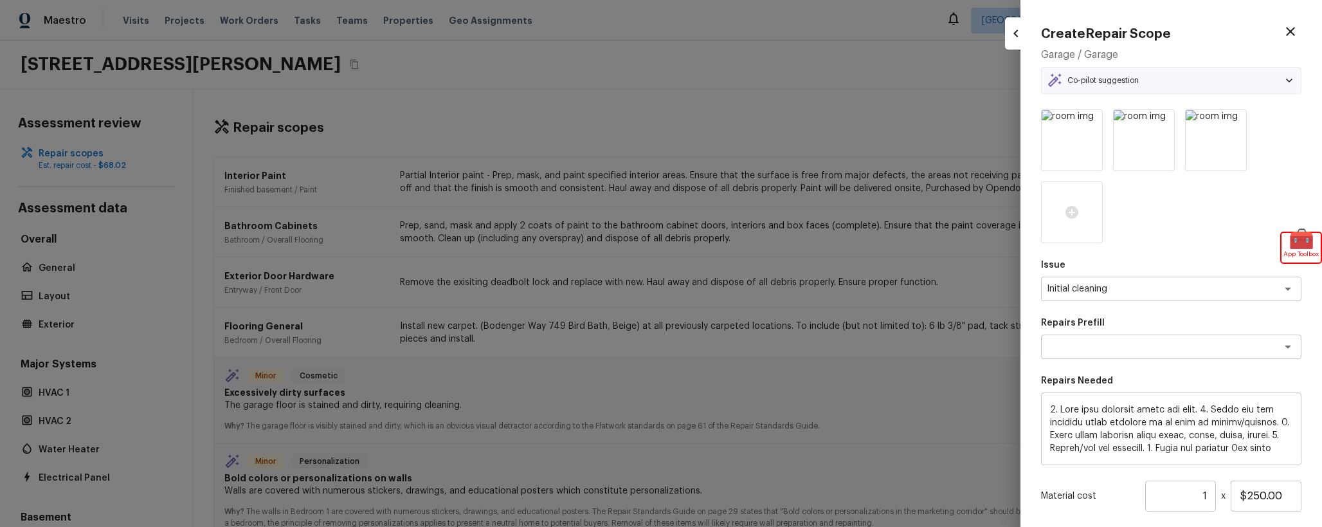
type textarea "Initial cleaning"
type input "$0.00"
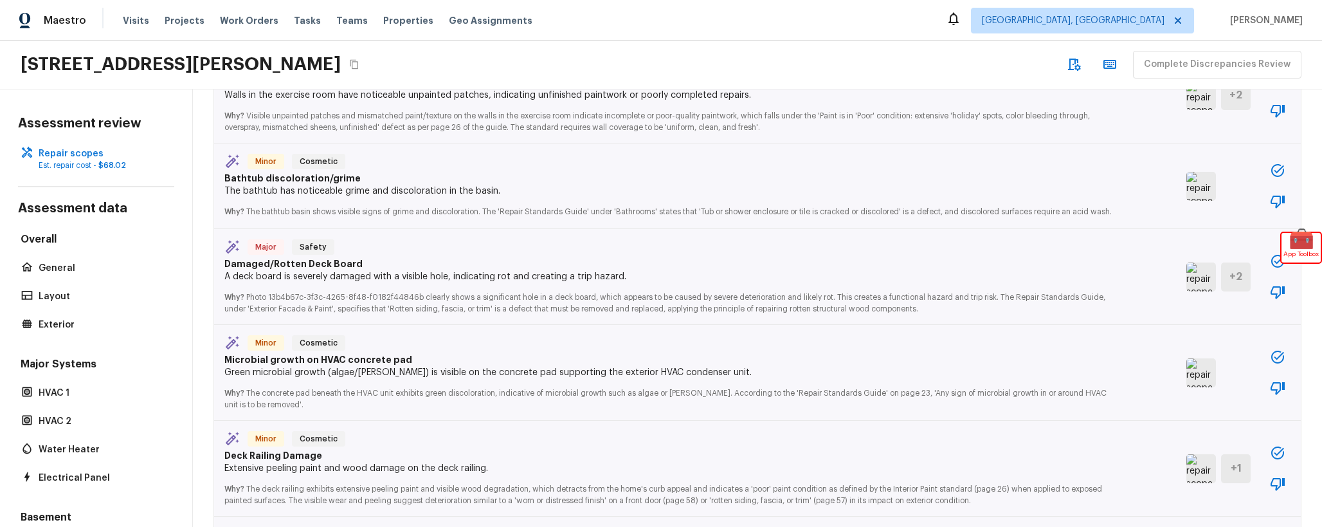
scroll to position [680, 0]
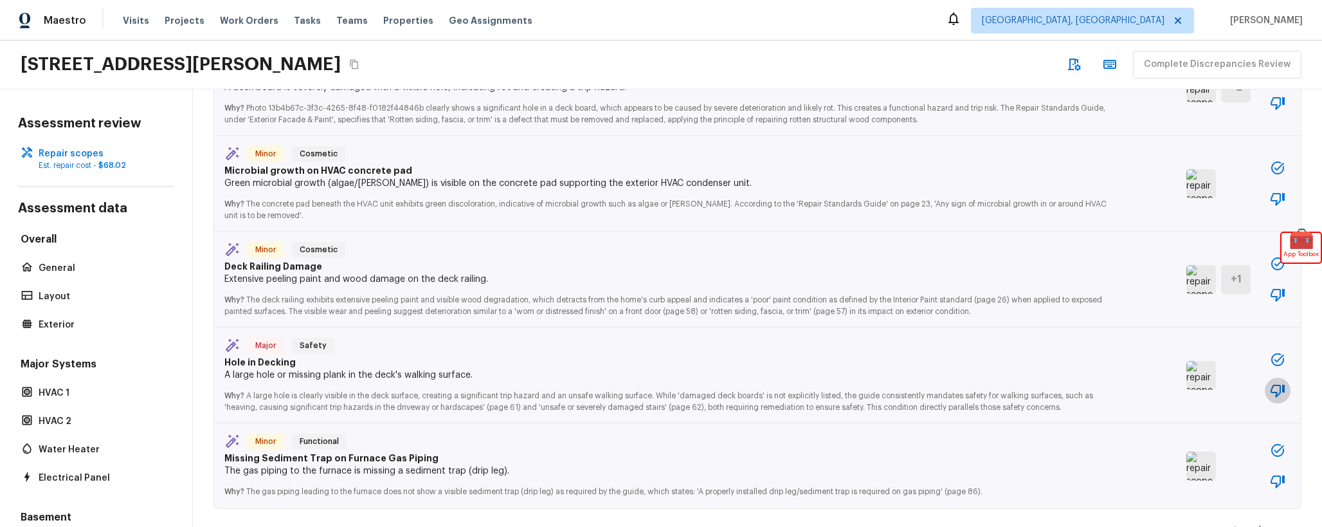
click at [1286, 394] on button "button" at bounding box center [1278, 390] width 26 height 26
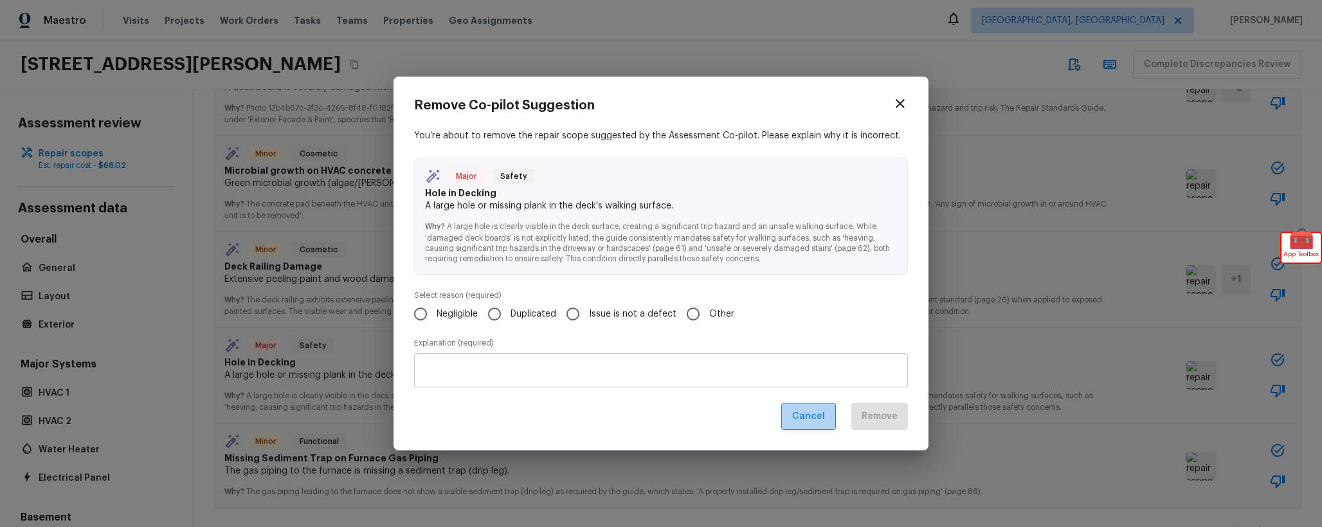
click at [819, 426] on button "Cancel" at bounding box center [808, 417] width 55 height 28
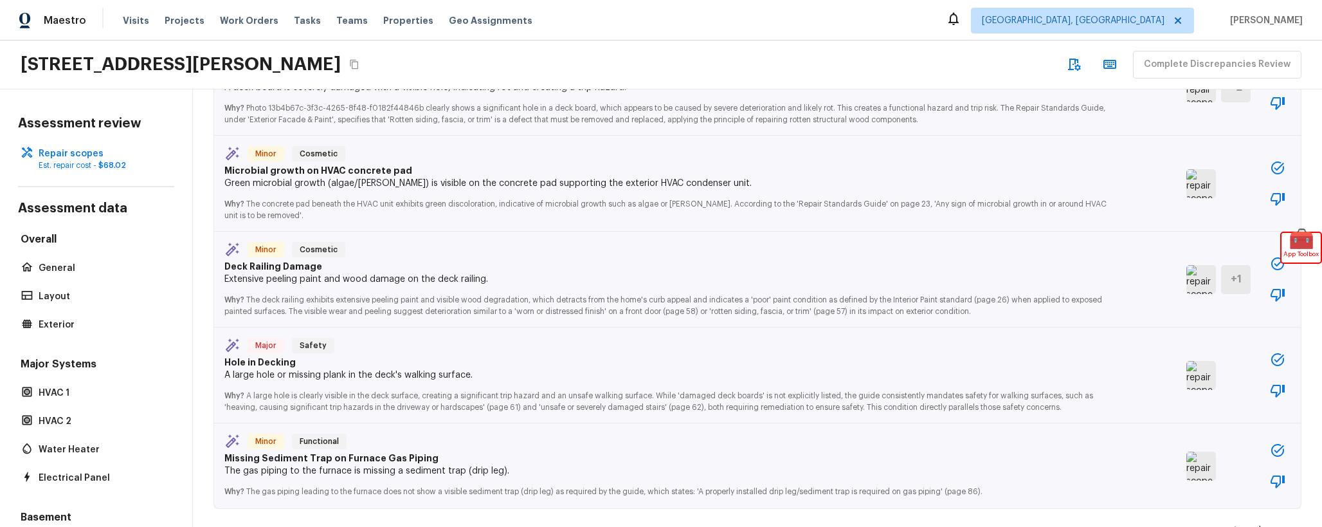
click at [1284, 390] on icon "button" at bounding box center [1278, 391] width 14 height 13
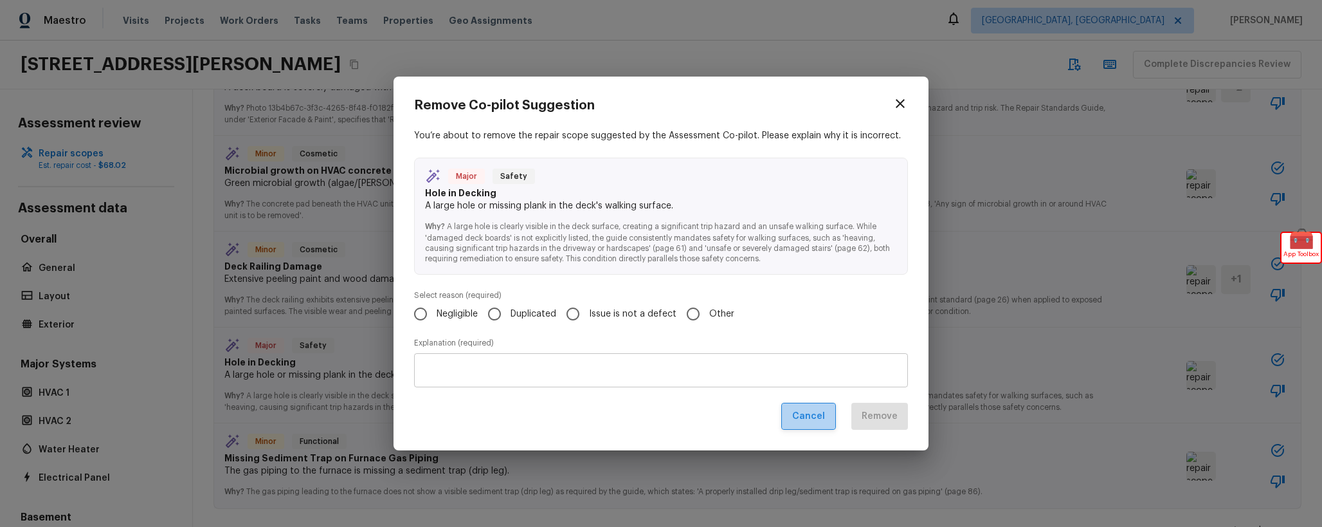
click at [826, 417] on button "Cancel" at bounding box center [808, 417] width 55 height 28
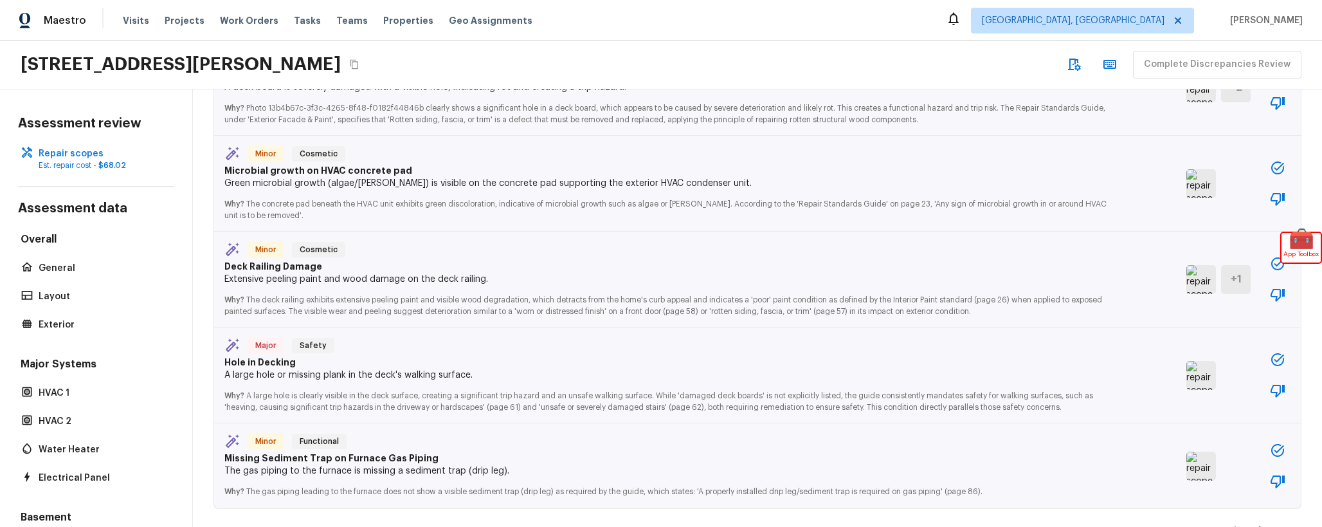
click at [1288, 358] on button "button" at bounding box center [1278, 360] width 26 height 26
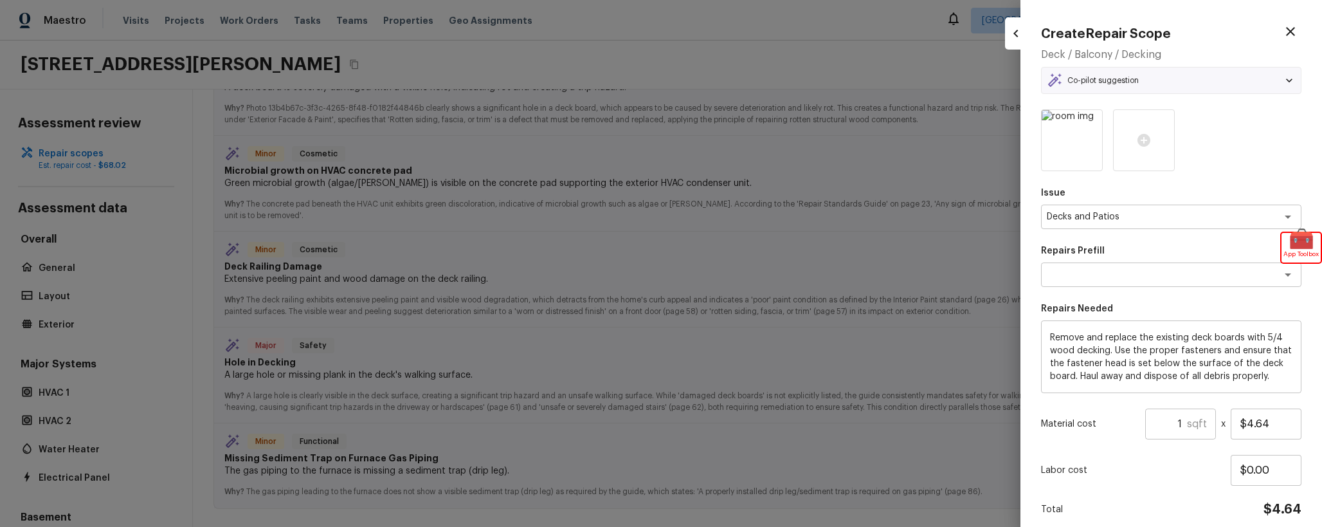
type textarea "Remove & Replace 5/4 Deck Board(s)"
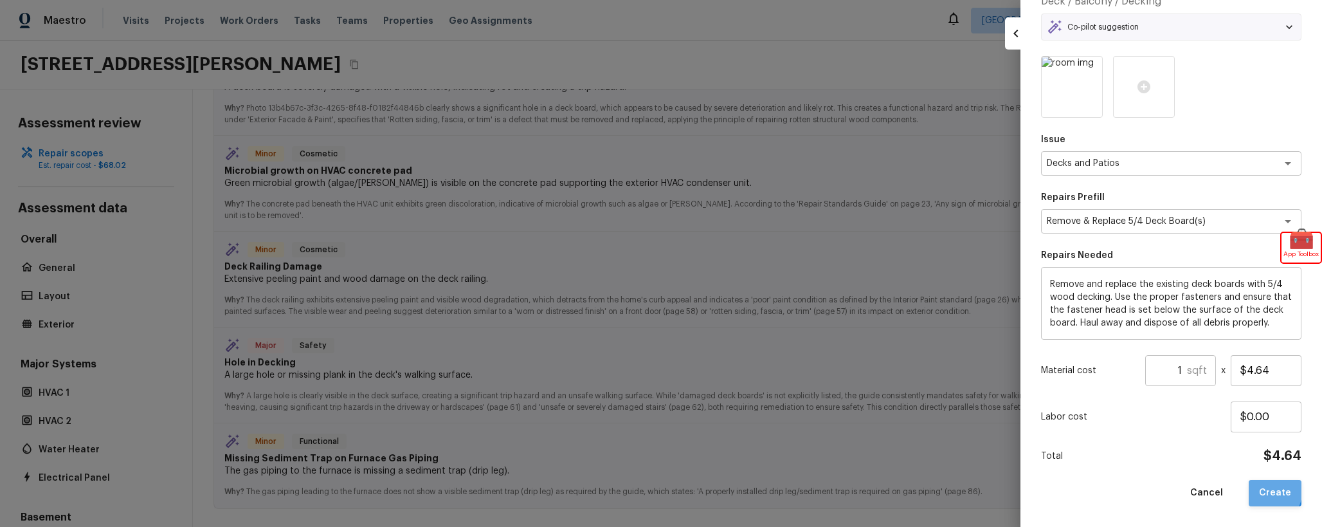
click at [1268, 489] on button "Create" at bounding box center [1275, 493] width 53 height 26
type input "$0.00"
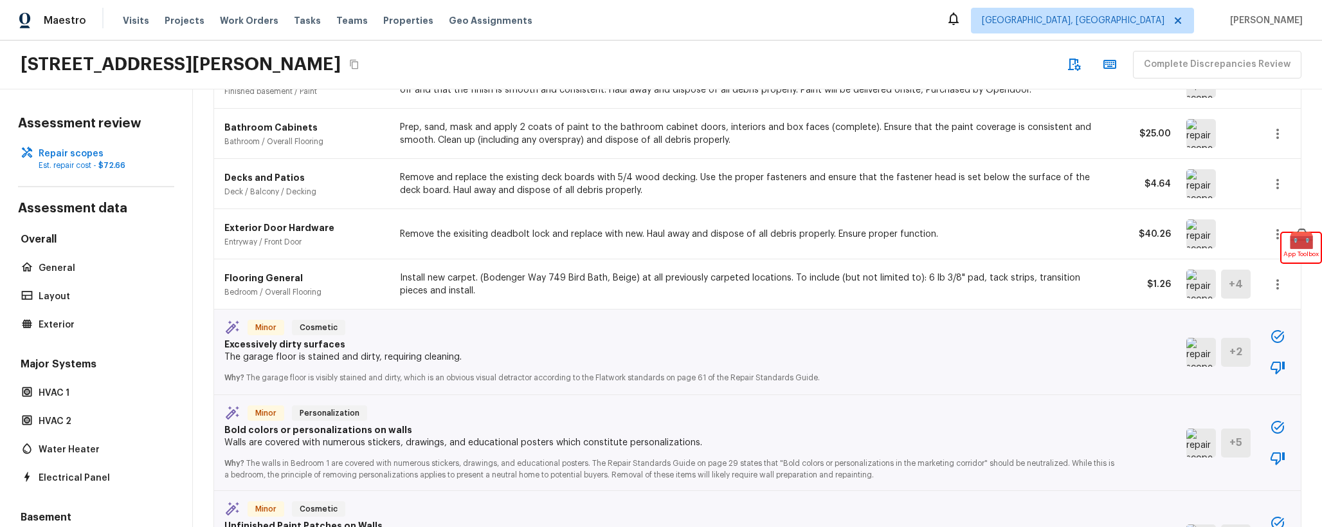
scroll to position [124, 0]
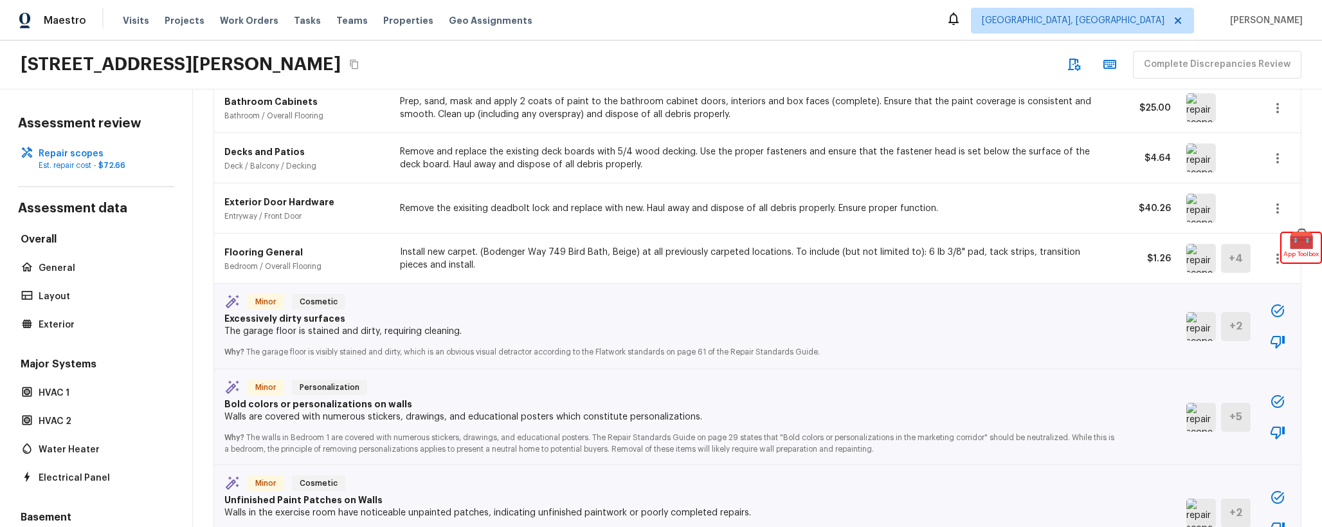
click at [1283, 314] on icon "button" at bounding box center [1277, 310] width 13 height 13
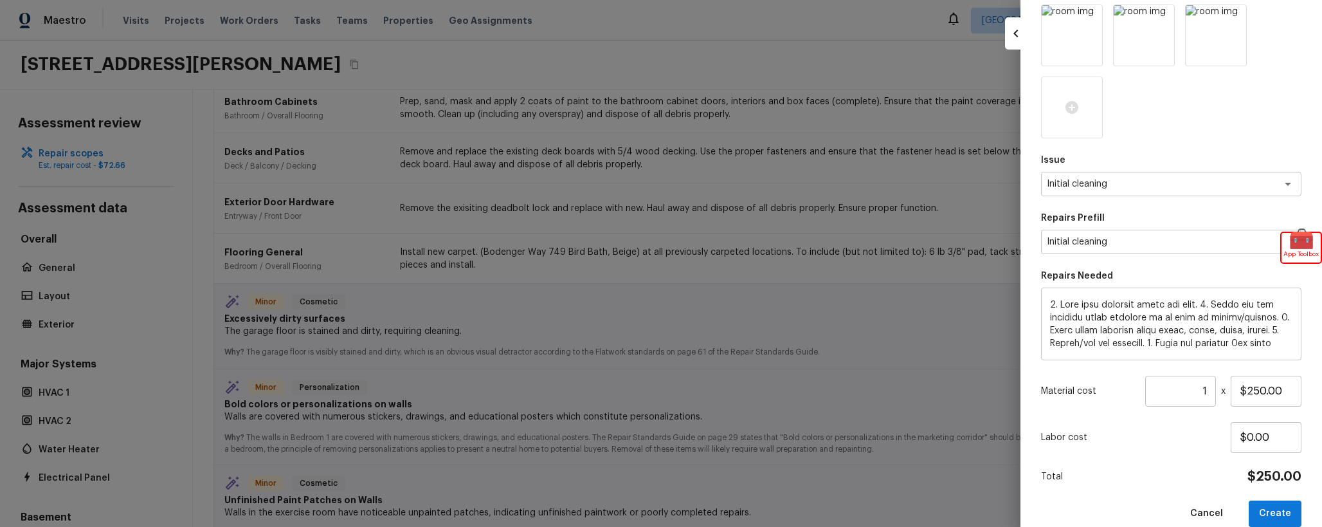
scroll to position [118, 0]
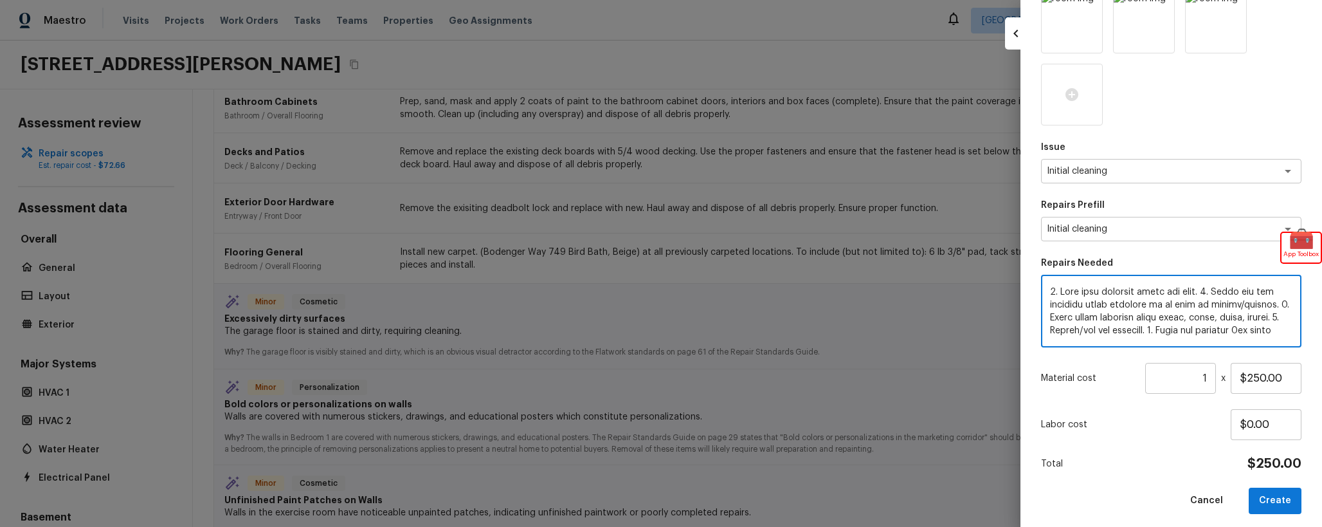
click at [1196, 322] on textarea at bounding box center [1171, 311] width 242 height 51
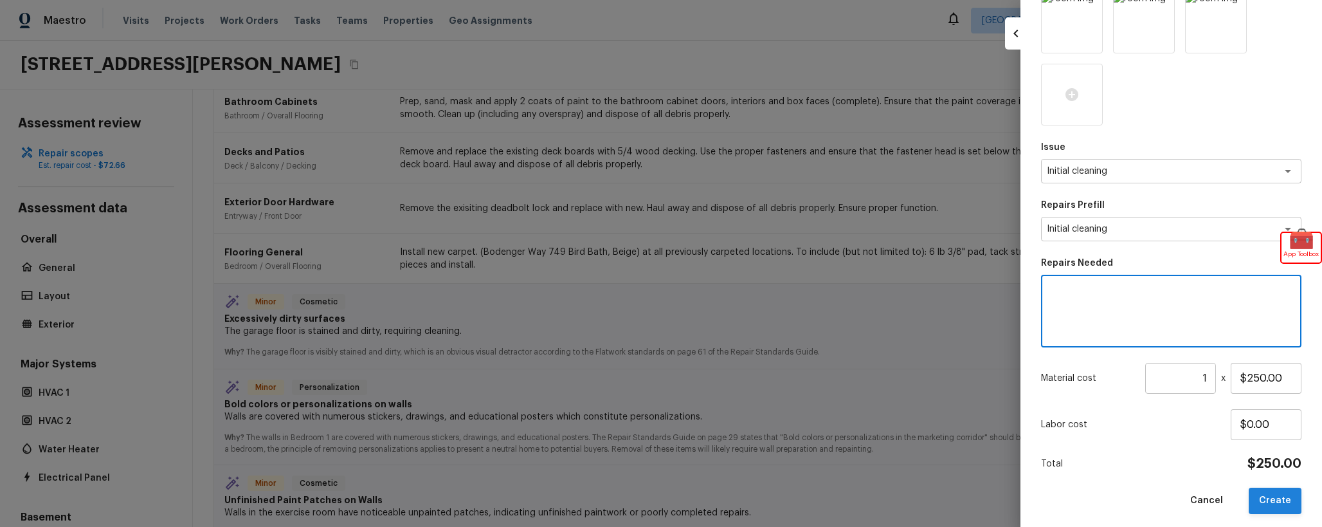
click at [1280, 496] on button "Create" at bounding box center [1275, 500] width 53 height 26
type textarea "1. Wipe down exterior doors and trim. 2. Clean out all exterior light fixtures …"
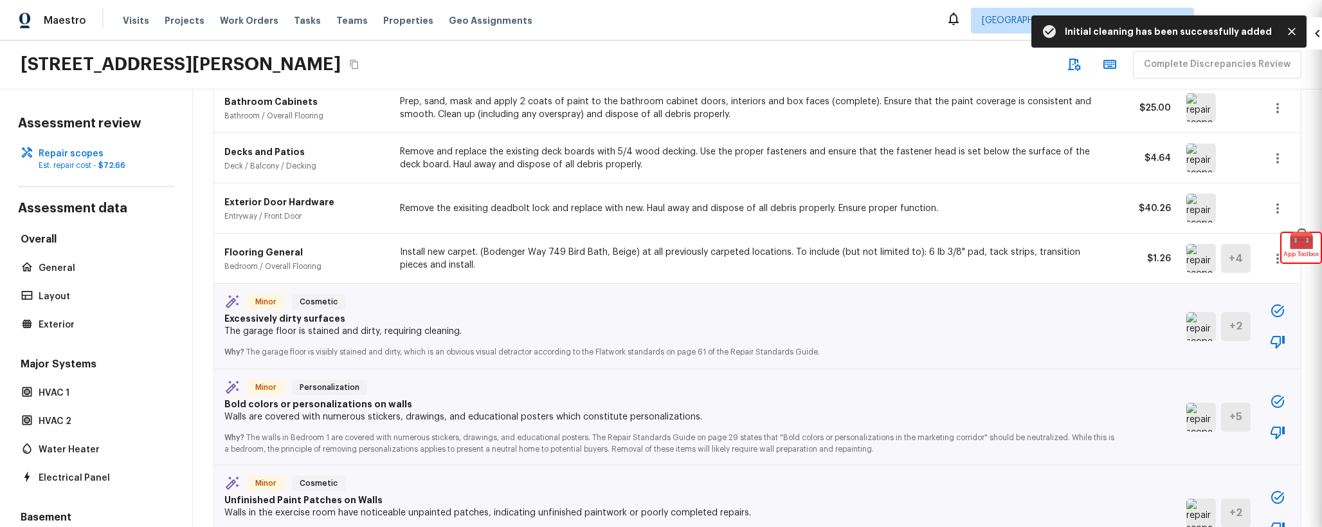
type input "$0.00"
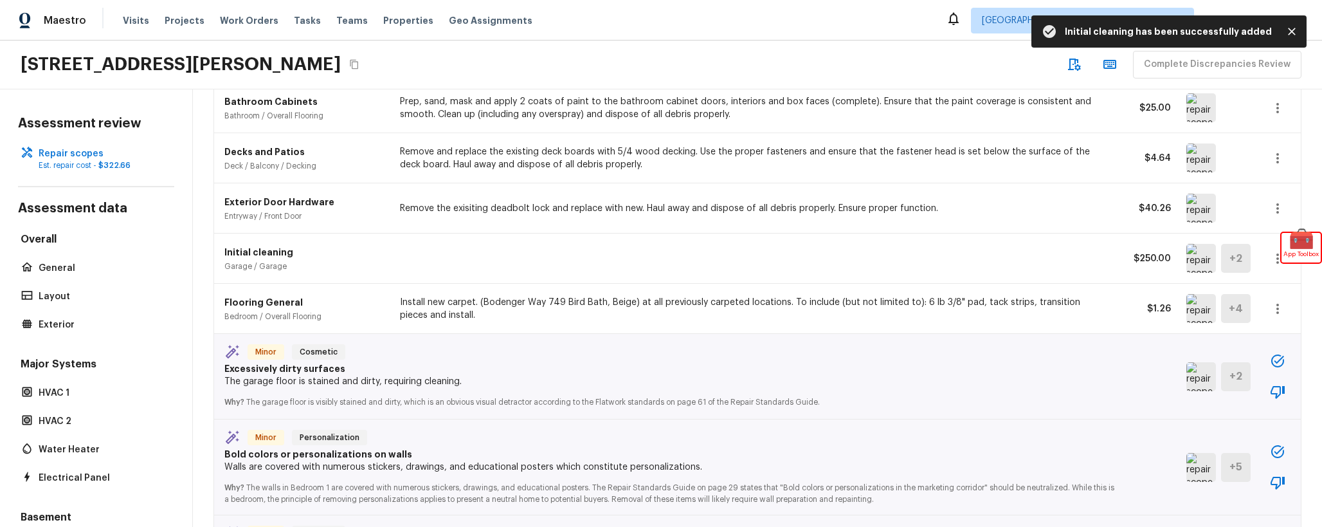
click at [1289, 358] on button "button" at bounding box center [1278, 361] width 26 height 26
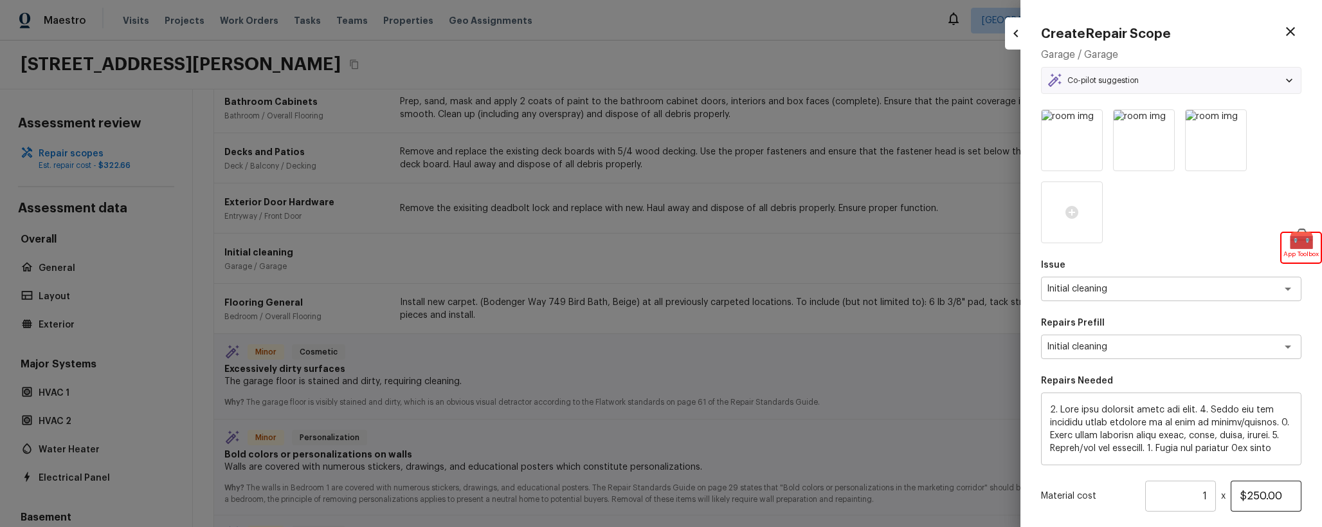
scroll to position [125, 0]
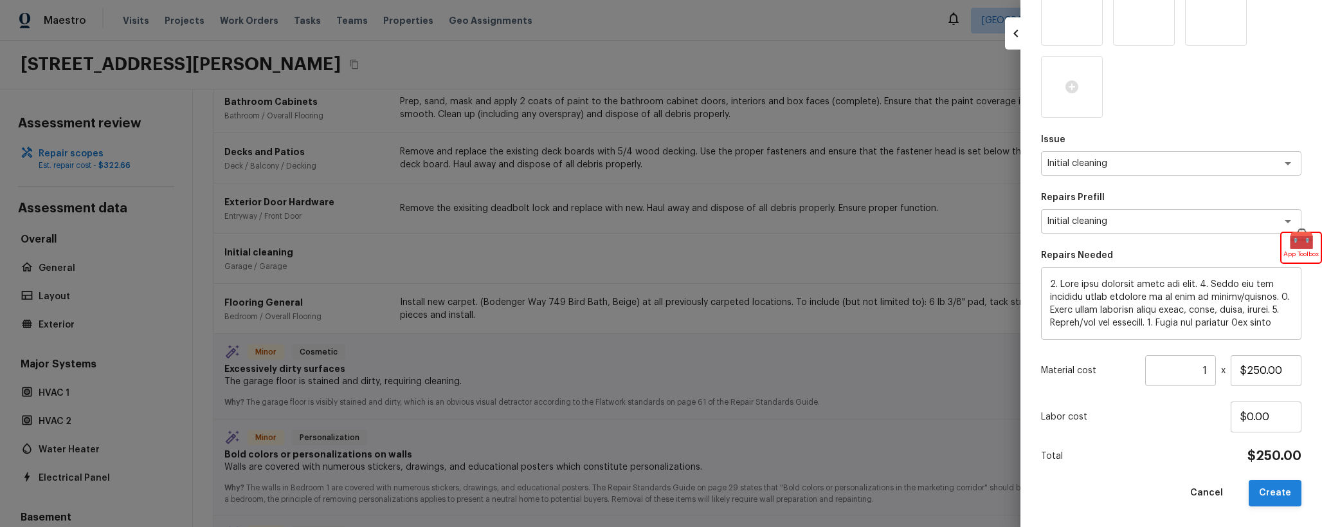
click at [1287, 493] on button "Create" at bounding box center [1275, 493] width 53 height 26
type input "$0.00"
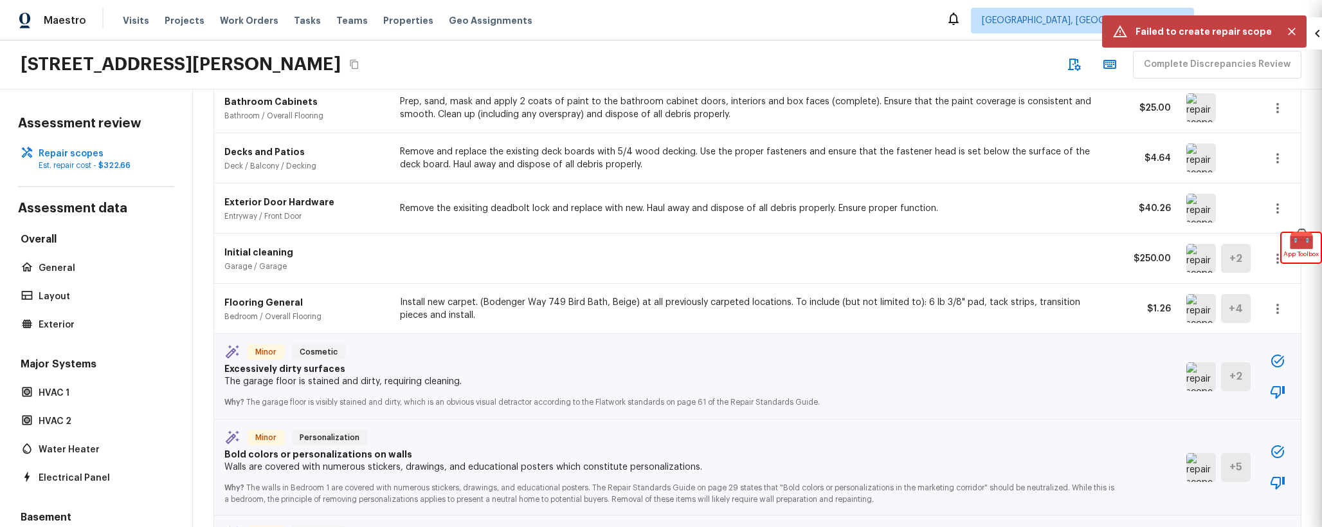
scroll to position [118, 0]
